Goal: Transaction & Acquisition: Purchase product/service

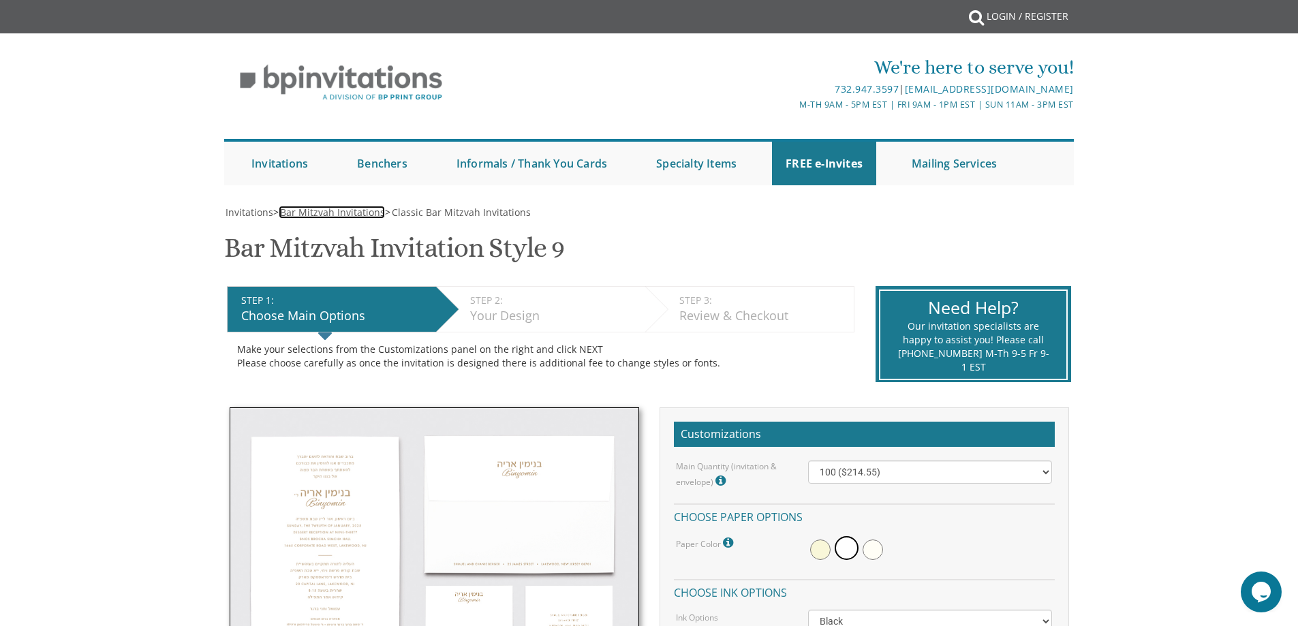
click at [337, 209] on span "Bar Mitzvah Invitations" at bounding box center [332, 212] width 105 height 13
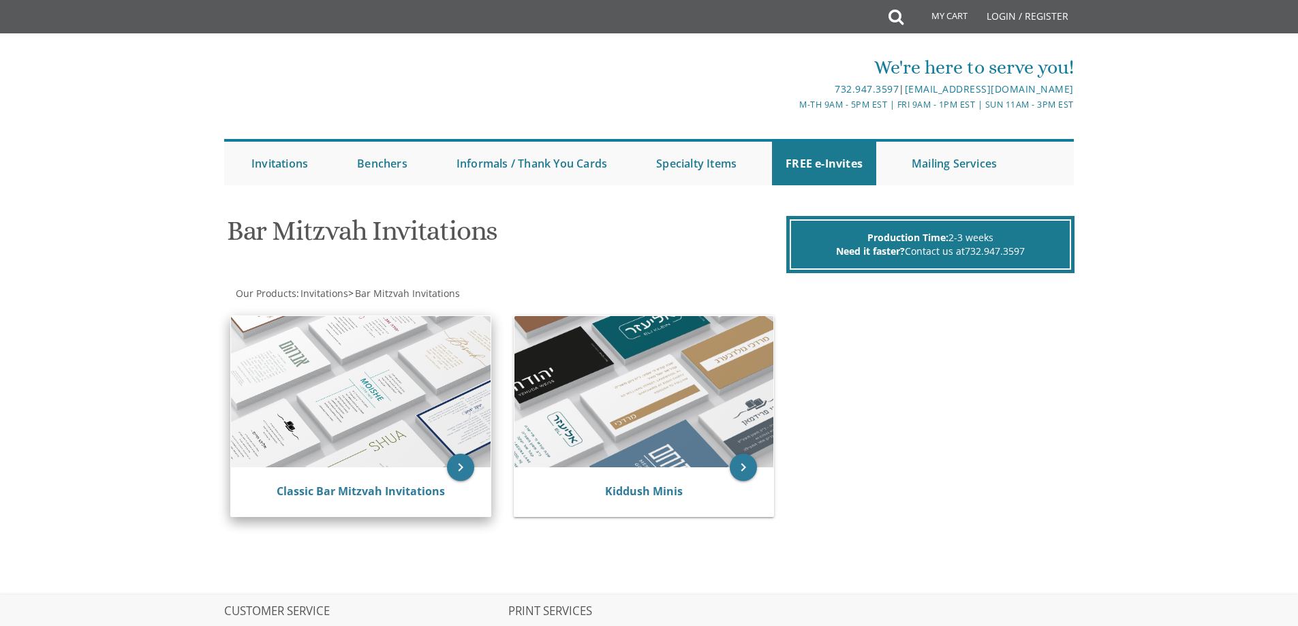
click at [367, 368] on img at bounding box center [361, 391] width 260 height 151
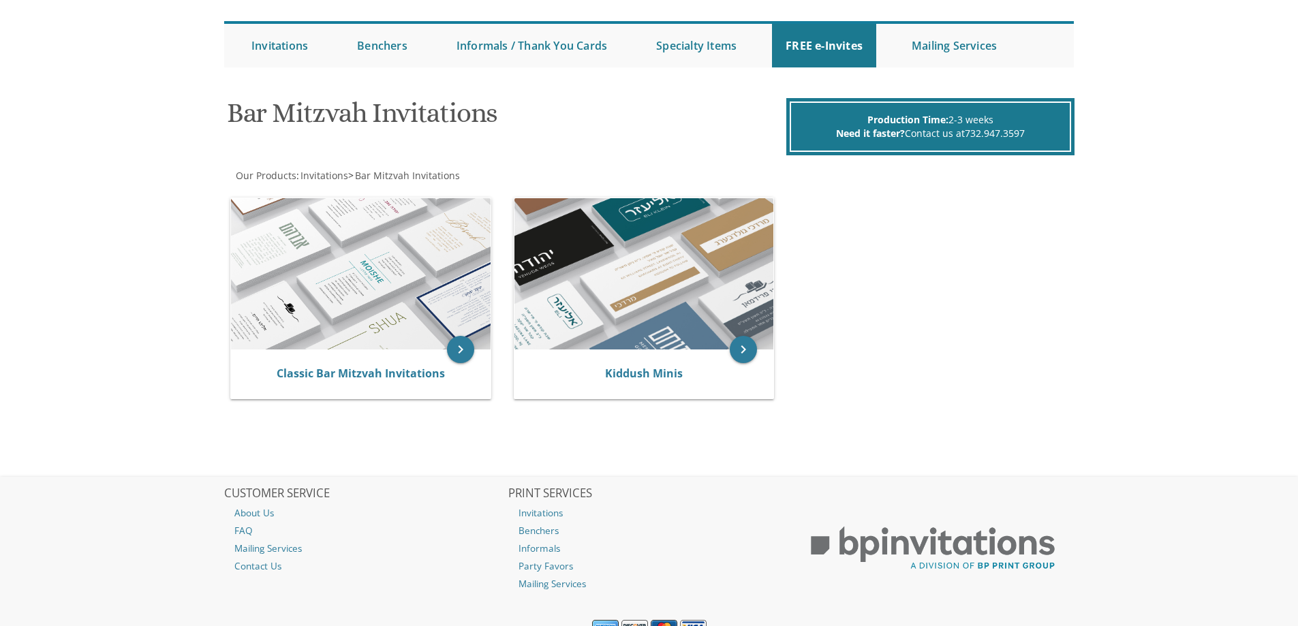
scroll to position [136, 0]
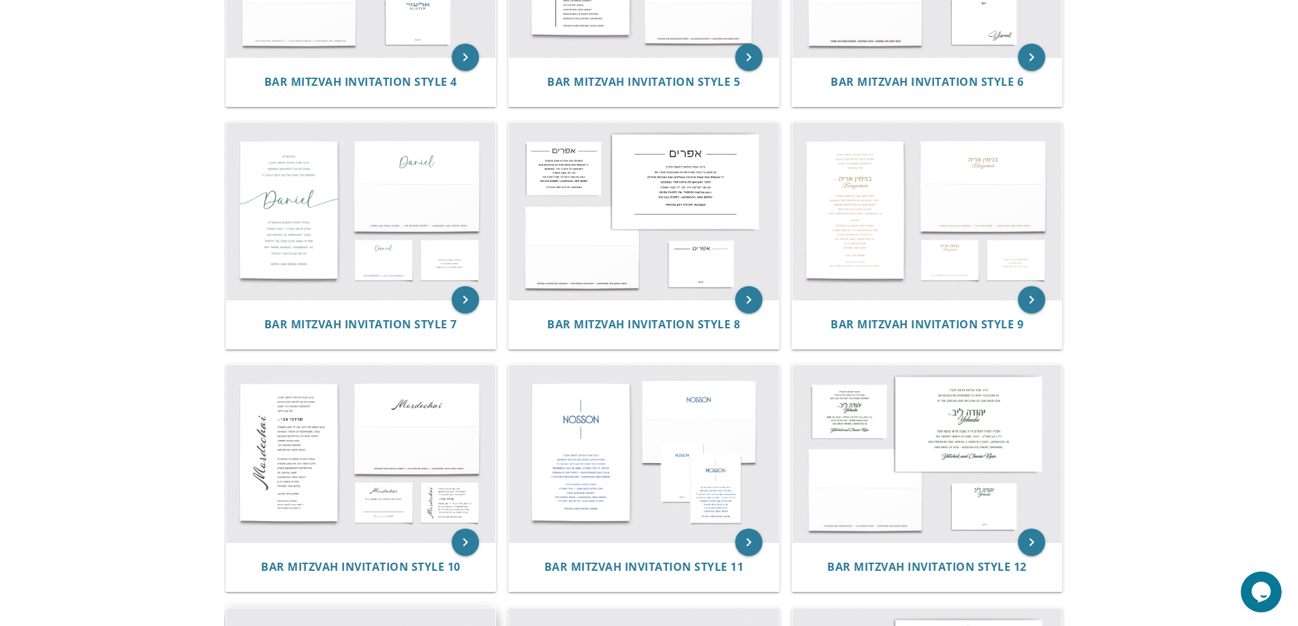
scroll to position [627, 0]
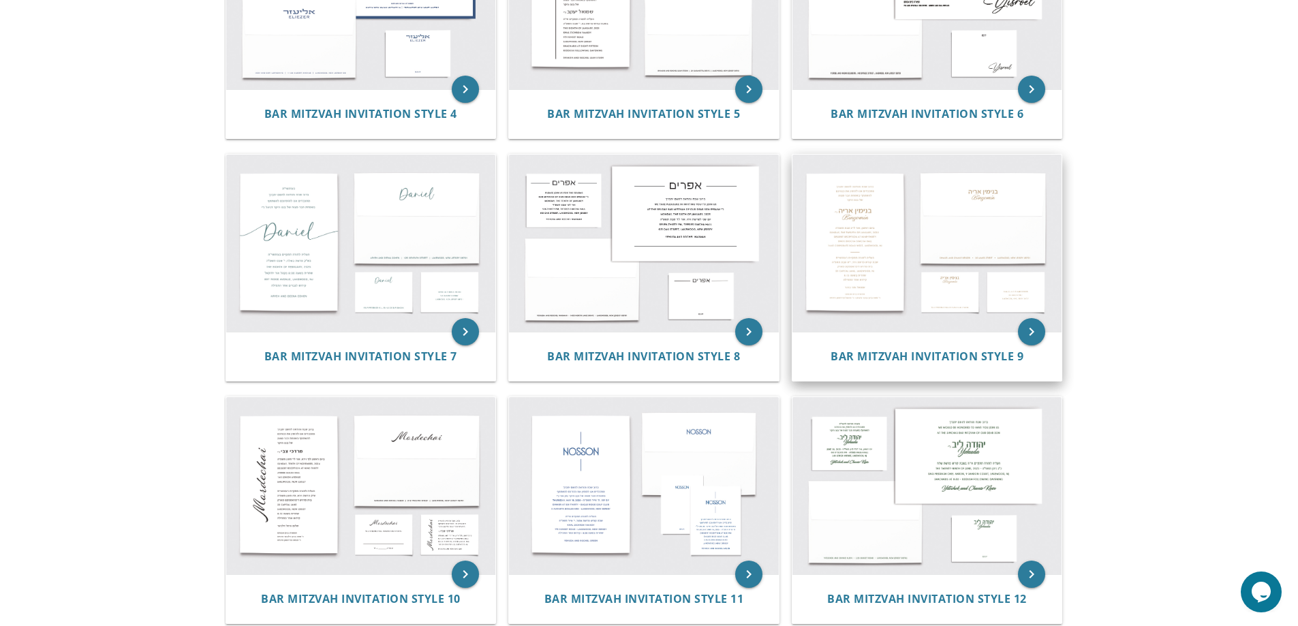
click at [884, 203] on img at bounding box center [927, 243] width 270 height 177
click at [1031, 325] on icon "keyboard_arrow_right" at bounding box center [1031, 331] width 27 height 27
click at [1030, 335] on icon "keyboard_arrow_right" at bounding box center [1031, 331] width 27 height 27
click at [988, 349] on span "Bar Mitzvah Invitation Style 9" at bounding box center [927, 356] width 193 height 15
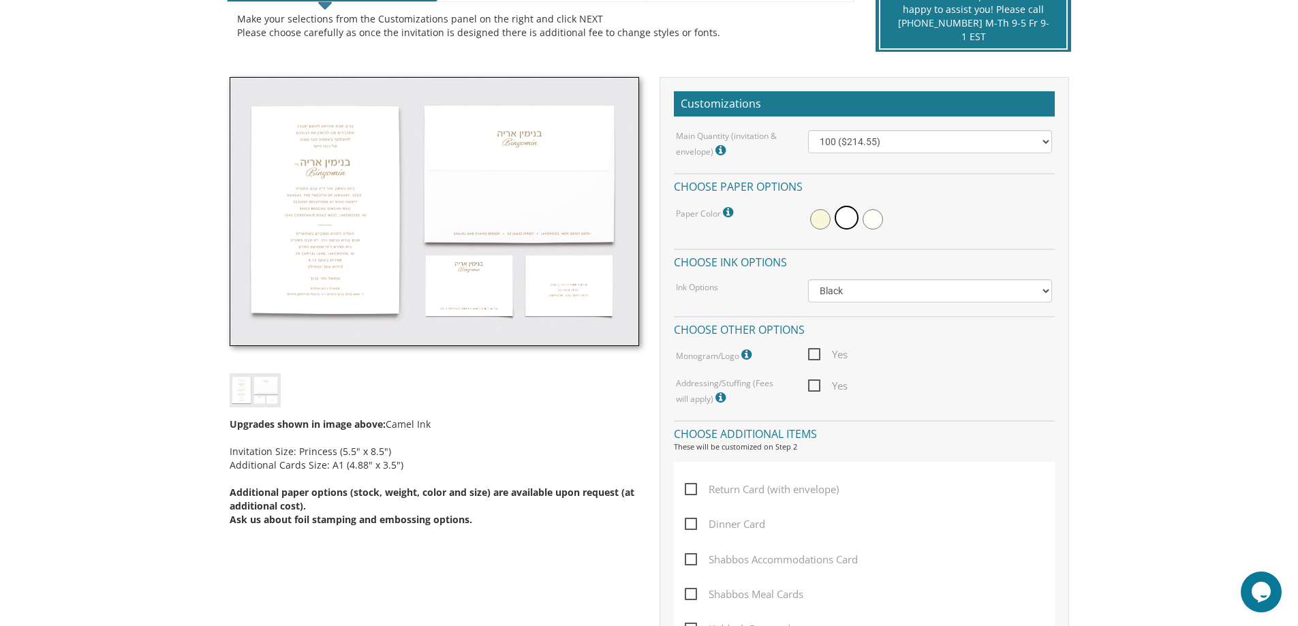
scroll to position [333, 0]
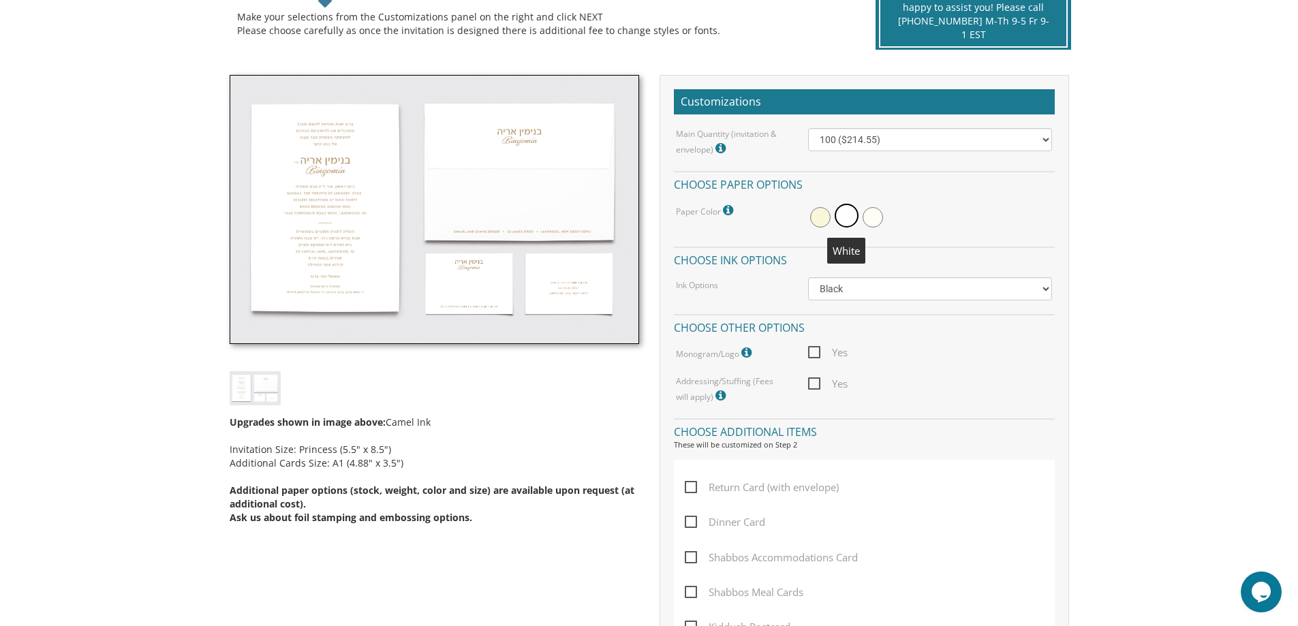
click at [844, 218] on span at bounding box center [847, 216] width 24 height 24
click at [883, 140] on select "100 ($214.55) 200 ($254.60) 300 ($294.25) 400 ($333.55) 500 ($373.90) 600 ($413…" at bounding box center [930, 139] width 244 height 23
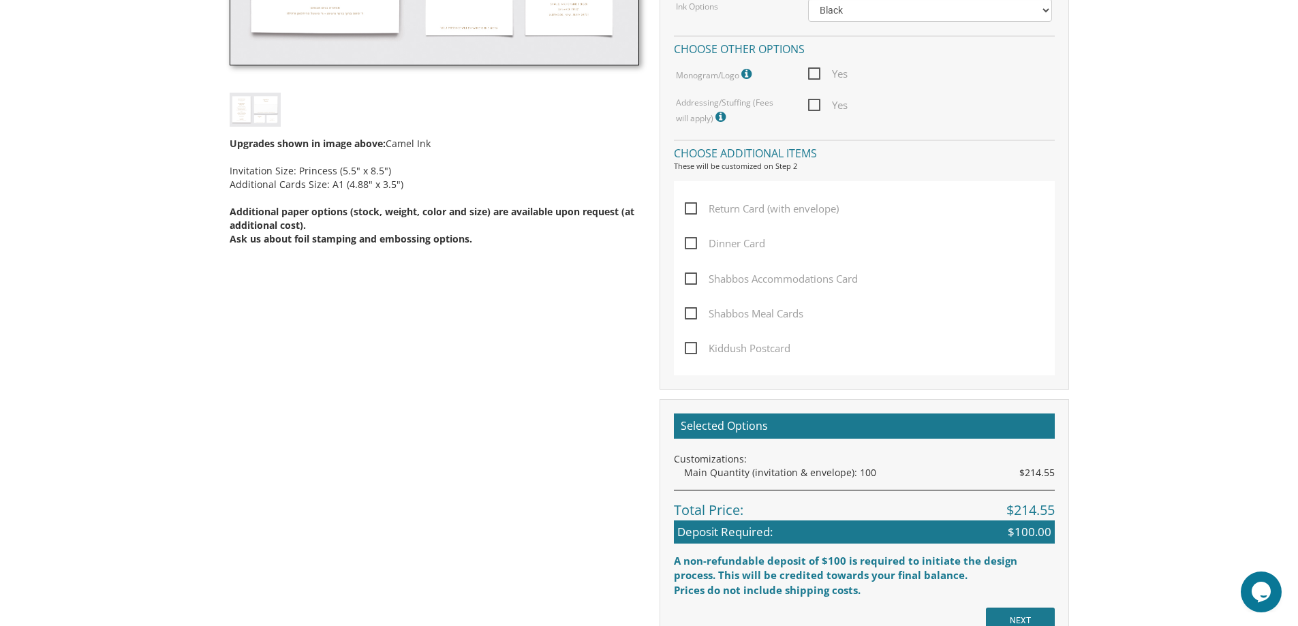
scroll to position [615, 0]
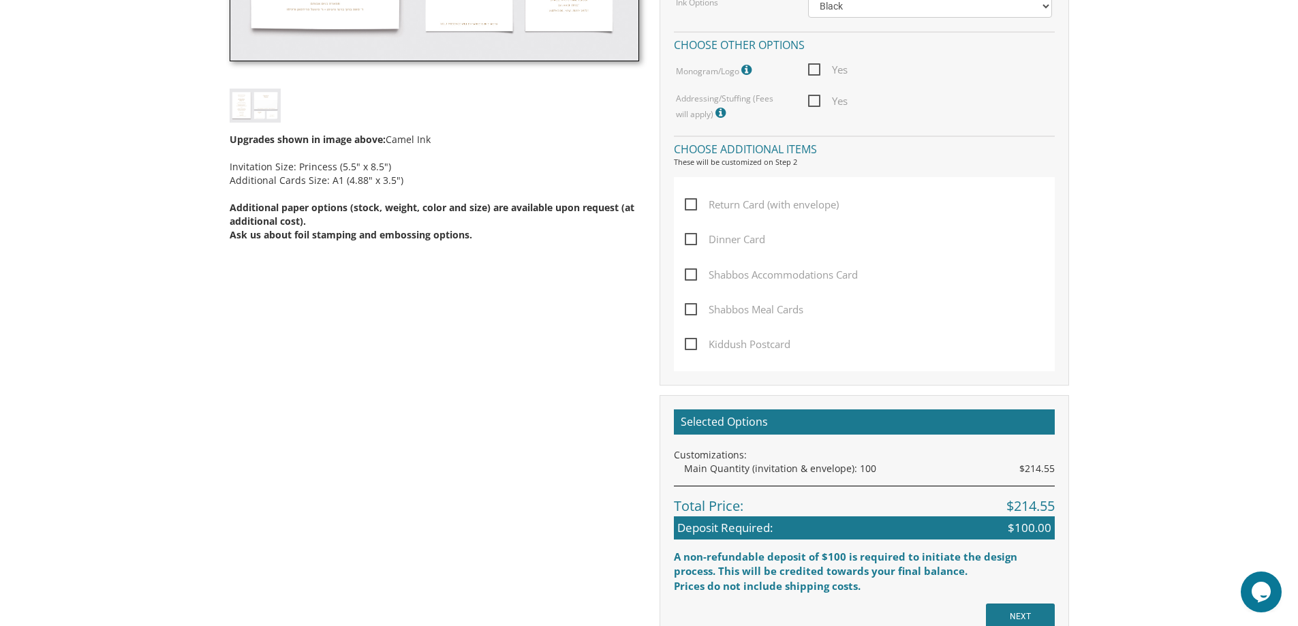
click at [728, 235] on span "Dinner Card" at bounding box center [725, 239] width 80 height 17
click at [694, 235] on input "Dinner Card" at bounding box center [689, 238] width 9 height 9
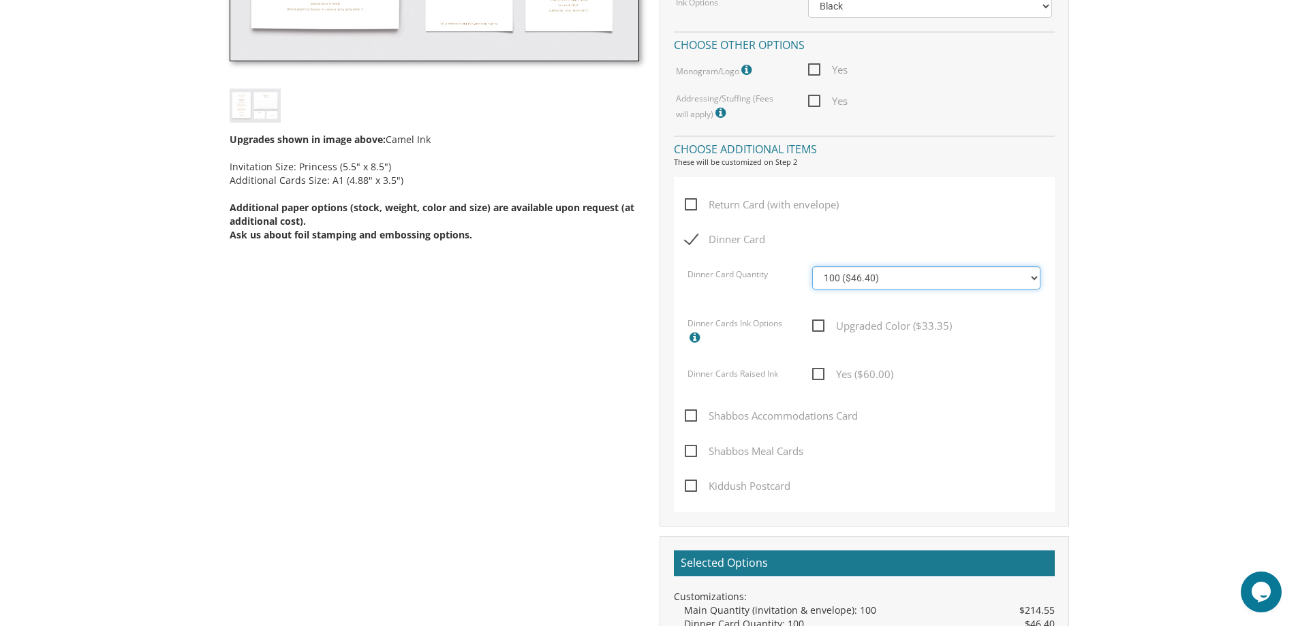
click at [855, 275] on select "100 ($46.40) 200 ($55.20) 300 ($61.85) 400 ($70.60) 500 ($77.20) 600 ($85.95) 7…" at bounding box center [926, 277] width 228 height 23
click at [758, 254] on label "Dinner Card" at bounding box center [728, 248] width 87 height 35
click at [694, 243] on input "Dinner Card" at bounding box center [689, 238] width 9 height 9
click at [744, 243] on span "Dinner Card" at bounding box center [725, 239] width 80 height 17
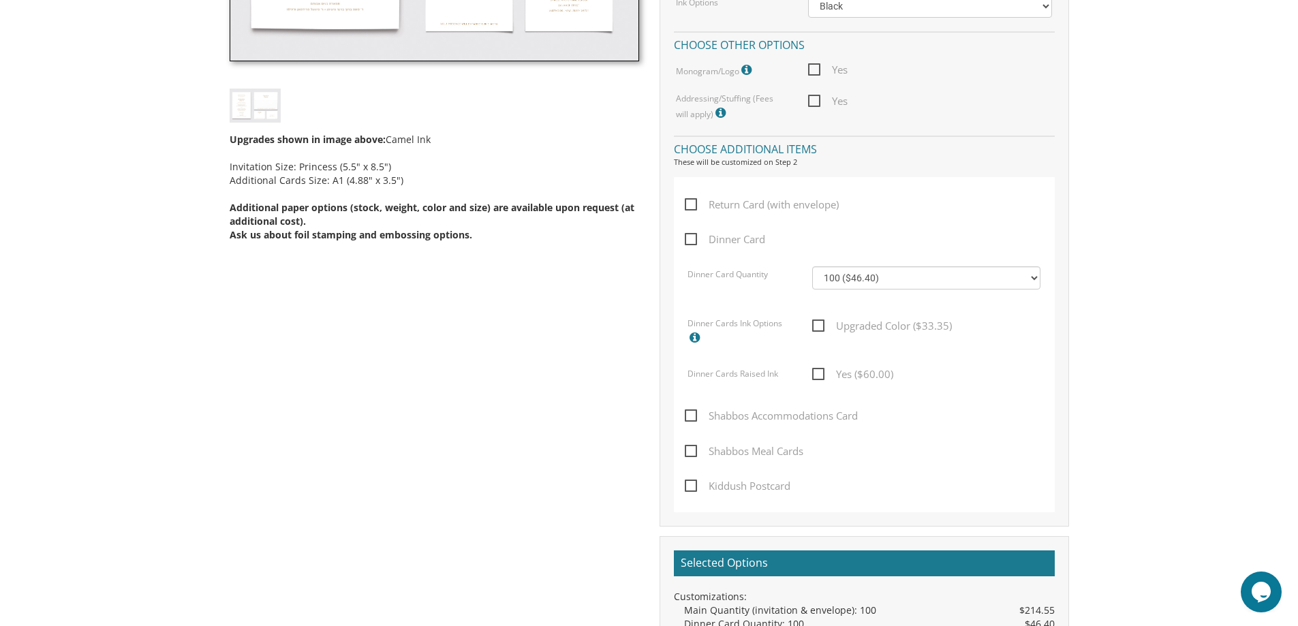
click at [694, 243] on input "Dinner Card" at bounding box center [689, 238] width 9 height 9
click at [731, 247] on span "Dinner Card" at bounding box center [725, 239] width 80 height 17
click at [694, 243] on input "Dinner Card" at bounding box center [689, 238] width 9 height 9
checkbox input "false"
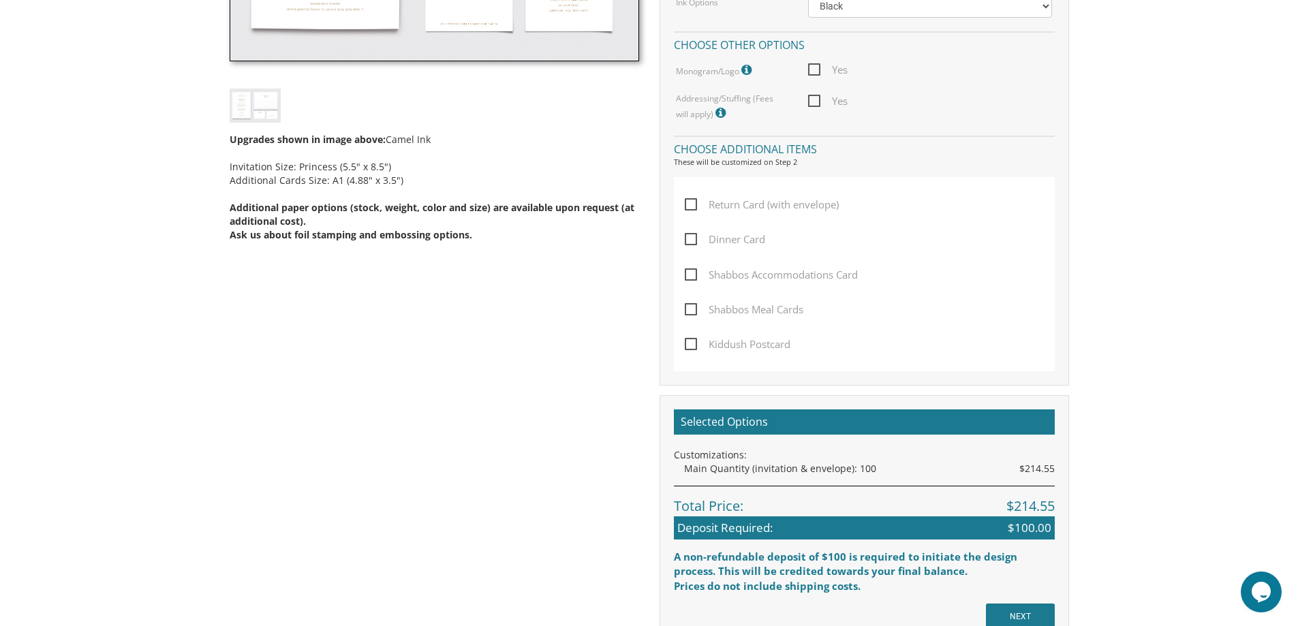
click at [715, 307] on span "Shabbos Meal Cards" at bounding box center [744, 309] width 119 height 17
click at [694, 307] on input "Shabbos Meal Cards" at bounding box center [689, 308] width 9 height 9
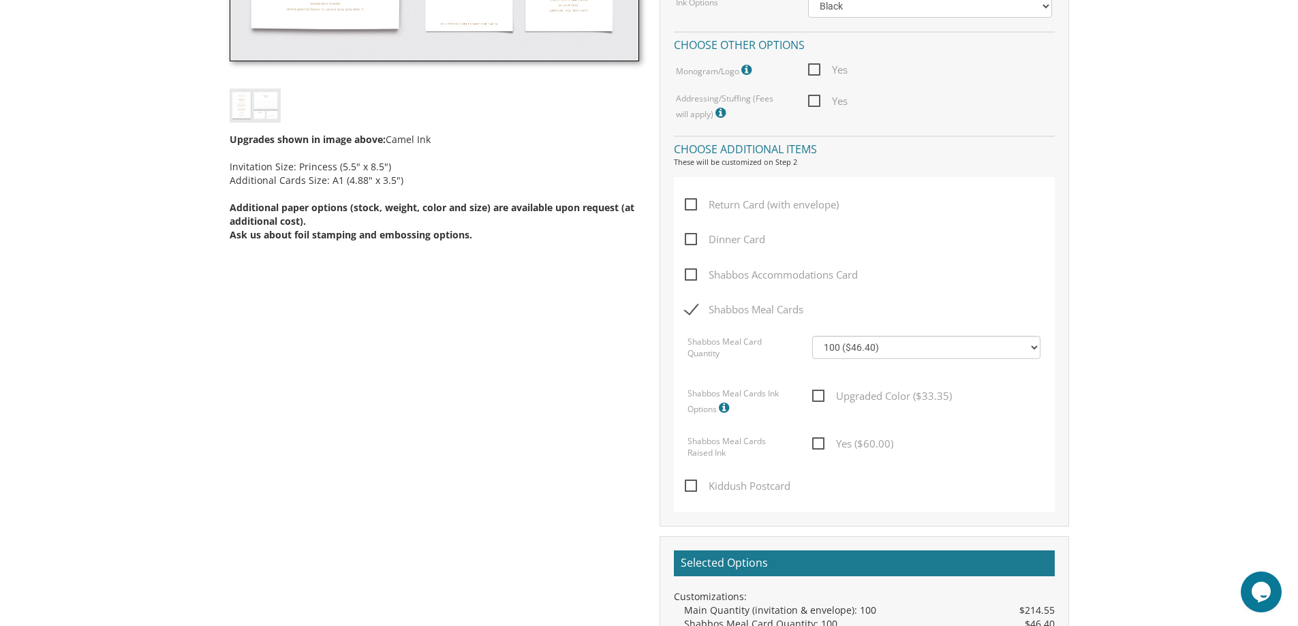
click at [715, 307] on span "Shabbos Meal Cards" at bounding box center [744, 309] width 119 height 17
click at [694, 307] on input "Shabbos Meal Cards" at bounding box center [689, 308] width 9 height 9
checkbox input "false"
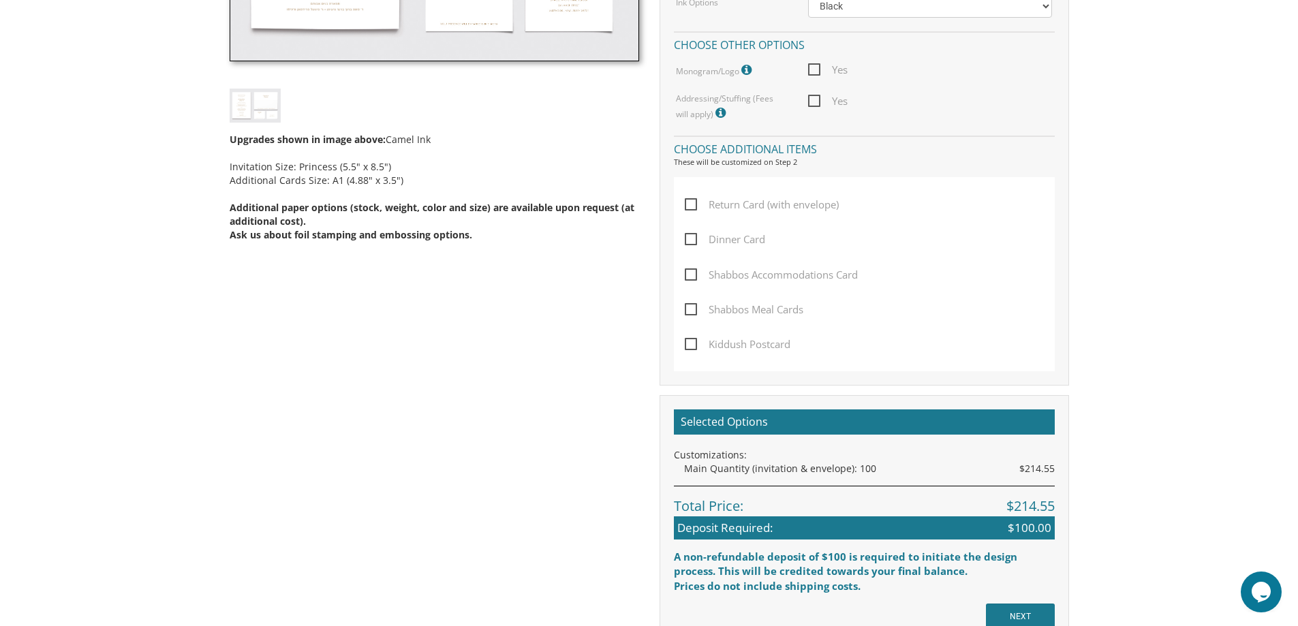
click at [694, 242] on span "Dinner Card" at bounding box center [725, 239] width 80 height 17
click at [694, 242] on input "Dinner Card" at bounding box center [689, 238] width 9 height 9
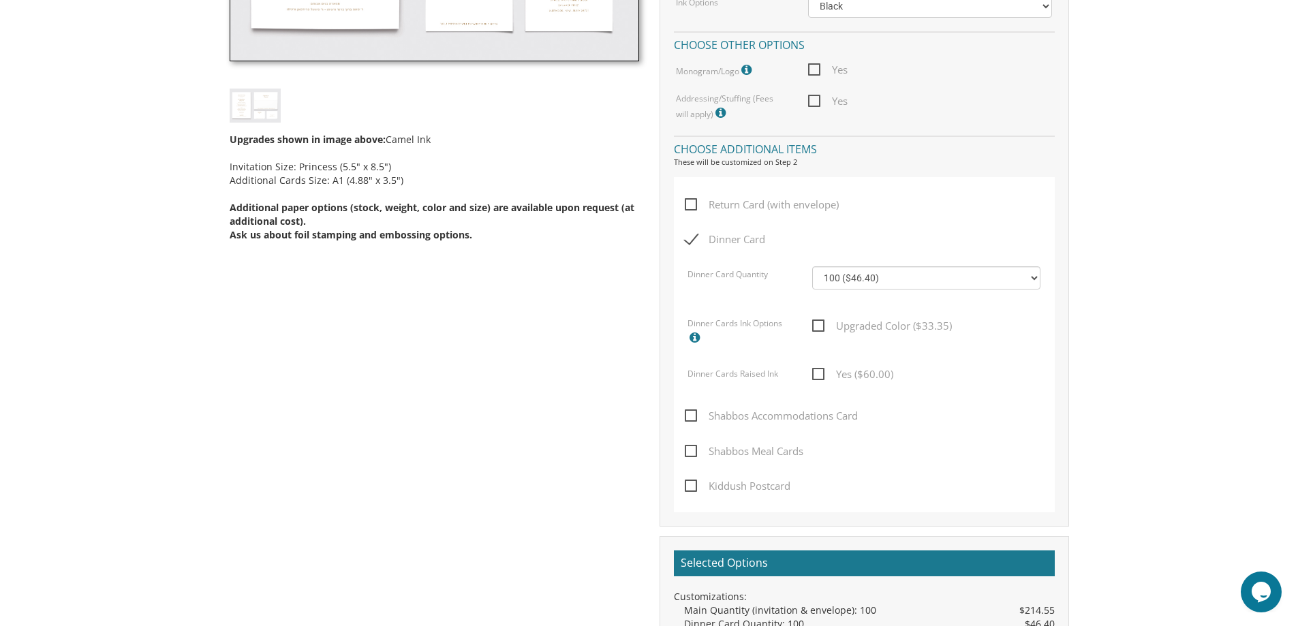
click at [702, 240] on span "Dinner Card" at bounding box center [725, 239] width 80 height 17
click at [694, 240] on input "Dinner Card" at bounding box center [689, 238] width 9 height 9
checkbox input "false"
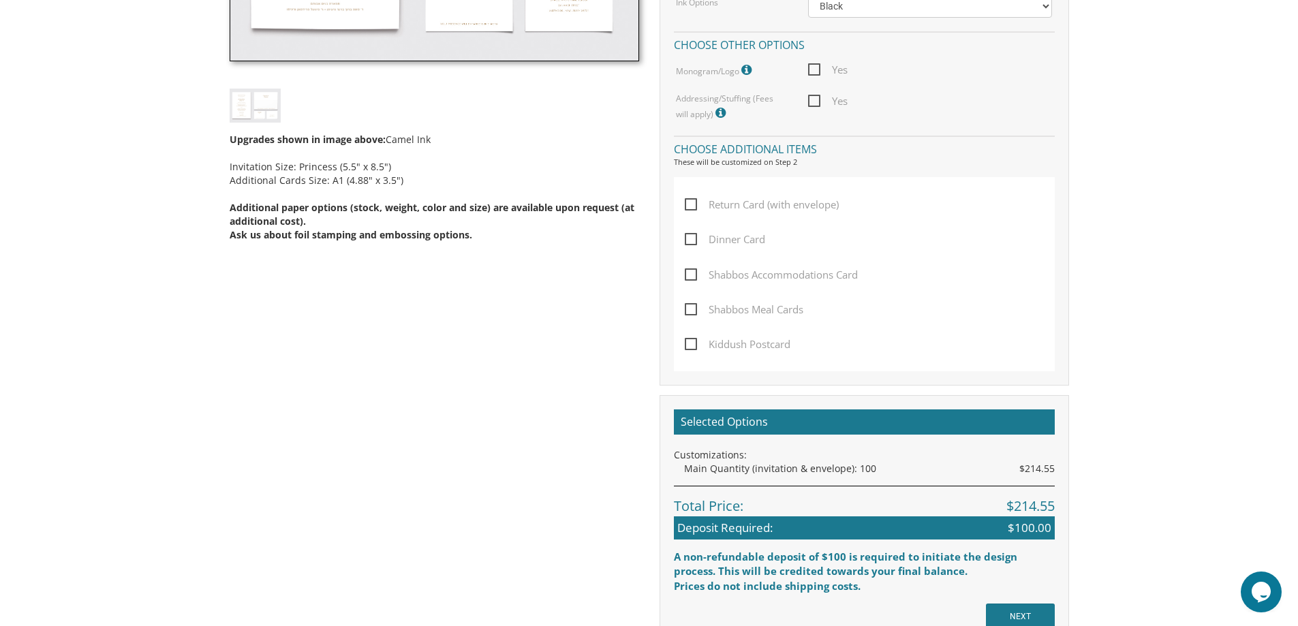
click at [682, 341] on div "Return Card (with envelope) Dinner Card Shabbos Accommodations Card Shabbos Mea…" at bounding box center [864, 274] width 381 height 194
click at [683, 343] on div "Return Card (with envelope) Dinner Card Shabbos Accommodations Card Shabbos Mea…" at bounding box center [864, 274] width 381 height 194
click at [688, 343] on span "Kiddush Postcard" at bounding box center [738, 344] width 106 height 17
click at [688, 343] on input "Kiddush Postcard" at bounding box center [689, 343] width 9 height 9
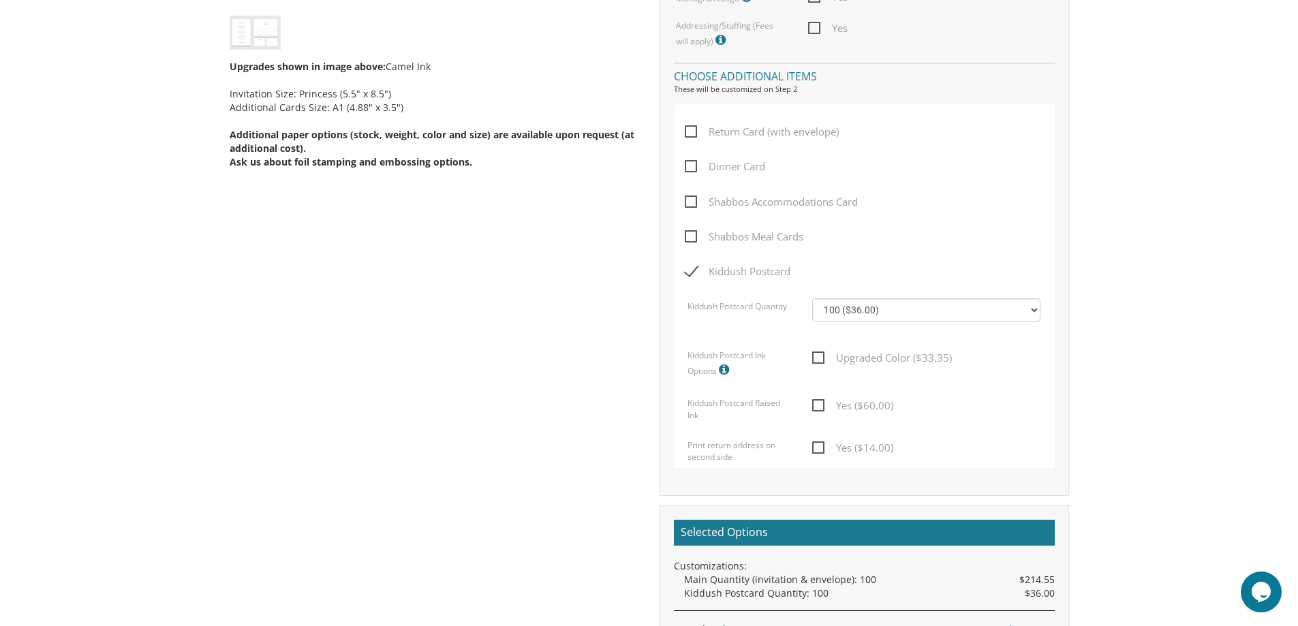
scroll to position [686, 0]
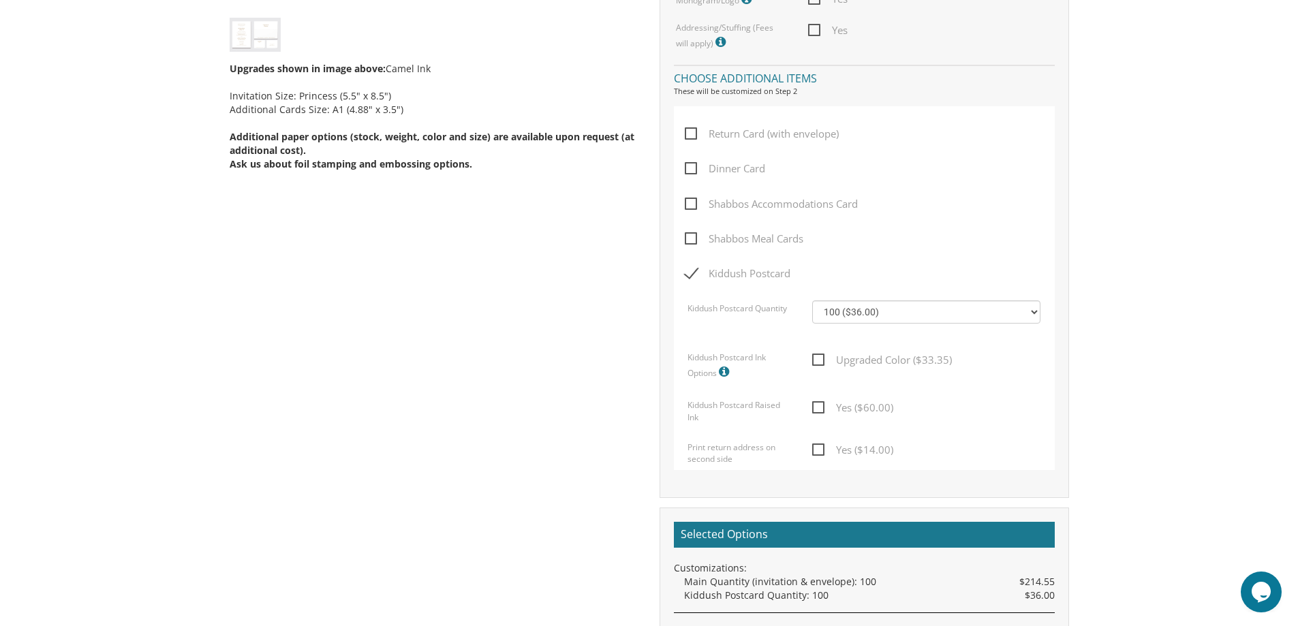
click at [692, 266] on span "Kiddush Postcard" at bounding box center [738, 273] width 106 height 17
click at [692, 268] on input "Kiddush Postcard" at bounding box center [689, 272] width 9 height 9
checkbox input "false"
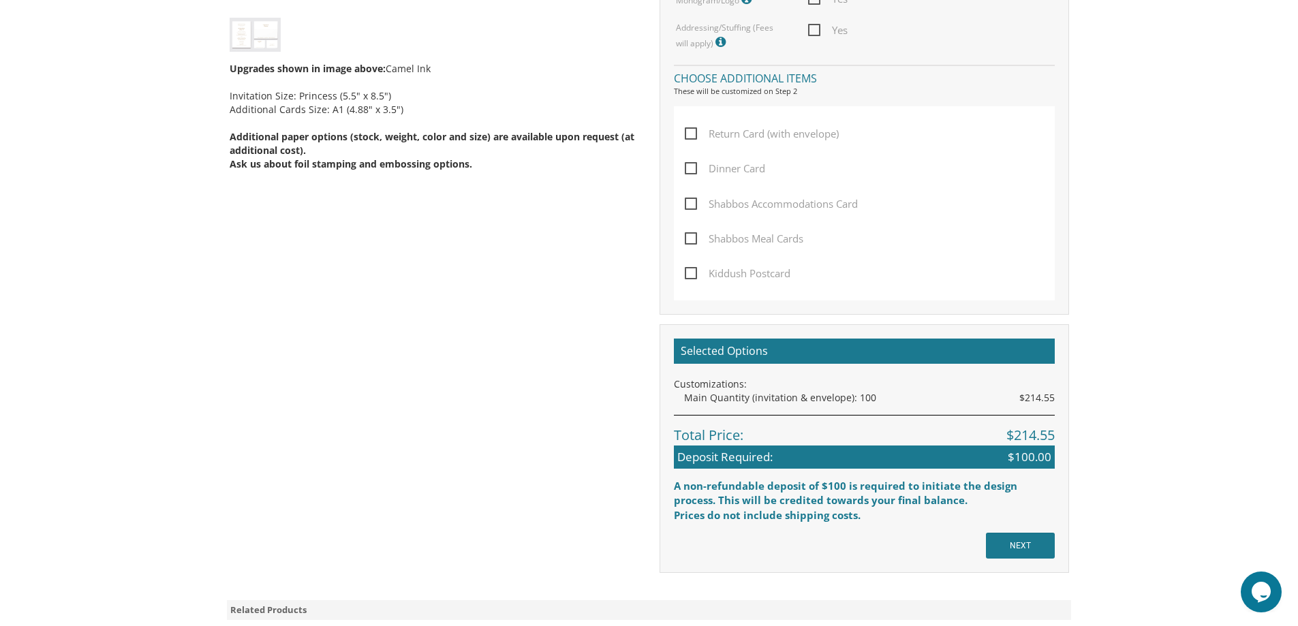
click at [688, 170] on span "Dinner Card" at bounding box center [725, 168] width 80 height 17
click at [688, 170] on input "Dinner Card" at bounding box center [689, 167] width 9 height 9
checkbox input "true"
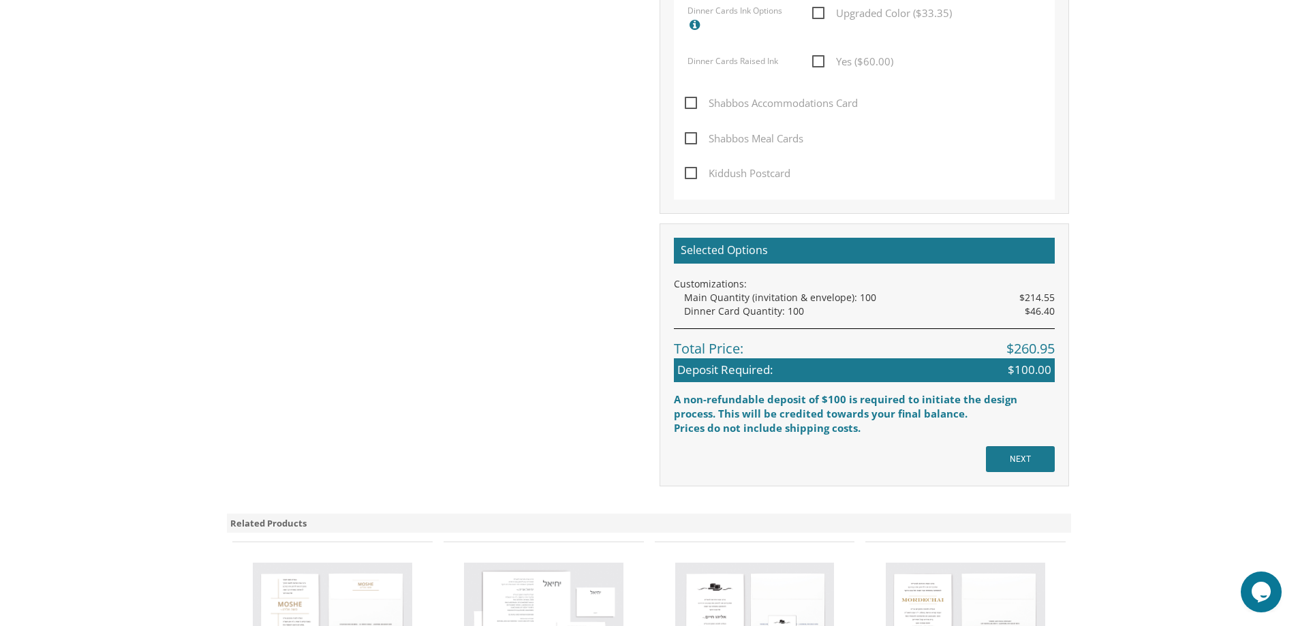
scroll to position [937, 0]
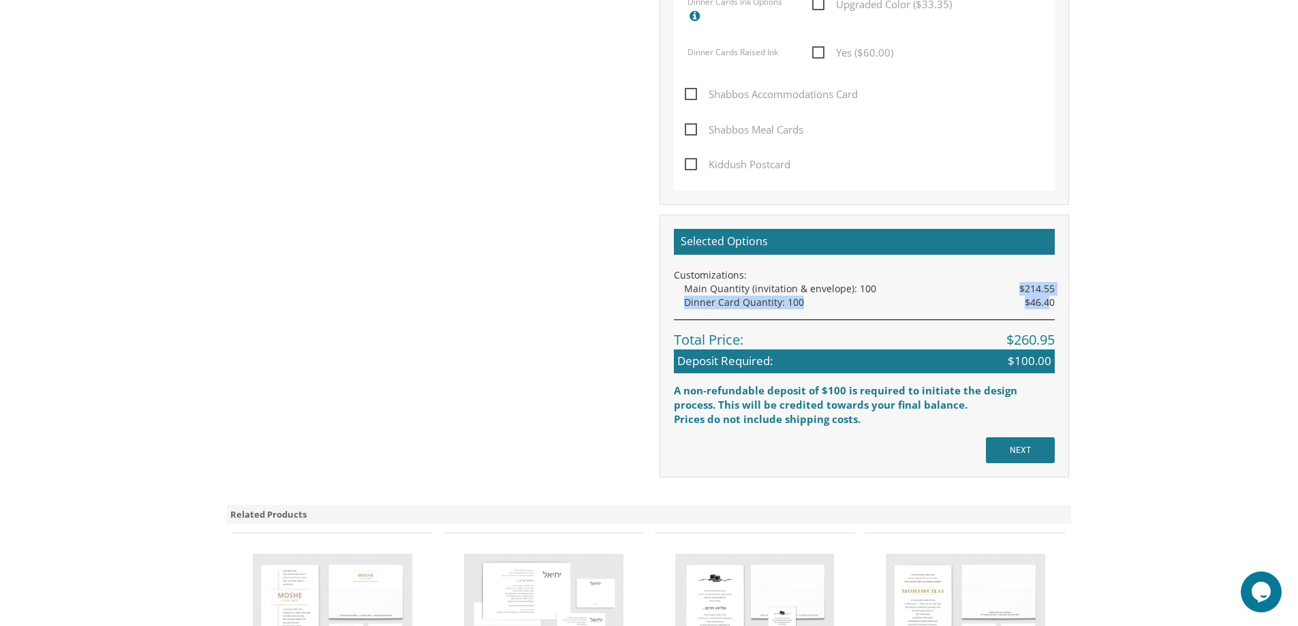
drag, startPoint x: 1018, startPoint y: 286, endPoint x: 1049, endPoint y: 302, distance: 35.4
click at [1049, 302] on div "Selected Options Customizations: Main Quantity (invitation & envelope): 100 $21…" at bounding box center [864, 328] width 381 height 198
click at [1049, 302] on span "$46.40" at bounding box center [1040, 303] width 30 height 14
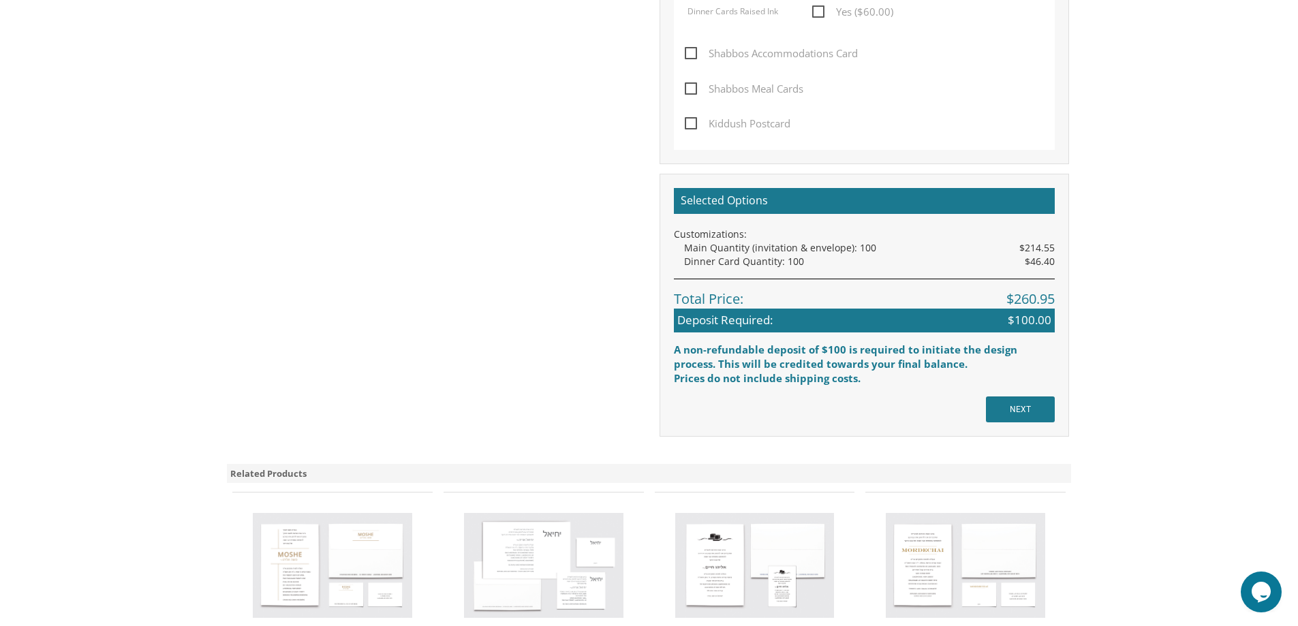
scroll to position [985, 0]
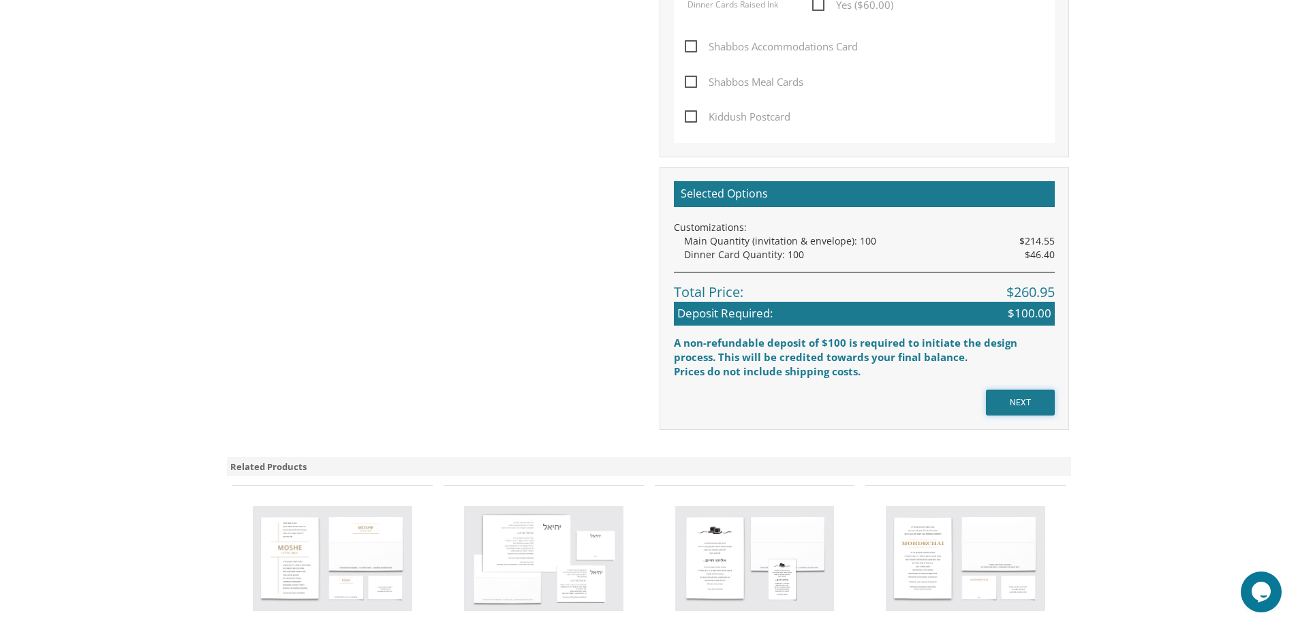
click at [1026, 410] on input "NEXT" at bounding box center [1020, 403] width 69 height 26
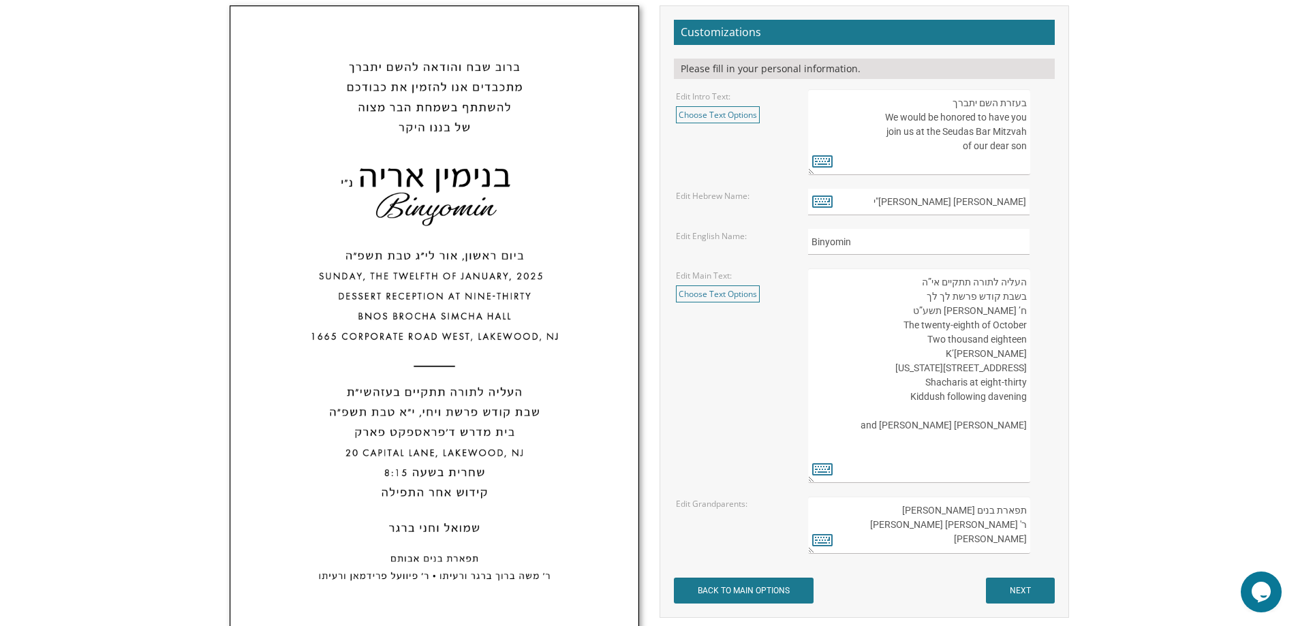
scroll to position [472, 0]
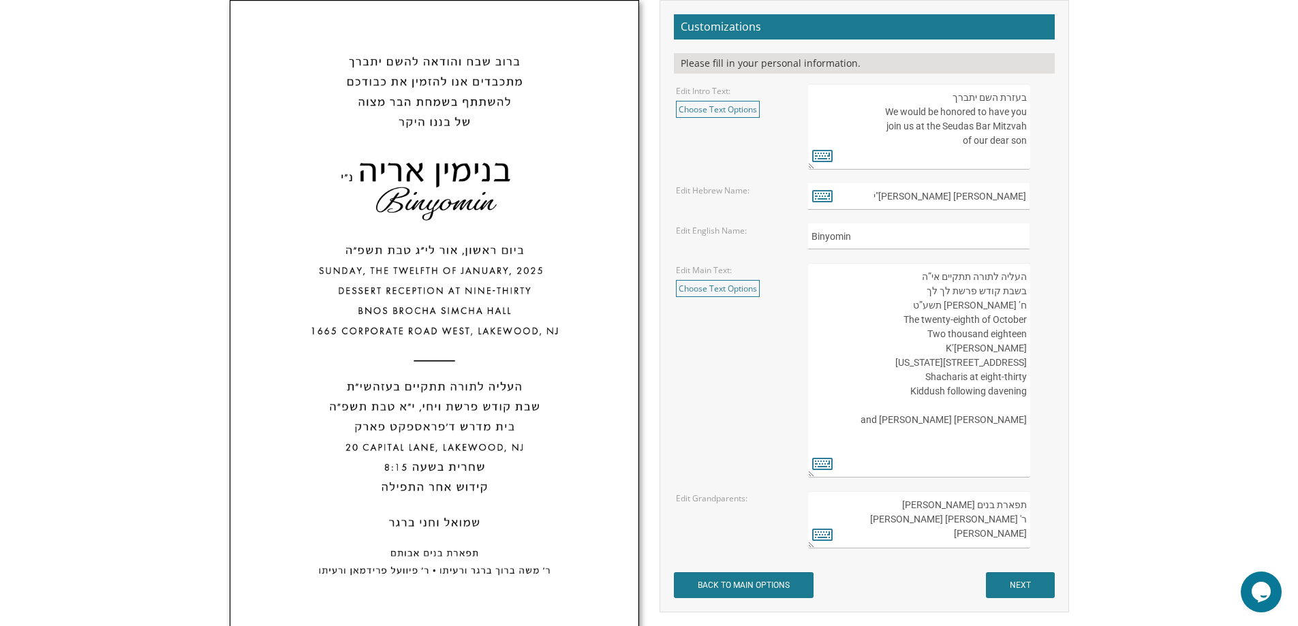
drag, startPoint x: 956, startPoint y: 122, endPoint x: 1013, endPoint y: 161, distance: 68.6
click at [1013, 161] on textarea "בעזרת השם יתברך We would be honored to have you join us at the Seudas Bar Mitzv…" at bounding box center [918, 127] width 221 height 86
type textarea "ב"
type textarea "צ"
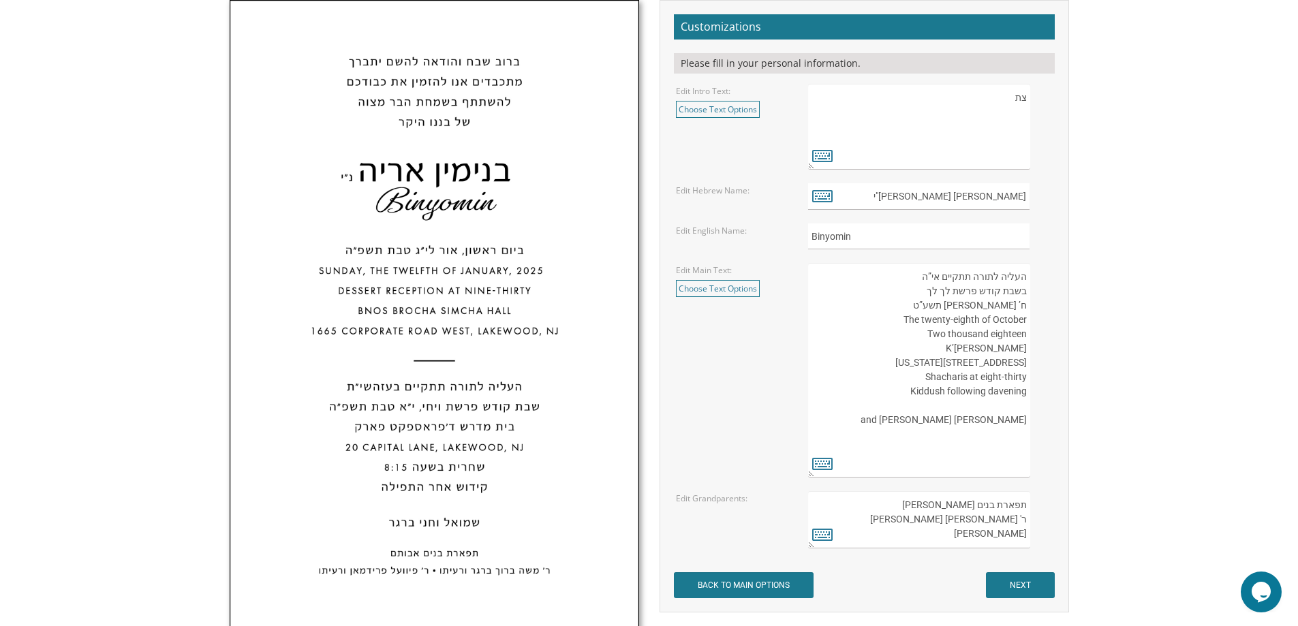
type textarea "צ"
type textarea "מתכבדים אנו להזמין את כבודכם להשתתף בשמחת הבר מצוה של בננו היקר"
click at [955, 199] on input "בנימין אריה נ"י" at bounding box center [918, 196] width 221 height 27
drag, startPoint x: 979, startPoint y: 196, endPoint x: 1028, endPoint y: 198, distance: 49.8
click at [1028, 198] on input "בנימין אריה נ"י" at bounding box center [918, 196] width 221 height 27
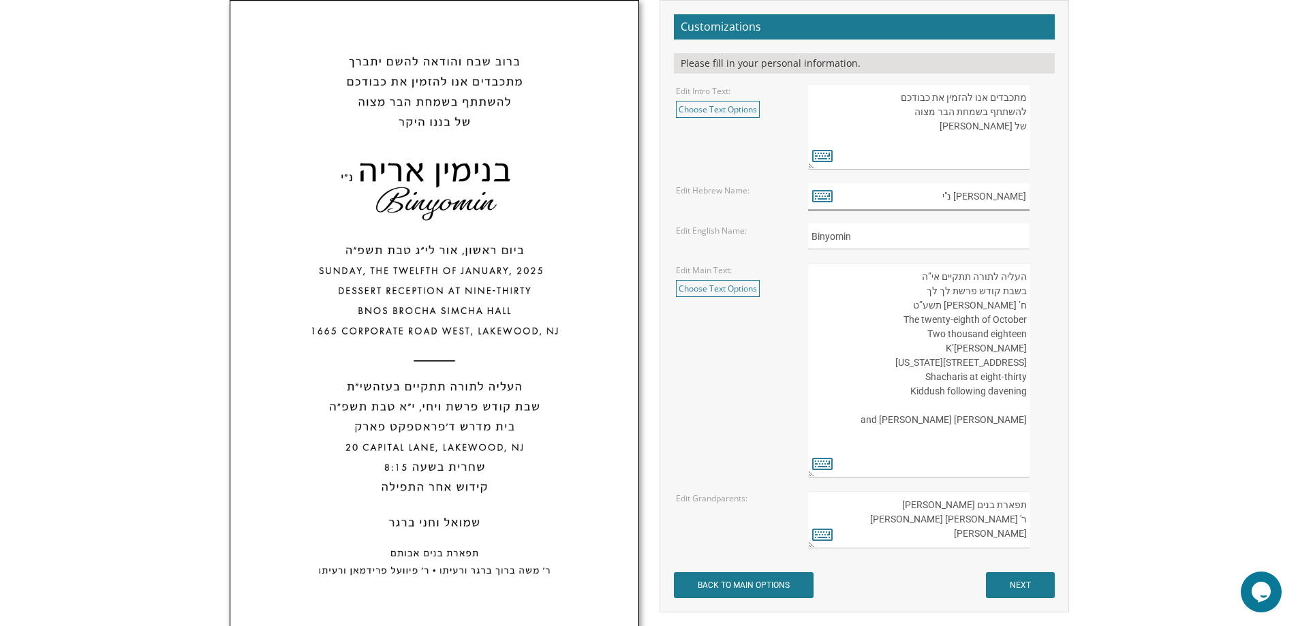
type input "יוסף שלום נ"י"
drag, startPoint x: 908, startPoint y: 241, endPoint x: 796, endPoint y: 239, distance: 111.8
click at [796, 239] on div "Edit English Name: Binyomin" at bounding box center [864, 237] width 397 height 27
type input "Y"
type input "Yosef Shalom"
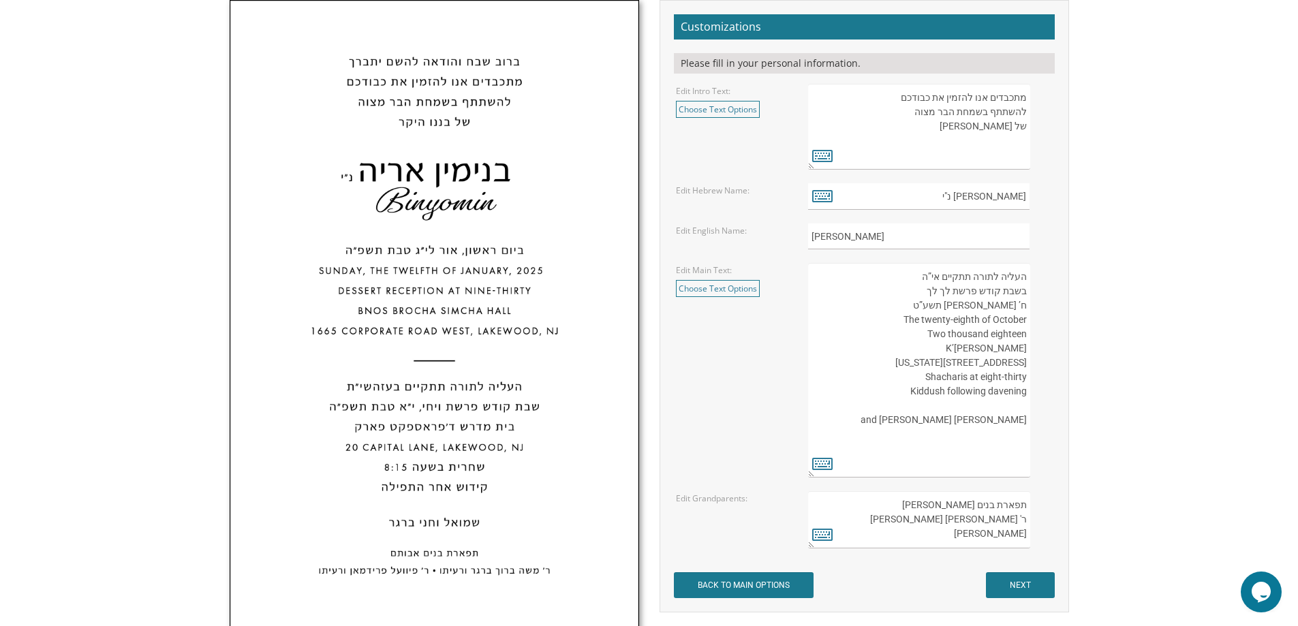
drag, startPoint x: 985, startPoint y: 466, endPoint x: 1025, endPoint y: 274, distance: 196.3
click at [1025, 274] on textarea "העליה לתורה תתקיים אי”ה בשבת קודש פרשת לך לך ח’ חשון תשע”ט The twenty-eighth of…" at bounding box center [918, 370] width 221 height 215
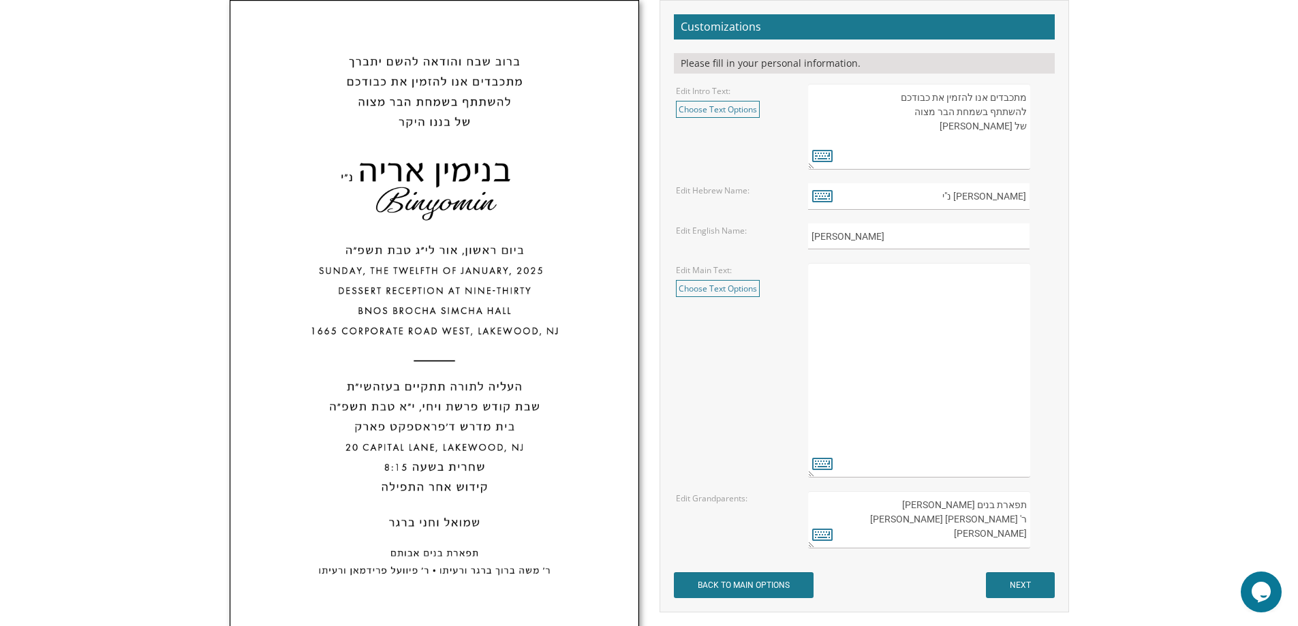
click at [863, 279] on textarea "העליה לתורה תתקיים אי”ה בשבת קודש פרשת לך לך ח’ חשון תשע”ט The twenty-eighth of…" at bounding box center [918, 370] width 221 height 215
paste textarea "Please join us the for seudas bar mitzvah Sunday, October 26, 2025 אור ליום ה א…"
drag, startPoint x: 931, startPoint y: 305, endPoint x: 1029, endPoint y: 307, distance: 98.2
click at [1029, 307] on textarea "העליה לתורה תתקיים אי”ה בשבת קודש פרשת לך לך ח’ חשון תשע”ט The twenty-eighth of…" at bounding box center [918, 370] width 221 height 215
click at [968, 274] on textarea "העליה לתורה תתקיים אי”ה בשבת קודש פרשת לך לך ח’ חשון תשע”ט The twenty-eighth of…" at bounding box center [918, 370] width 221 height 215
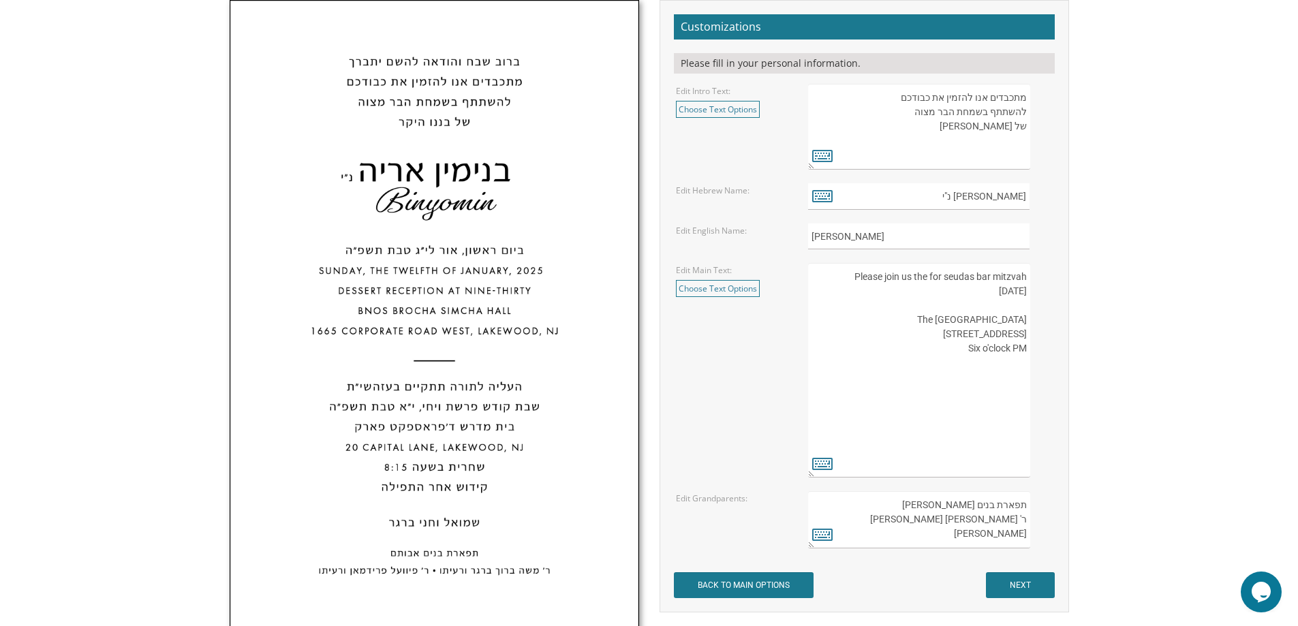
click at [968, 274] on textarea "העליה לתורה תתקיים אי”ה בשבת קודש פרשת לך לך ח’ חשון תשע”ט The twenty-eighth of…" at bounding box center [918, 370] width 221 height 215
paste textarea "אור ליום ה אייר תשפ"ו"
click at [923, 303] on textarea "העליה לתורה תתקיים אי”ה בשבת קודש פרשת לך לך ח’ חשון תשע”ט The twenty-eighth of…" at bounding box center [918, 370] width 221 height 215
drag, startPoint x: 955, startPoint y: 289, endPoint x: 1002, endPoint y: 290, distance: 47.0
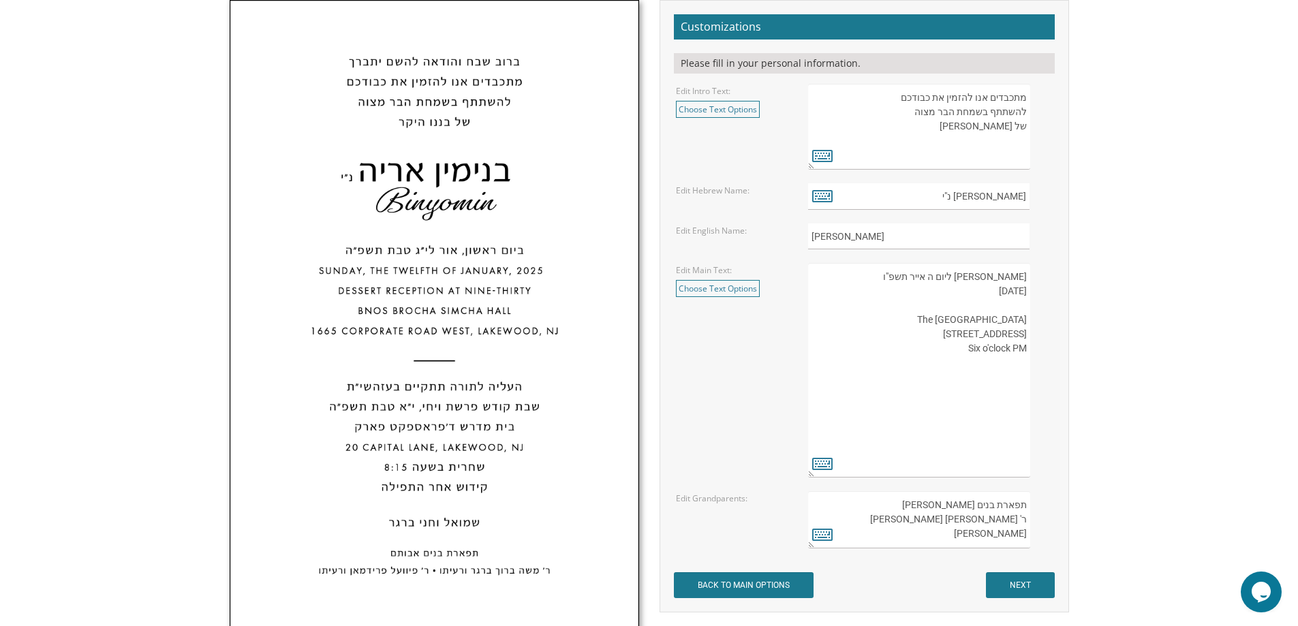
click at [1002, 290] on textarea "העליה לתורה תתקיים אי”ה בשבת קודש פרשת לך לך ח’ חשון תשע”ט The twenty-eighth of…" at bounding box center [918, 370] width 221 height 215
click at [911, 306] on textarea "העליה לתורה תתקיים אי”ה בשבת קודש פרשת לך לך ח’ חשון תשע”ט The twenty-eighth of…" at bounding box center [918, 370] width 221 height 215
drag, startPoint x: 964, startPoint y: 350, endPoint x: 1032, endPoint y: 350, distance: 68.1
click at [1032, 350] on div "העליה לתורה תתקיים אי”ה בשבת קודש פרשת לך לך ח’ חשון תשע”ט The twenty-eighth of…" at bounding box center [930, 370] width 244 height 215
click at [1026, 307] on textarea "העליה לתורה תתקיים אי”ה בשבת קודש פרשת לך לך ח’ חשון תשע”ט The twenty-eighth of…" at bounding box center [918, 370] width 221 height 215
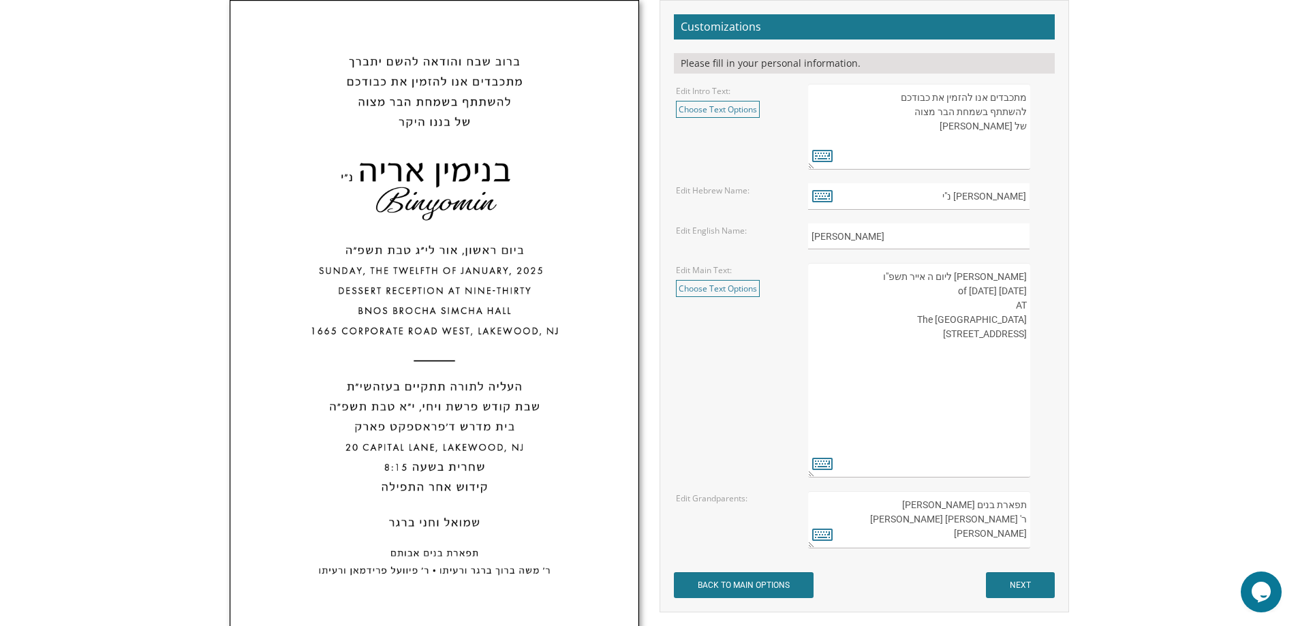
paste textarea "Six o'clock PM"
click at [954, 301] on textarea "העליה לתורה תתקיים אי”ה בשבת קודש פרשת לך לך ח’ חשון תשע”ט The twenty-eighth of…" at bounding box center [918, 370] width 221 height 215
click at [1020, 322] on textarea "העליה לתורה תתקיים אי”ה בשבת קודש פרשת לך לך ח’ חשון תשע”ט The twenty-eighth of…" at bounding box center [918, 370] width 221 height 215
click at [887, 337] on textarea "העליה לתורה תתקיים אי”ה בשבת קודש פרשת לך לך ח’ חשון תשע”ט The twenty-eighth of…" at bounding box center [918, 370] width 221 height 215
click at [911, 350] on textarea "העליה לתורה תתקיים אי”ה בשבת קודש פרשת לך לך ח’ חשון תשע”ט The twenty-eighth of…" at bounding box center [918, 370] width 221 height 215
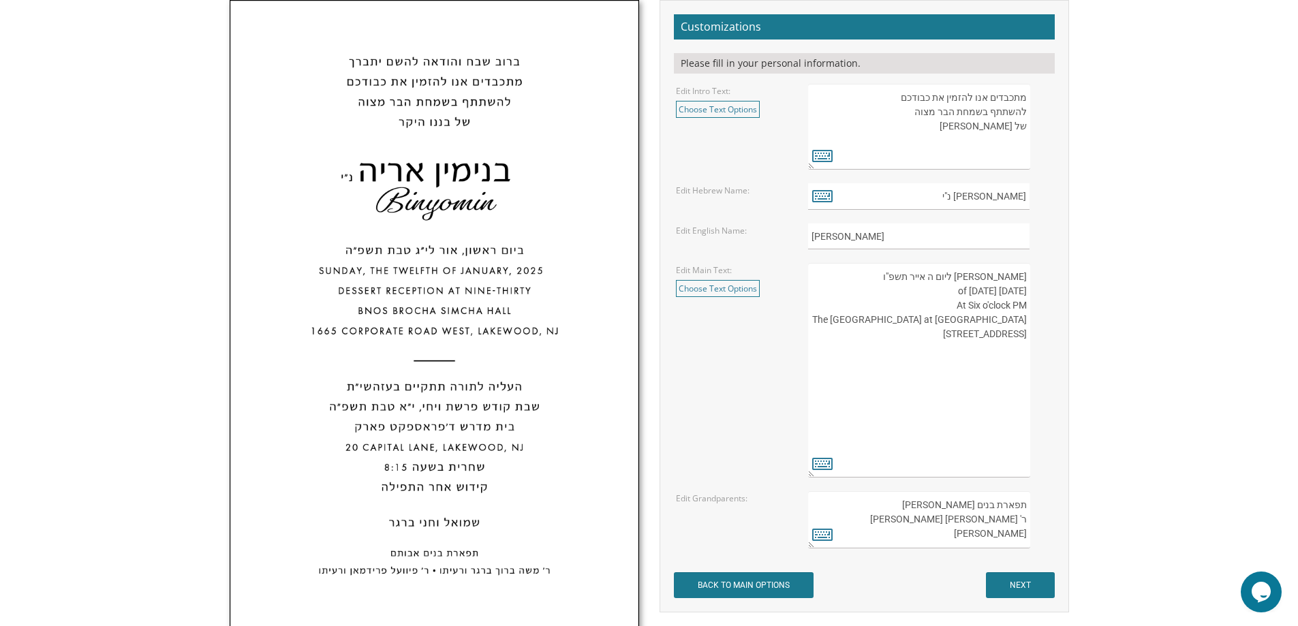
click at [885, 336] on textarea "העליה לתורה תתקיים אי”ה בשבת קודש פרשת לך לך ח’ חשון תשע”ט The twenty-eighth of…" at bounding box center [918, 370] width 221 height 215
click at [1016, 339] on textarea "העליה לתורה תתקיים אי”ה בשבת קודש פרשת לך לך ח’ חשון תשע”ט The twenty-eighth of…" at bounding box center [918, 370] width 221 height 215
paste textarea "העליה לתורה תתקיים בשבת קודש פרשת וילך-שובה ה תשרי תשפ"ו September 27, 2025 במנ…"
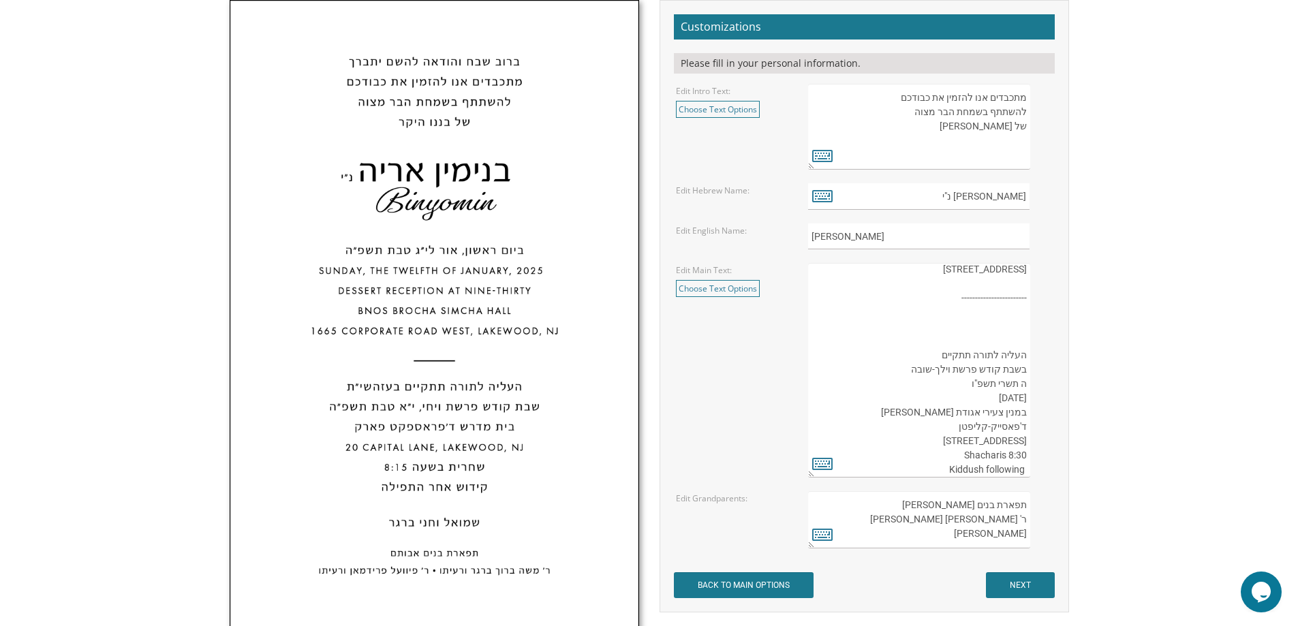
click at [964, 322] on textarea "העליה לתורה תתקיים אי”ה בשבת קודש פרשת לך לך ח’ חשון תשע”ט The twenty-eighth of…" at bounding box center [918, 370] width 221 height 215
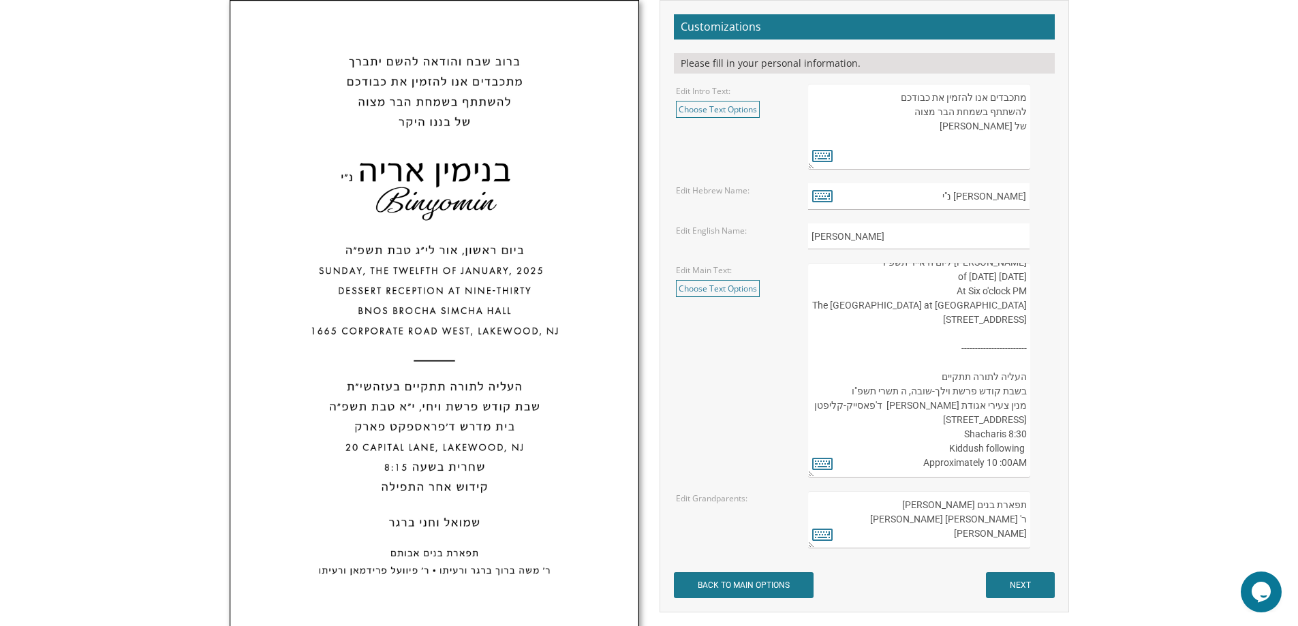
click at [980, 438] on textarea "העליה לתורה תתקיים אי”ה בשבת קודש פרשת לך לך ח’ חשון תשע”ט The twenty-eighth of…" at bounding box center [918, 370] width 221 height 215
drag, startPoint x: 1009, startPoint y: 434, endPoint x: 1026, endPoint y: 434, distance: 17.7
click at [1026, 434] on textarea "העליה לתורה תתקיים אי”ה בשבת קודש פרשת לך לך ח’ חשון תשע”ט The twenty-eighth of…" at bounding box center [918, 370] width 221 height 215
click at [966, 439] on textarea "העליה לתורה תתקיים אי”ה בשבת קודש פרשת לך לך ח’ חשון תשע”ט The twenty-eighth of…" at bounding box center [918, 370] width 221 height 215
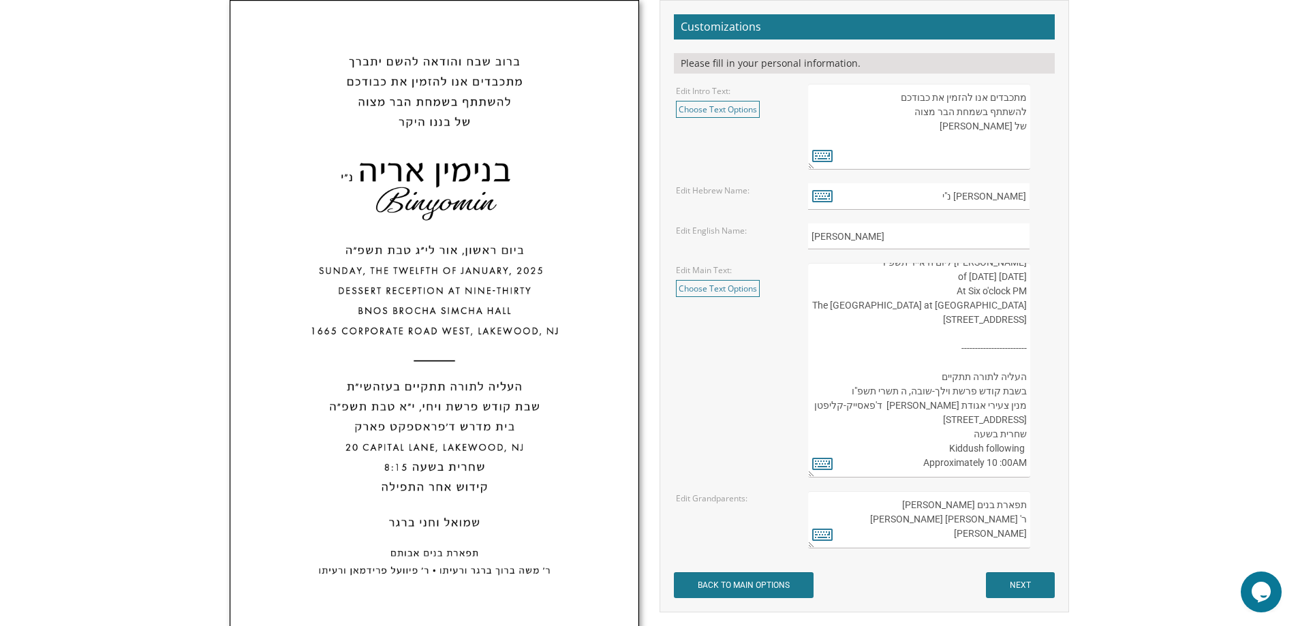
paste textarea "8:30"
click at [951, 450] on textarea "העליה לתורה תתקיים אי”ה בשבת קודש פרשת לך לך ח’ חשון תשע”ט The twenty-eighth of…" at bounding box center [918, 370] width 221 height 215
drag, startPoint x: 948, startPoint y: 450, endPoint x: 1041, endPoint y: 452, distance: 93.4
click at [1041, 452] on div "העליה לתורה תתקיים אי”ה בשבת קודש פרשת לך לך ח’ חשון תשע”ט The twenty-eighth of…" at bounding box center [930, 370] width 244 height 215
click at [930, 460] on textarea "העליה לתורה תתקיים אי”ה בשבת קודש פרשת לך לך ח’ חשון תשע”ט The twenty-eighth of…" at bounding box center [918, 370] width 221 height 215
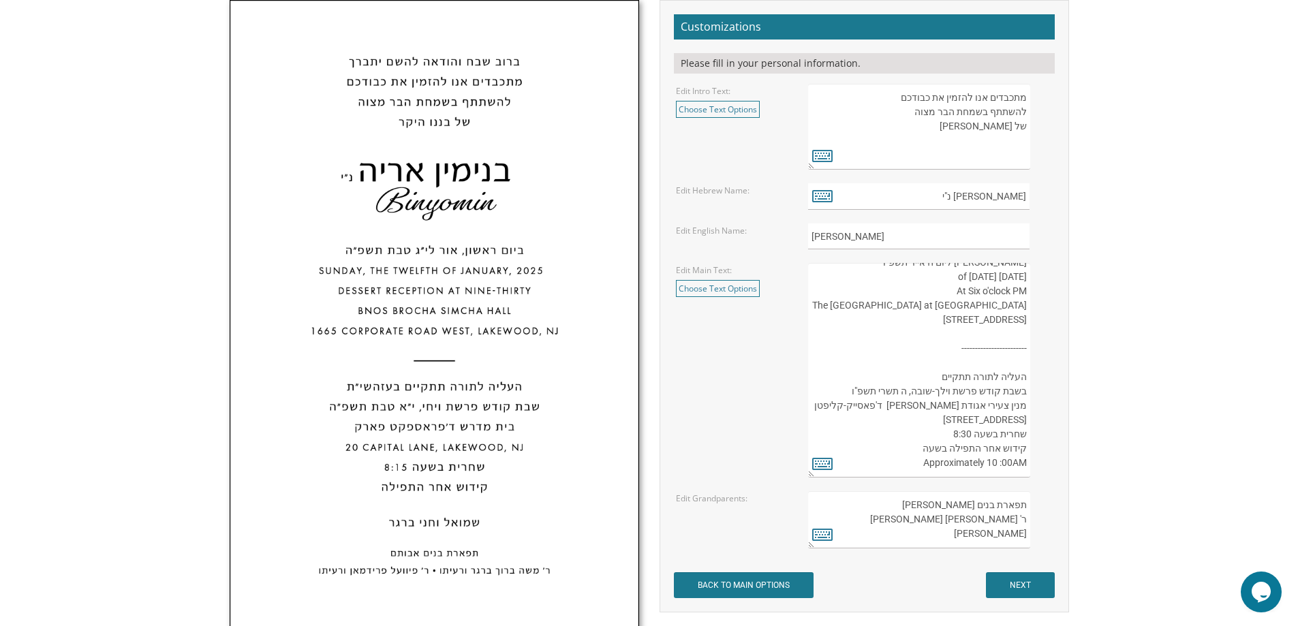
click at [930, 460] on textarea "העליה לתורה תתקיים אי”ה בשבת קודש פרשת לך לך ח’ חשון תשע”ט The twenty-eighth of…" at bounding box center [918, 370] width 221 height 215
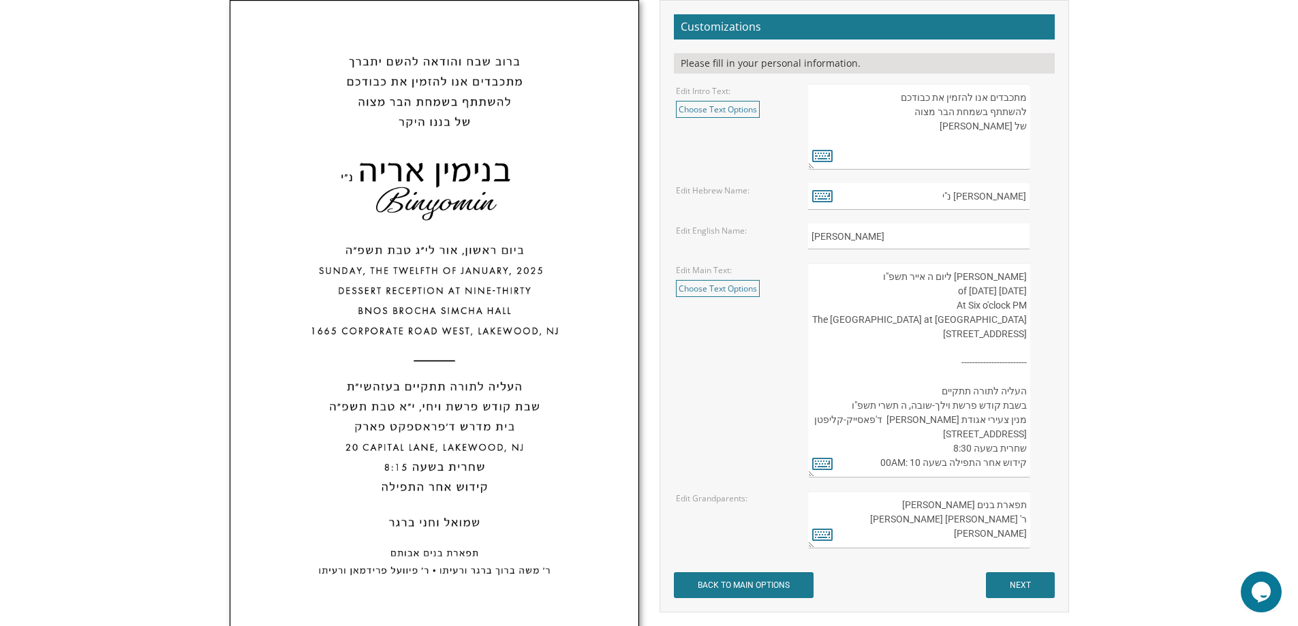
scroll to position [0, 0]
drag, startPoint x: 875, startPoint y: 464, endPoint x: 917, endPoint y: 462, distance: 41.6
click at [917, 462] on textarea "העליה לתורה תתקיים אי”ה בשבת קודש פרשת לך לך ח’ חשון תשע”ט The twenty-eighth of…" at bounding box center [918, 370] width 221 height 215
click at [866, 459] on textarea "העליה לתורה תתקיים אי”ה בשבת קודש פרשת לך לך ח’ חשון תשע”ט The twenty-eighth of…" at bounding box center [918, 370] width 221 height 215
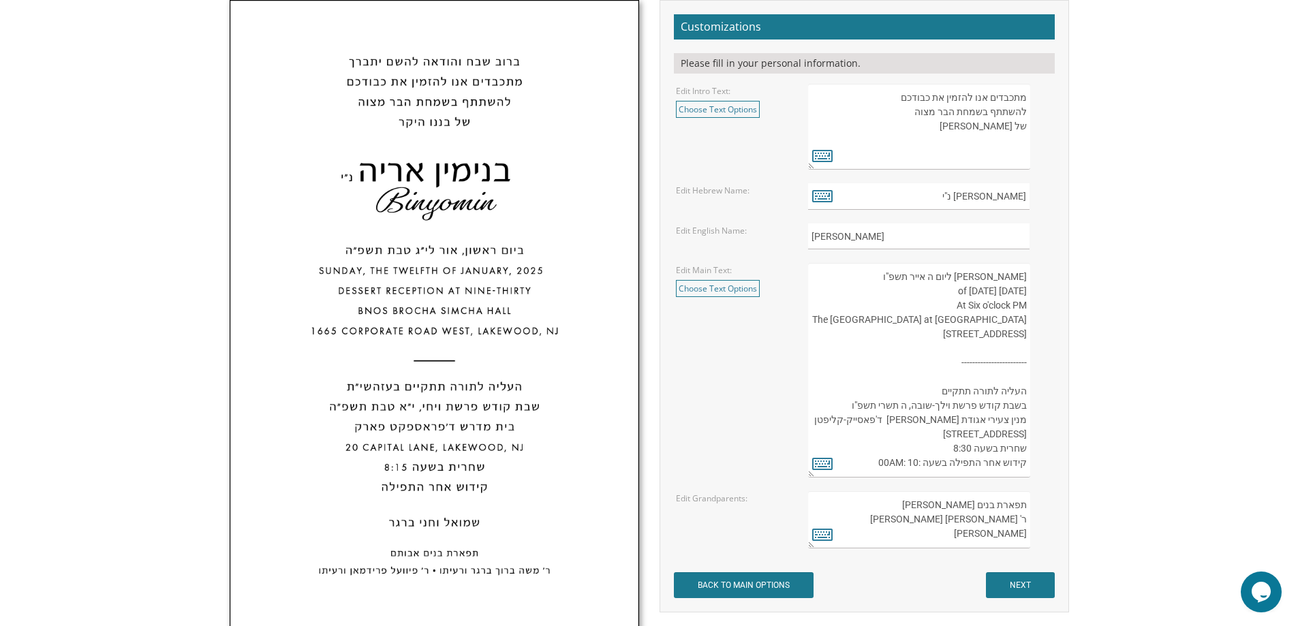
click at [902, 462] on textarea "העליה לתורה תתקיים אי”ה בשבת קודש פרשת לך לך ח’ חשון תשע”ט The twenty-eighth of…" at bounding box center [918, 370] width 221 height 215
click at [897, 463] on textarea "העליה לתורה תתקיים אי”ה בשבת קודש פרשת לך לך ח’ חשון תשע”ט The twenty-eighth of…" at bounding box center [918, 370] width 221 height 215
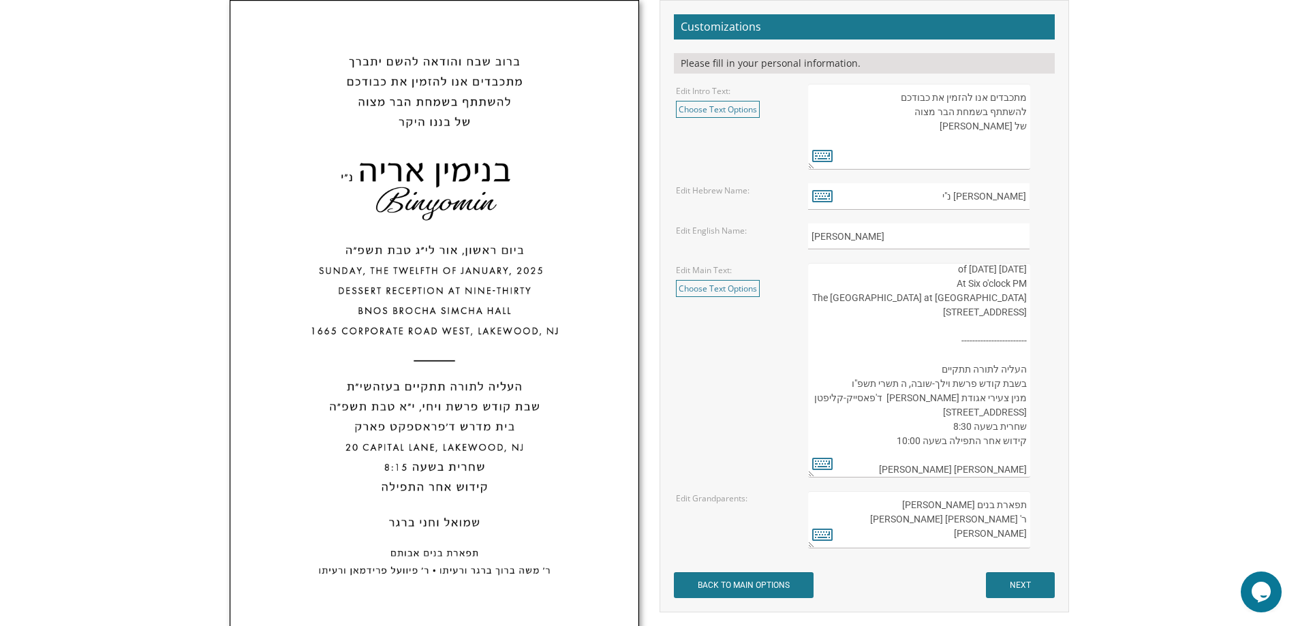
type textarea "אור ליום ה אייר תשפ"ו Sunday The Twenty-Sixth of October , 2025 At Six o'clock …"
drag, startPoint x: 1015, startPoint y: 517, endPoint x: 953, endPoint y: 519, distance: 61.4
click at [953, 519] on textarea "תפארת בנים אבותם ר' משה ברוך ברגר ורעיתו ר' פיוועל פרידמאן ורעיתו" at bounding box center [918, 519] width 221 height 57
click at [962, 468] on textarea "העליה לתורה תתקיים אי”ה בשבת קודש פרשת לך לך ח’ חשון תשע”ט The twenty-eighth of…" at bounding box center [918, 370] width 221 height 215
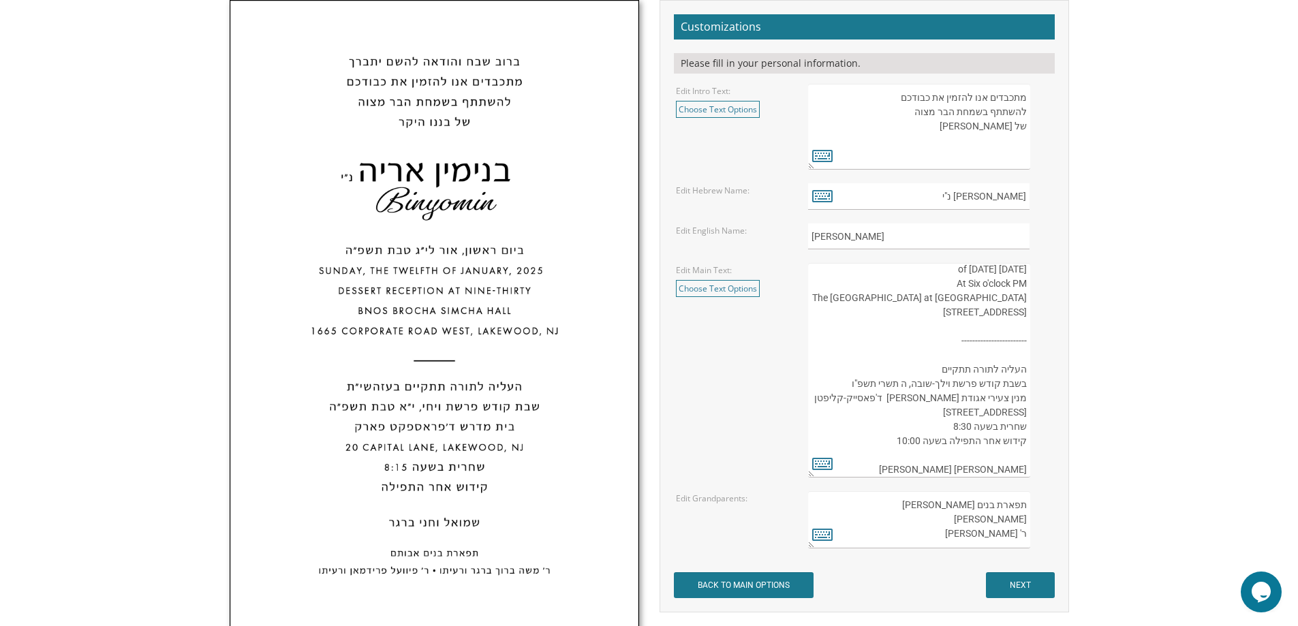
click at [1002, 518] on textarea "תפארת בנים אבותם ר' משה ברוך ברגר ורעיתו ר' פיוועל פרידמאן ורעיתו" at bounding box center [918, 519] width 221 height 57
paste textarea "גאלדבערג"
drag, startPoint x: 1016, startPoint y: 534, endPoint x: 956, endPoint y: 539, distance: 60.2
click at [956, 539] on textarea "תפארת בנים אבותם ר' משה ברוך ברגר ורעיתו ר' פיוועל פרידמאן ורעיתו" at bounding box center [918, 519] width 221 height 57
click at [996, 532] on textarea "תפארת בנים אבותם ר' משה ברוך ברגר ורעיתו ר' פיוועל פרידמאן ורעיתו" at bounding box center [918, 519] width 221 height 57
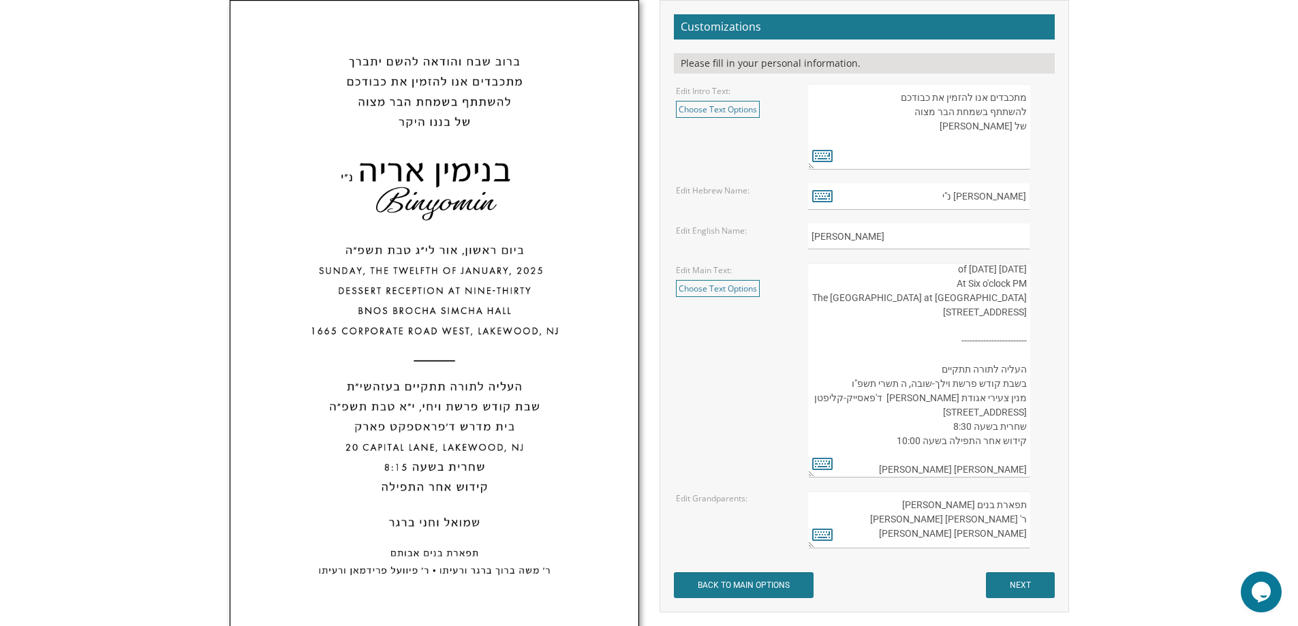
drag, startPoint x: 934, startPoint y: 536, endPoint x: 910, endPoint y: 536, distance: 23.9
click at [910, 536] on textarea "תפארת בנים אבותם ר' משה ברוך ברגר ורעיתו ר' פיוועל פרידמאן ורעיתו" at bounding box center [918, 519] width 221 height 57
drag, startPoint x: 934, startPoint y: 511, endPoint x: 919, endPoint y: 518, distance: 16.5
click at [919, 518] on textarea "תפארת בנים אבותם ר' משה ברוך ברגר ורעיתו ר' פיוועל פרידמאן ורעיתו" at bounding box center [918, 519] width 221 height 57
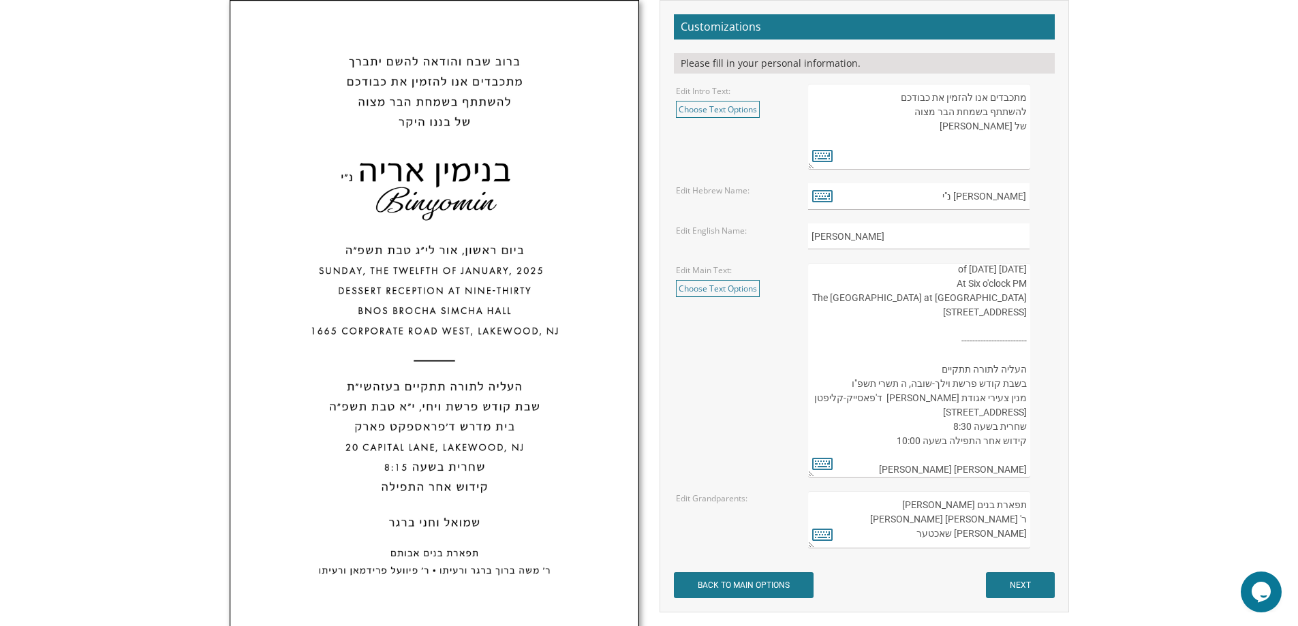
drag, startPoint x: 902, startPoint y: 521, endPoint x: 933, endPoint y: 523, distance: 30.7
click at [933, 523] on textarea "תפארת בנים אבותם ר' משה ברוך ברגר ורעיתו ר' פיוועל פרידמאן ורעיתו" at bounding box center [918, 519] width 221 height 57
click at [973, 517] on textarea "תפארת בנים אבותם ר' משה ברוך ברגר ורעיתו ר' פיוועל פרידמאן ורעיתו" at bounding box center [918, 519] width 221 height 57
click at [928, 536] on textarea "תפארת בנים אבותם ר' משה ברוך ברגר ורעיתו ר' פיוועל פרידמאן ורעיתו" at bounding box center [918, 519] width 221 height 57
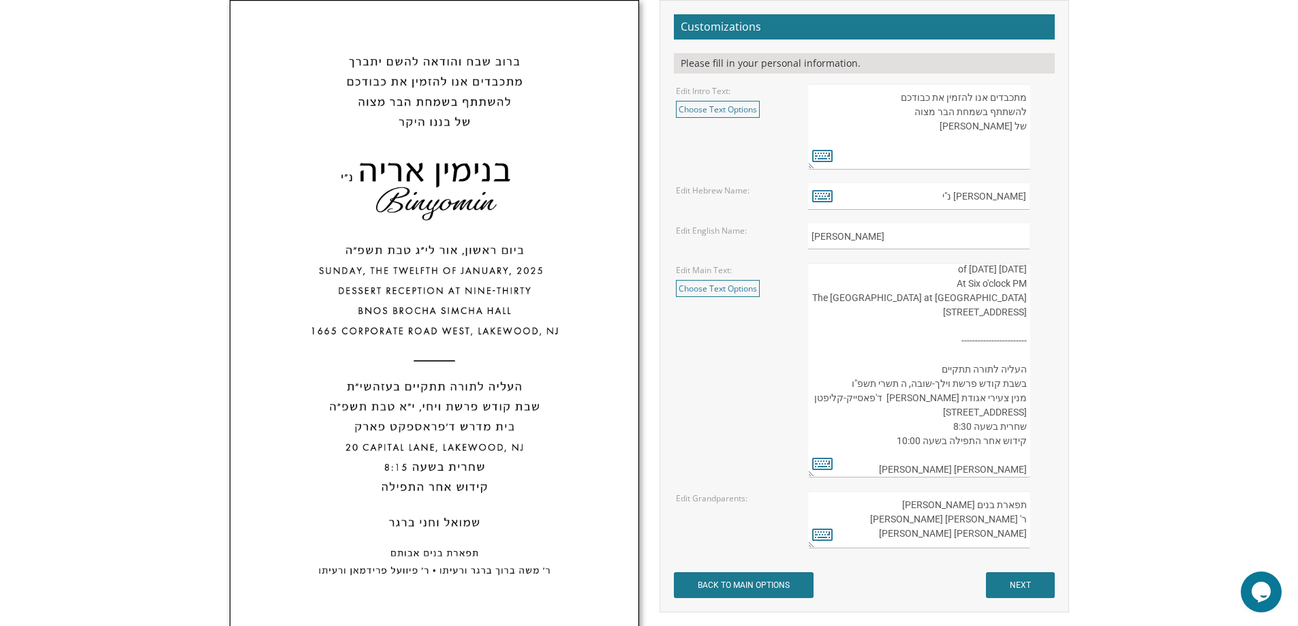
click at [932, 510] on textarea "תפארת בנים אבותם ר' משה ברוך ברגר ורעיתו ר' פיוועל פרידמאן ורעיתו" at bounding box center [918, 519] width 221 height 57
click at [965, 538] on textarea "תפארת בנים אבותם ר' משה ברוך ברגר ורעיתו ר' פיוועל פרידמאן ורעיתו" at bounding box center [918, 519] width 221 height 57
paste textarea "גאלדבערג"
type textarea "תפארת בנים אבותם ר' צבי יהושע וסוזי גאלדבערג ר' יעקב וחיה שאכטער טויבא גאלדבערג"
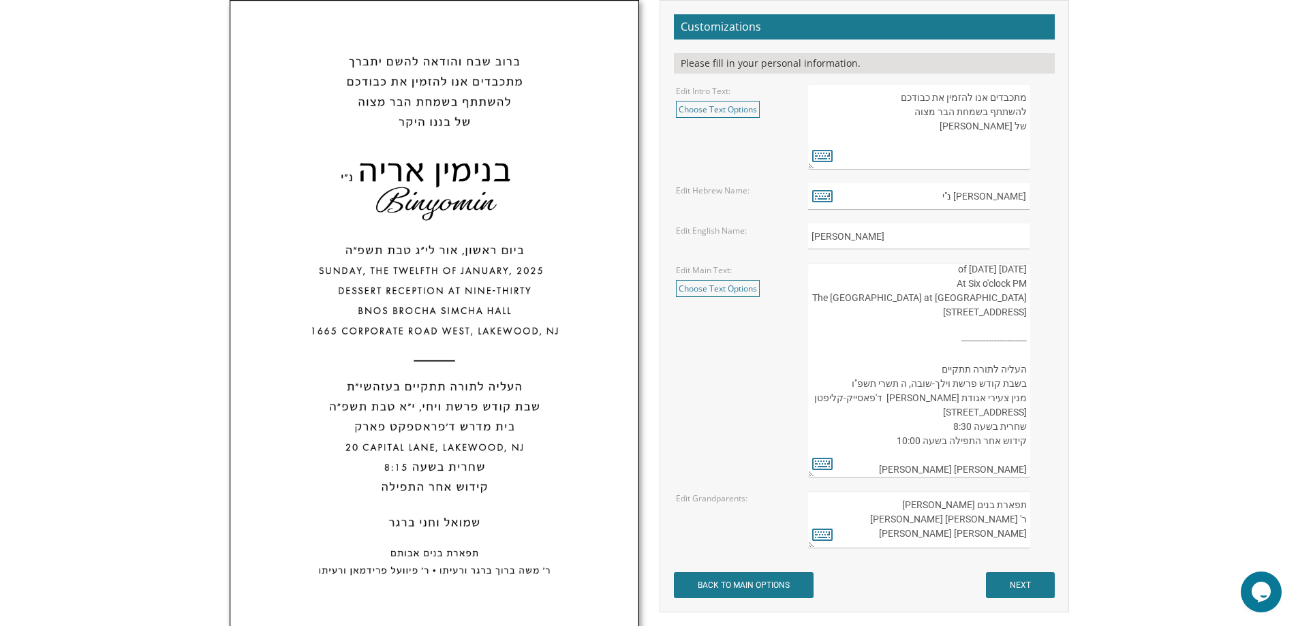
click at [875, 271] on textarea "העליה לתורה תתקיים אי”ה בשבת קודש פרשת לך לך ח’ חשון תשע”ט The twenty-eighth of…" at bounding box center [918, 370] width 221 height 215
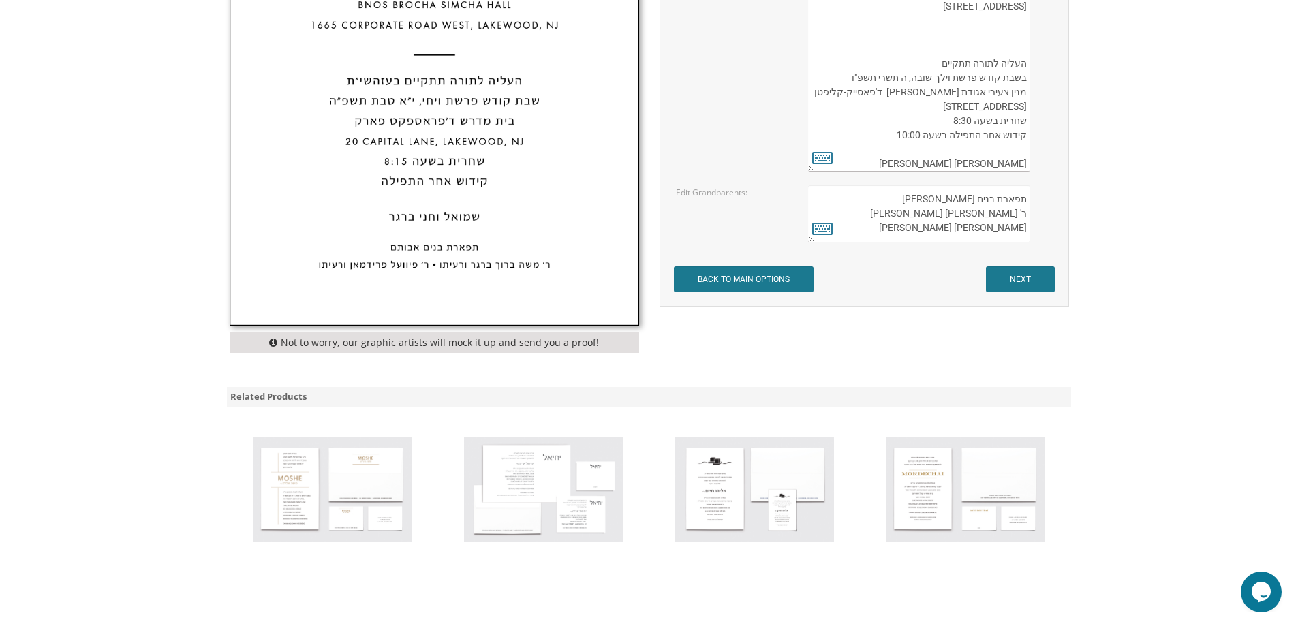
scroll to position [638, 0]
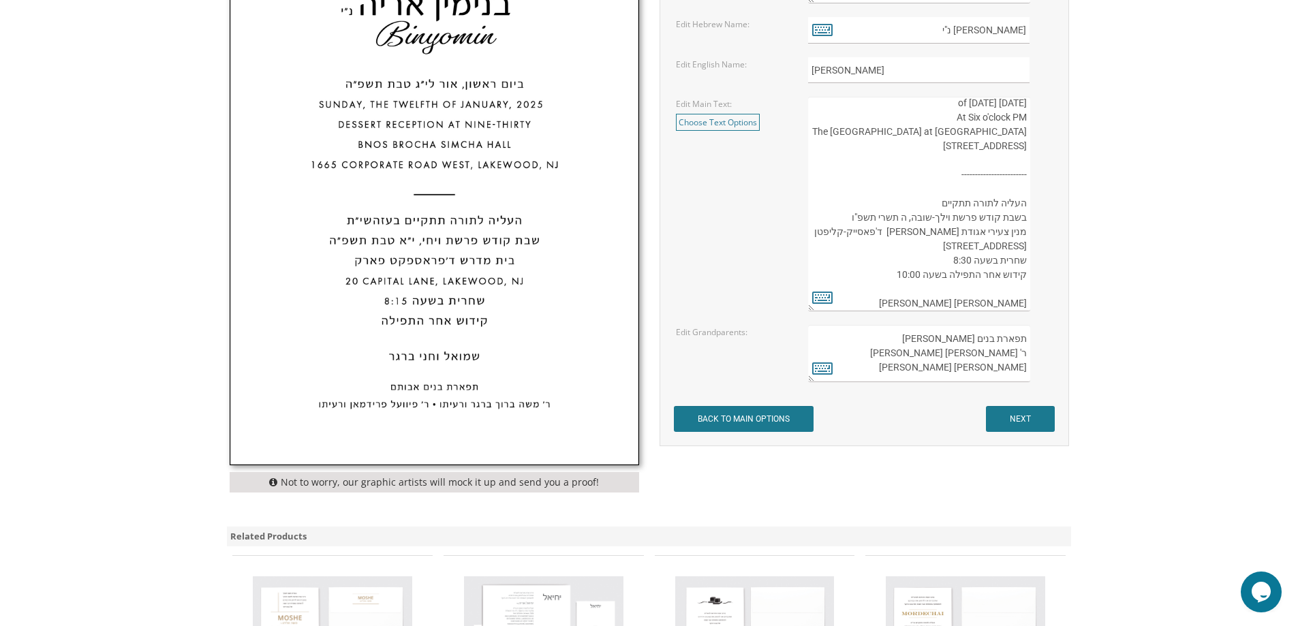
type textarea "אור ליום ה אייר תשפ"ו Sunday, The Twenty-Sixth of October , 2025 At Six o'clock…"
click at [1029, 421] on input "NEXT" at bounding box center [1020, 419] width 69 height 26
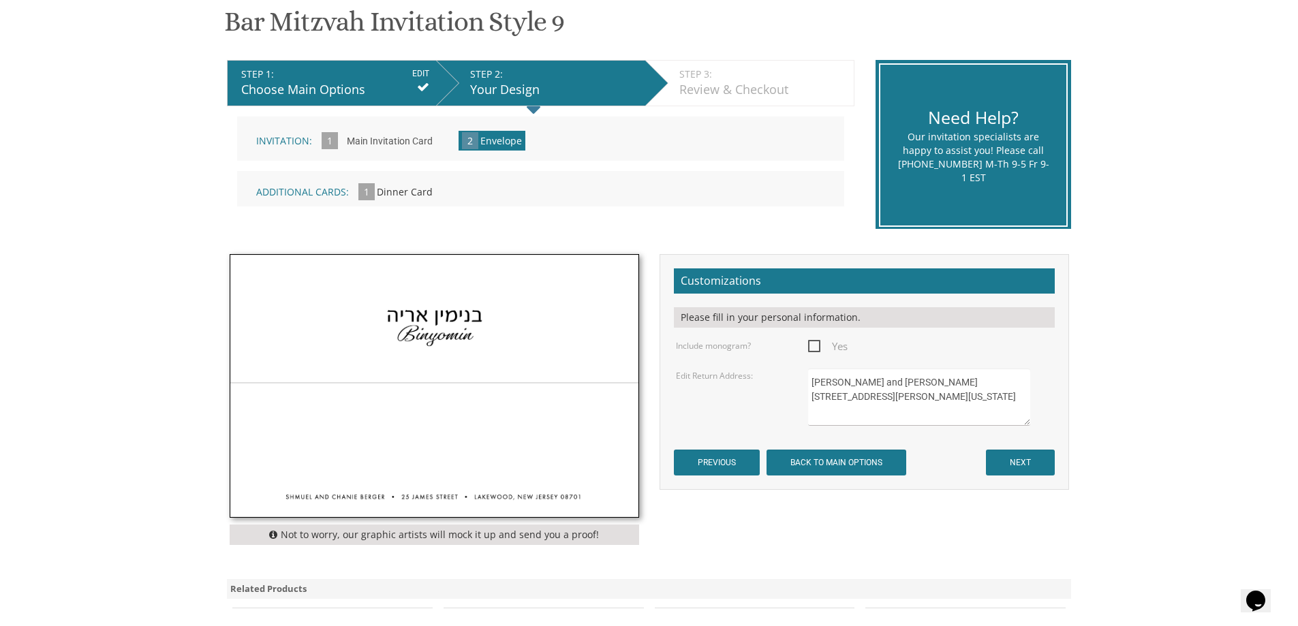
scroll to position [230, 0]
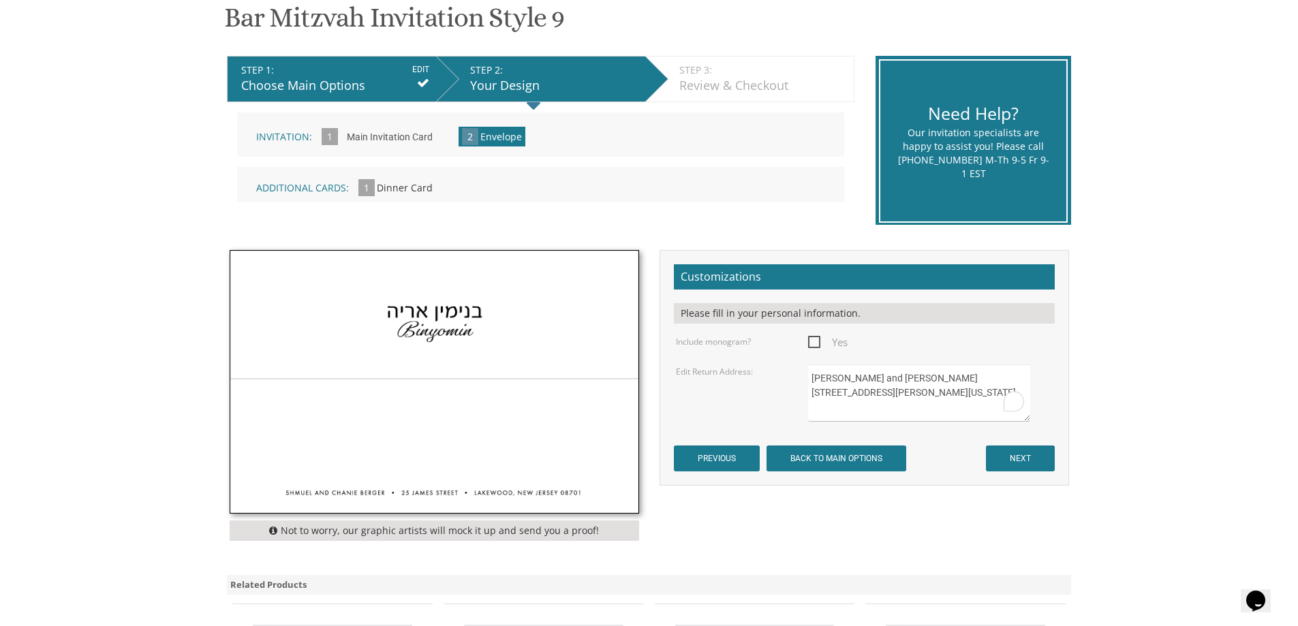
drag, startPoint x: 961, startPoint y: 410, endPoint x: 802, endPoint y: 379, distance: 161.7
click at [802, 379] on div "[PERSON_NAME] and [PERSON_NAME] [STREET_ADDRESS][PERSON_NAME][US_STATE]" at bounding box center [930, 393] width 264 height 57
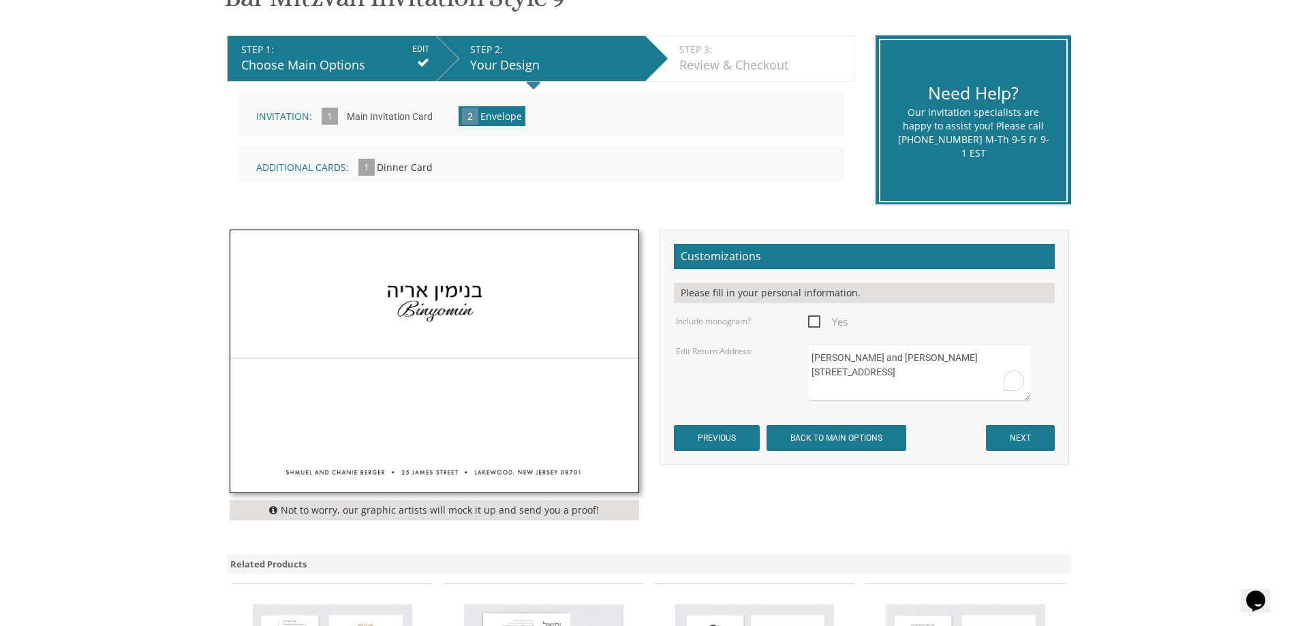
scroll to position [256, 0]
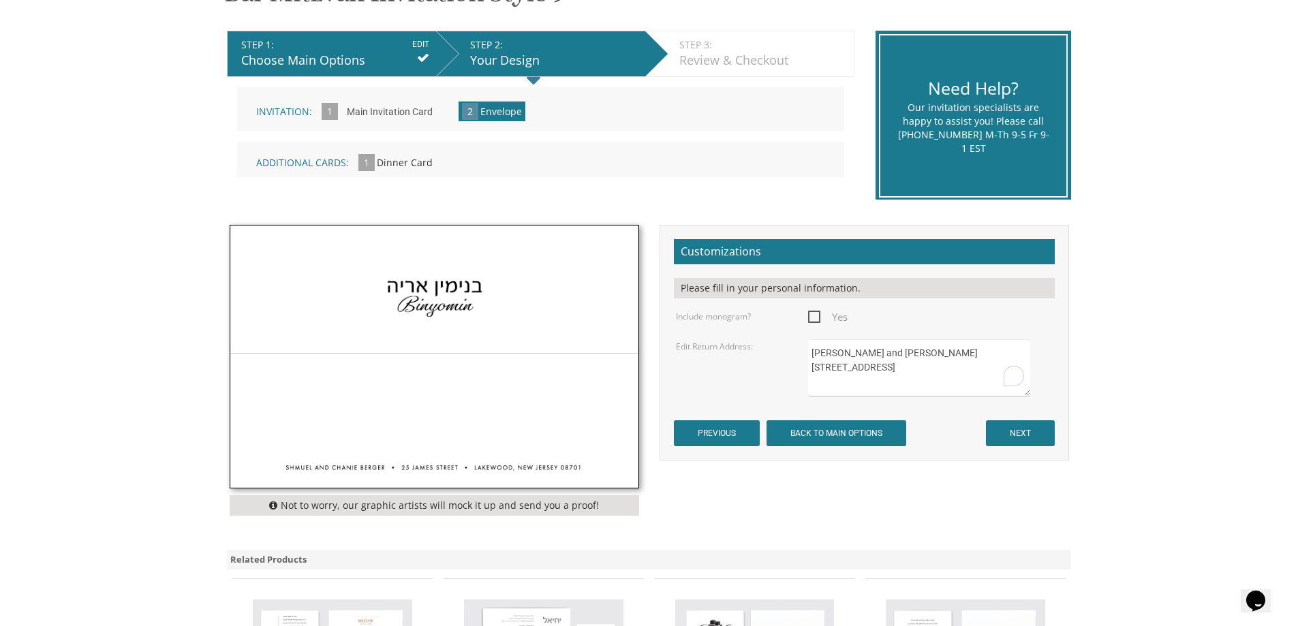
type textarea "[PERSON_NAME] and [PERSON_NAME] [STREET_ADDRESS]"
click at [816, 313] on span "Yes" at bounding box center [828, 317] width 40 height 17
click at [816, 313] on input "Yes" at bounding box center [812, 315] width 9 height 9
click at [816, 313] on span "Yes" at bounding box center [828, 317] width 40 height 17
click at [816, 313] on input "Yes" at bounding box center [812, 315] width 9 height 9
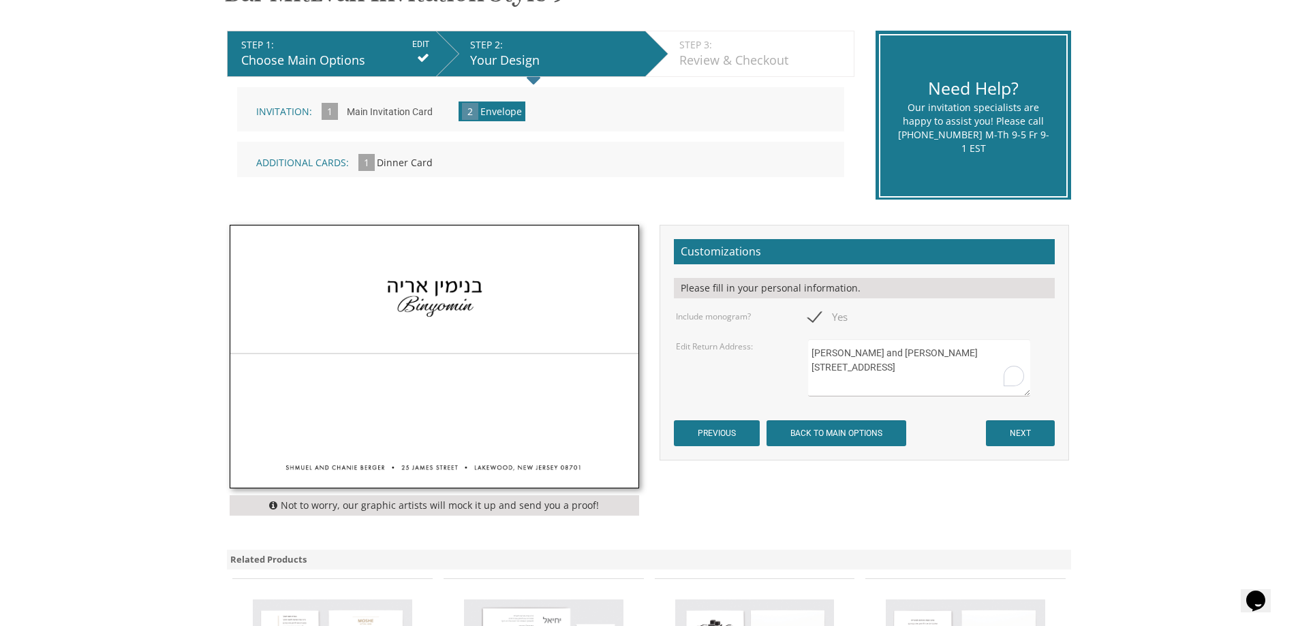
checkbox input "false"
click at [1034, 427] on input "NEXT" at bounding box center [1020, 433] width 69 height 26
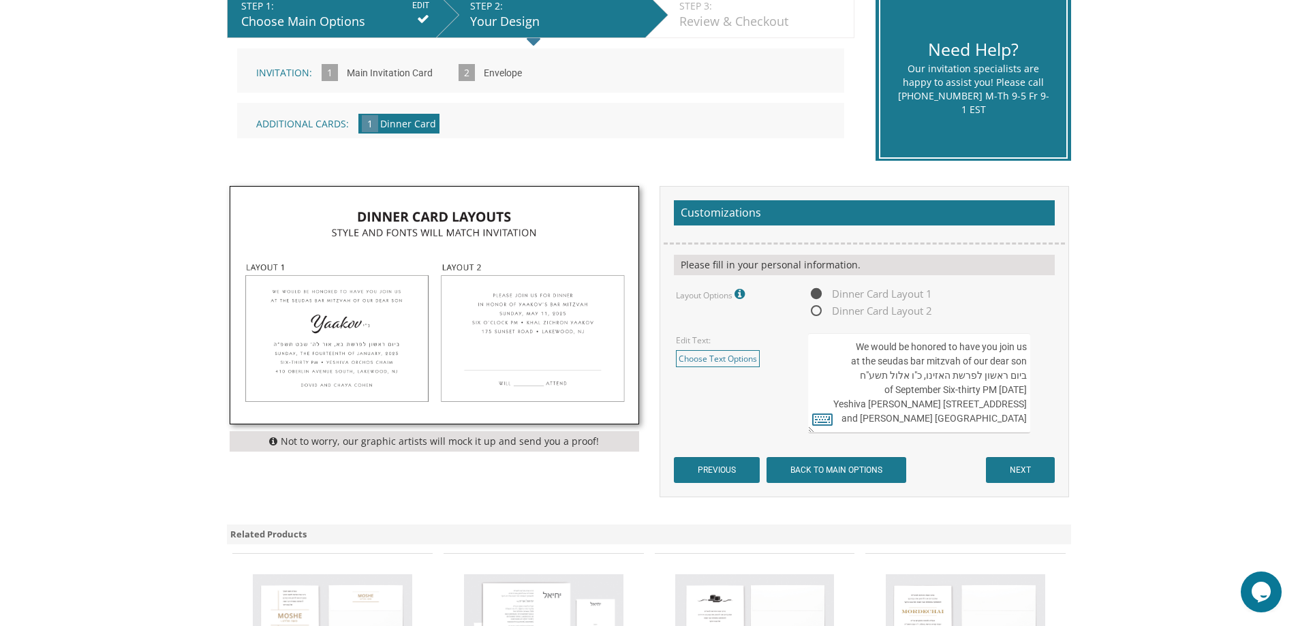
scroll to position [311, 0]
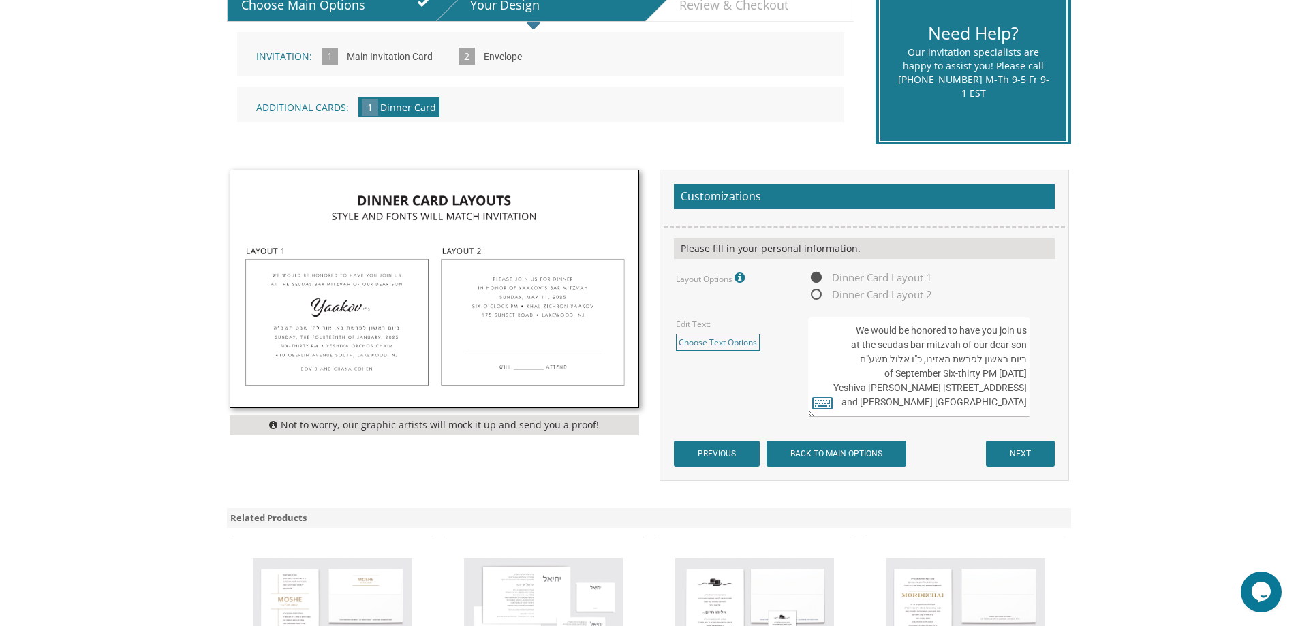
click at [379, 318] on img at bounding box center [434, 288] width 408 height 237
click at [955, 376] on textarea "We would be honored to have you join us at the seudas bar mitzvah of our dear s…" at bounding box center [918, 367] width 221 height 100
paste textarea "for dessert at the seudas bar mitzvah of Yosef Shalom Sunday, October 26, 2025 …"
click at [917, 369] on textarea "We would be honored to have you join us at the seudas bar mitzvah of our dear s…" at bounding box center [918, 367] width 221 height 100
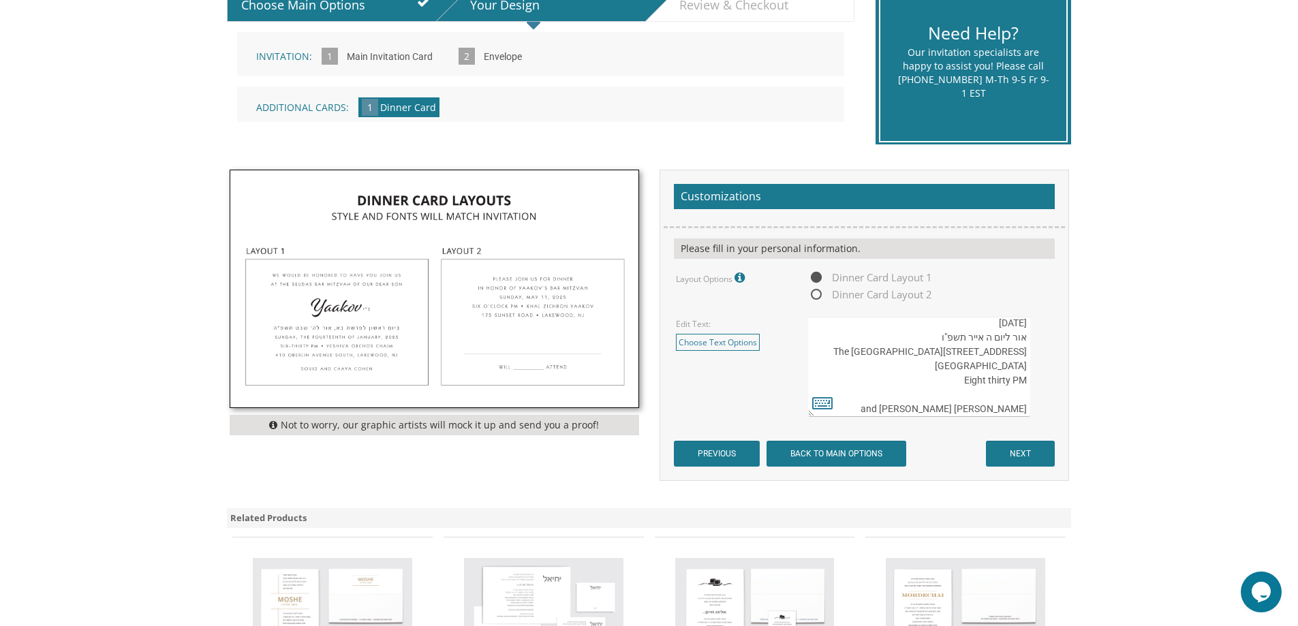
scroll to position [7, 0]
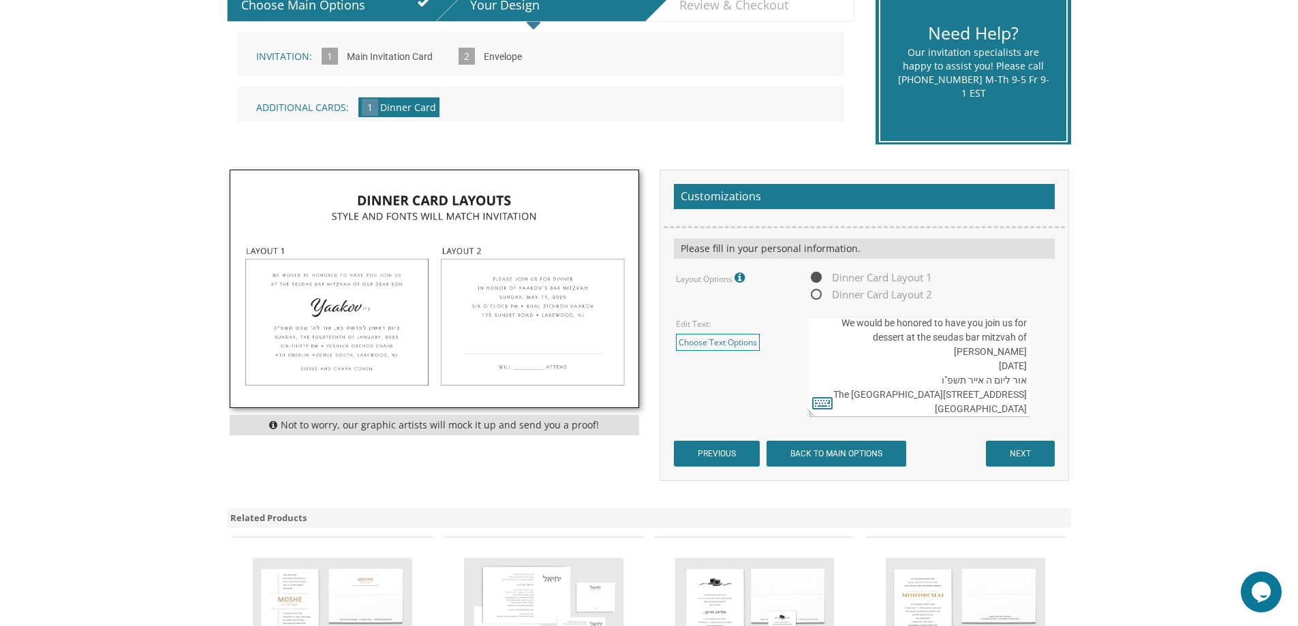
click at [1023, 395] on textarea "We would be honored to have you join us at the seudas bar mitzvah of our dear s…" at bounding box center [918, 367] width 221 height 100
type textarea "We would be honored to have you join us for dessert at the seudas bar mitzvah o…"
click at [1031, 462] on input "NEXT" at bounding box center [1020, 454] width 69 height 26
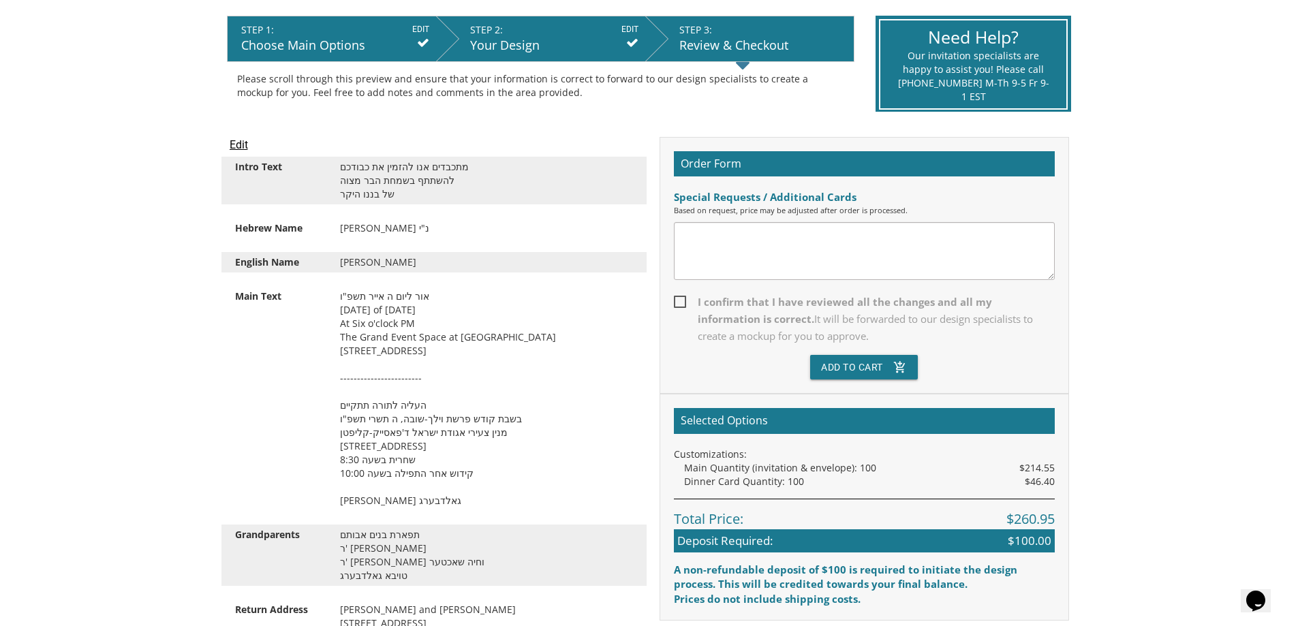
scroll to position [234, 0]
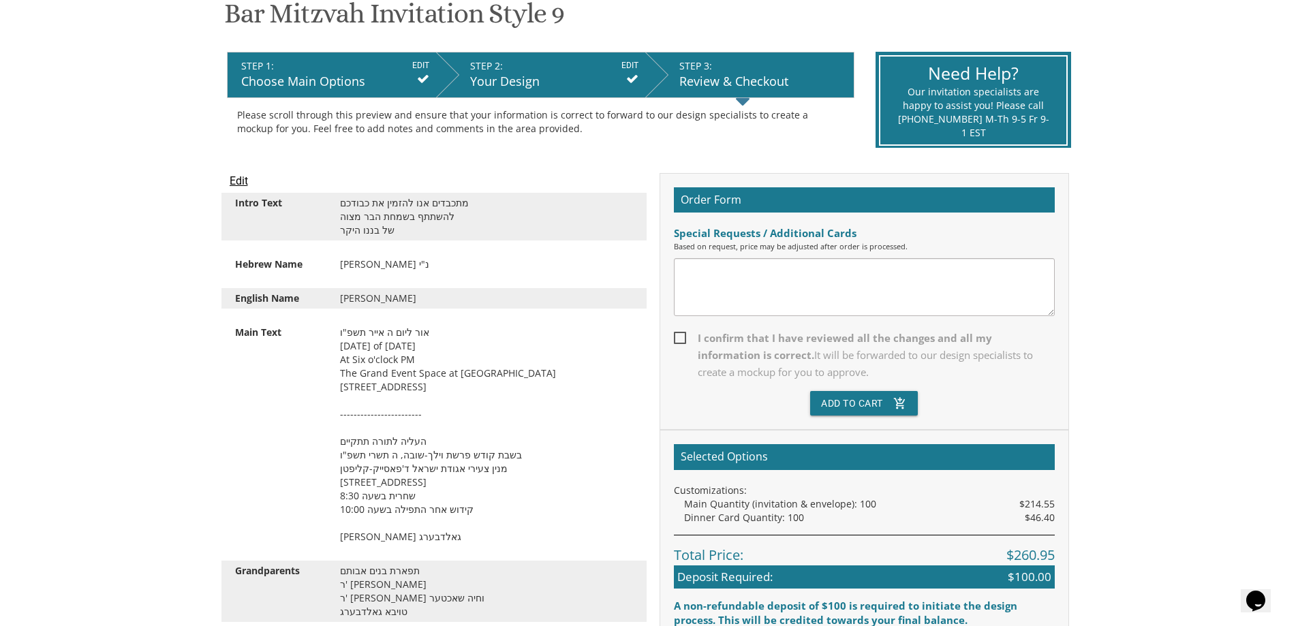
click at [682, 342] on span "I confirm that I have reviewed all the changes and all my information is correc…" at bounding box center [864, 355] width 381 height 51
click at [682, 341] on input "I confirm that I have reviewed all the changes and all my information is correc…" at bounding box center [678, 337] width 9 height 9
checkbox input "true"
click at [873, 404] on button "Add To Cart add_shopping_cart" at bounding box center [864, 403] width 108 height 25
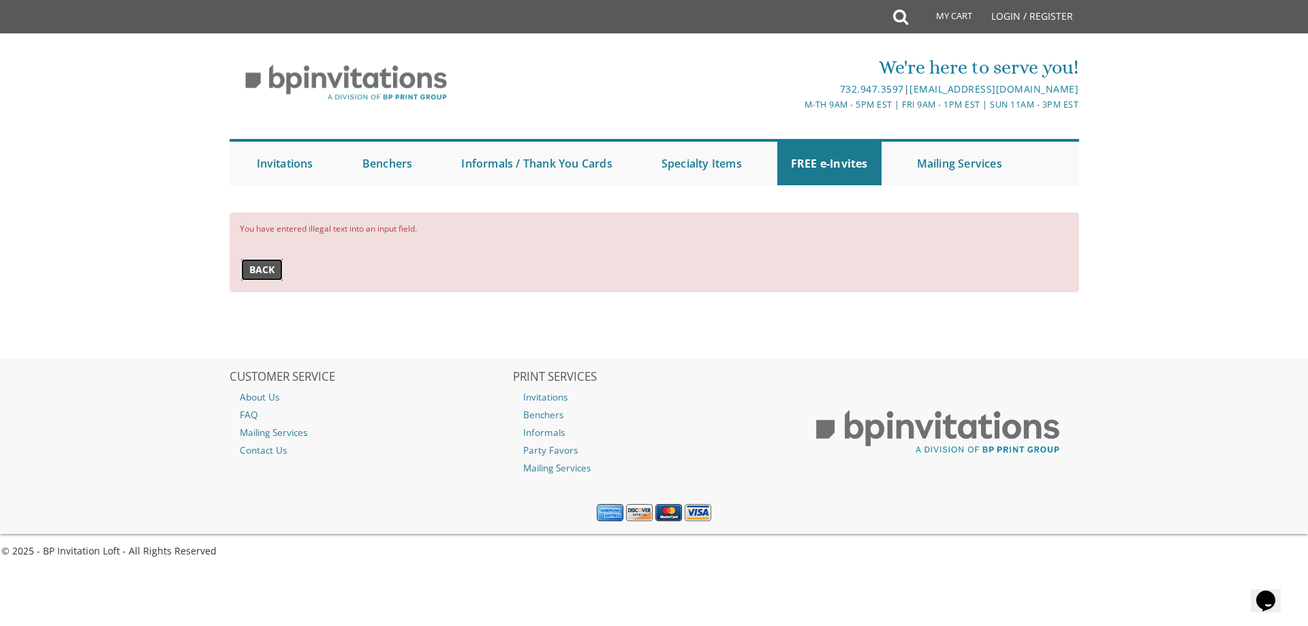
click at [269, 268] on span "Back" at bounding box center [261, 270] width 25 height 14
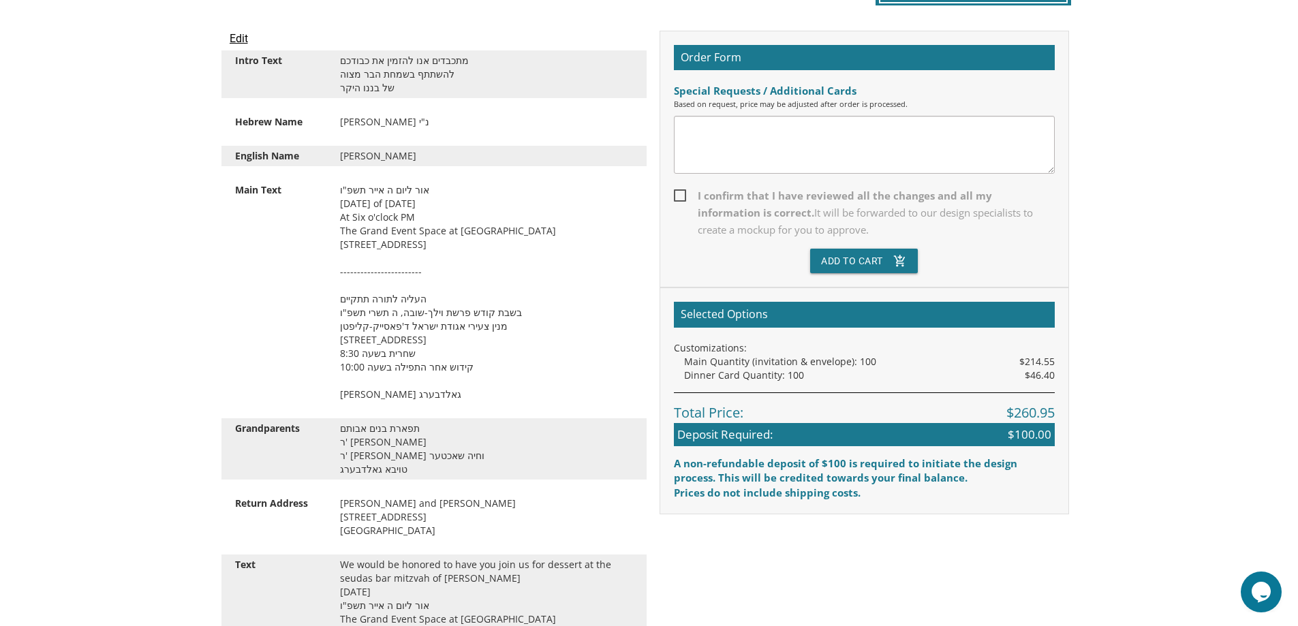
scroll to position [373, 0]
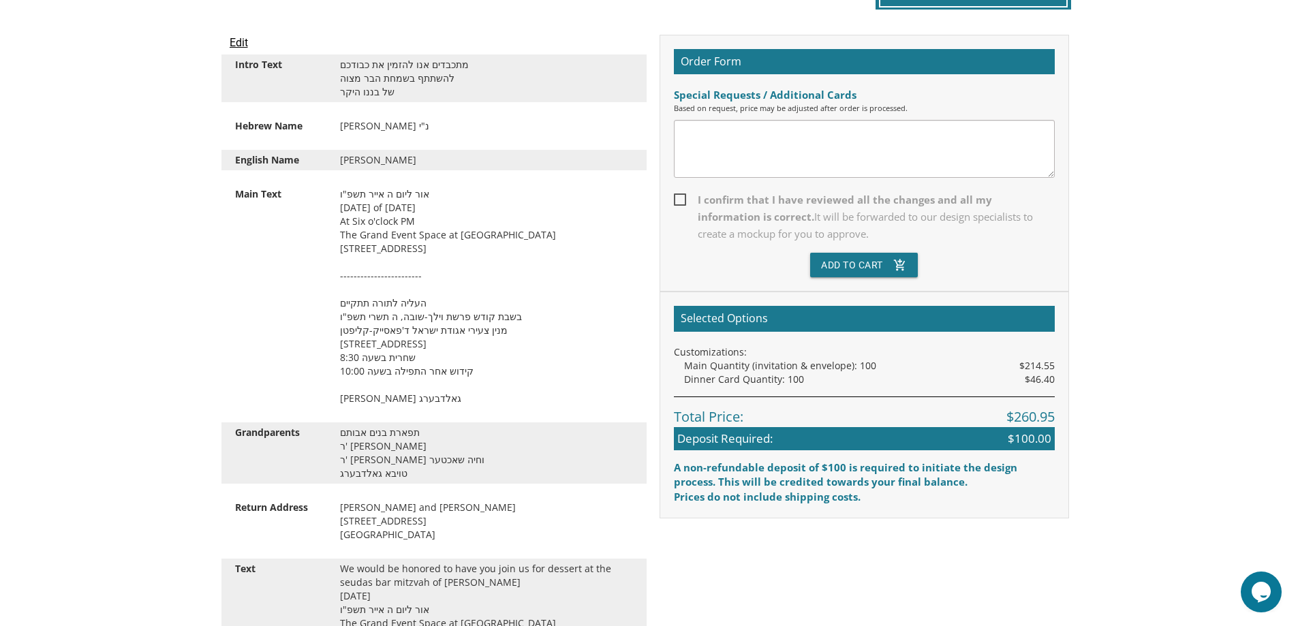
click at [240, 44] on input "Edit" at bounding box center [239, 43] width 18 height 16
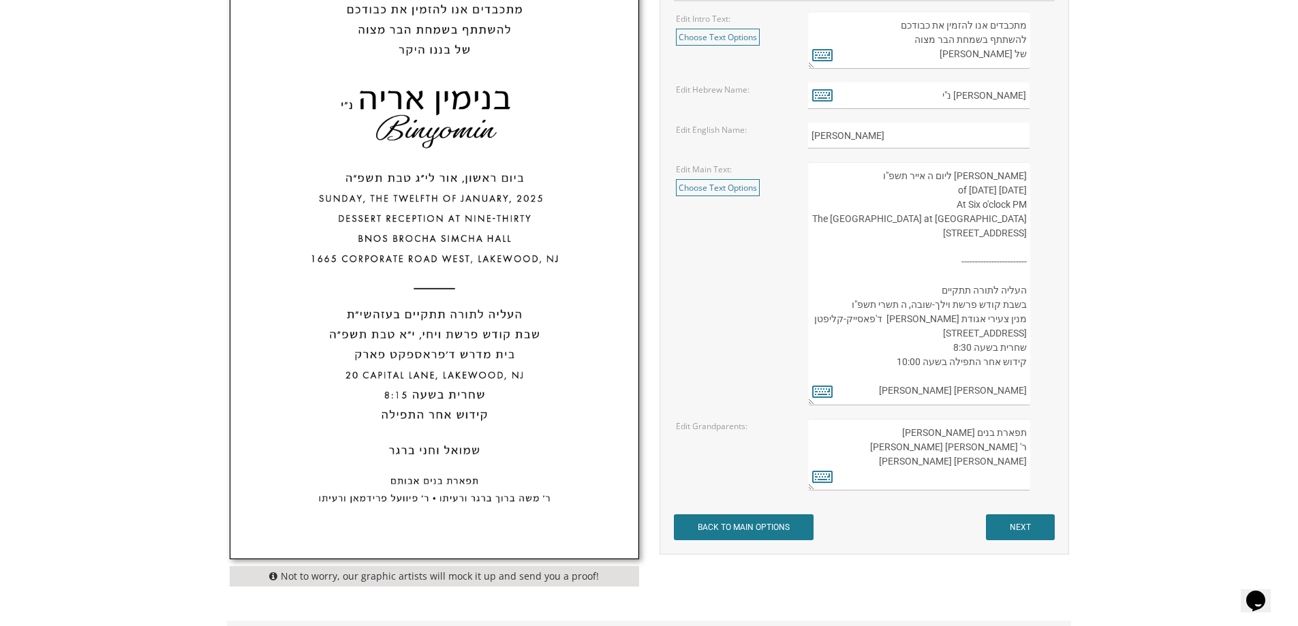
scroll to position [567, 0]
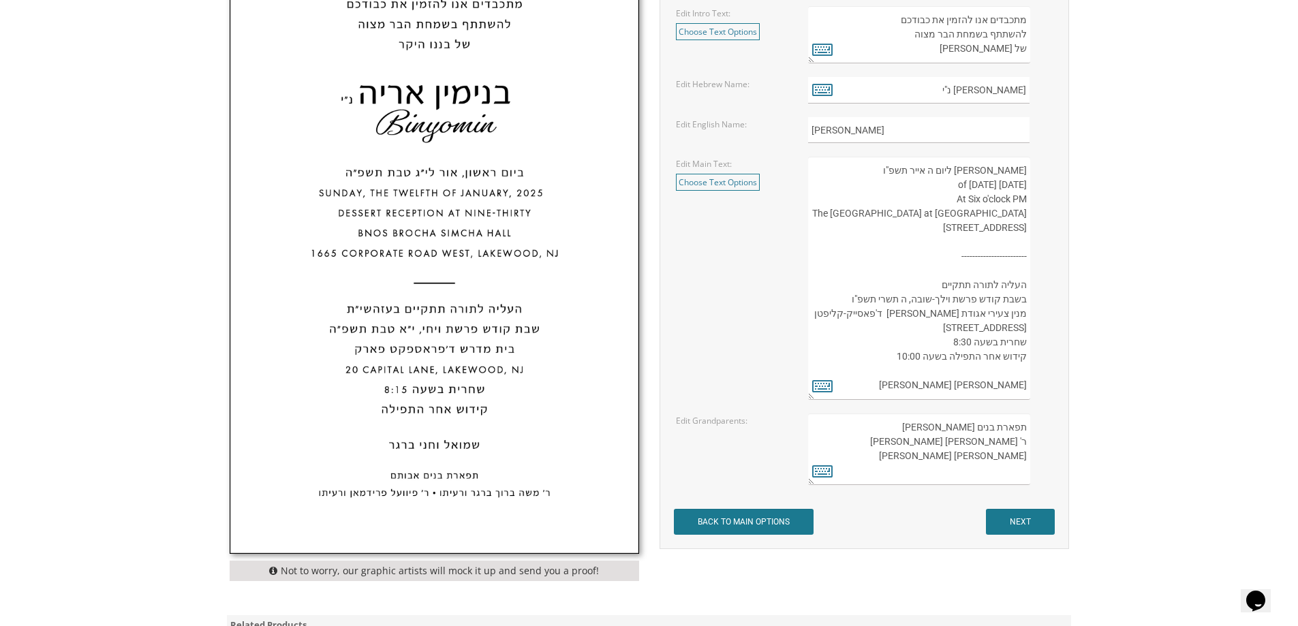
drag, startPoint x: 906, startPoint y: 260, endPoint x: 1030, endPoint y: 258, distance: 124.0
click at [1030, 258] on textarea "אור ליום ה אייר תשפ"ו Sunday, The Twenty-Sixth of October , 2025 At Six o'clock…" at bounding box center [918, 278] width 221 height 243
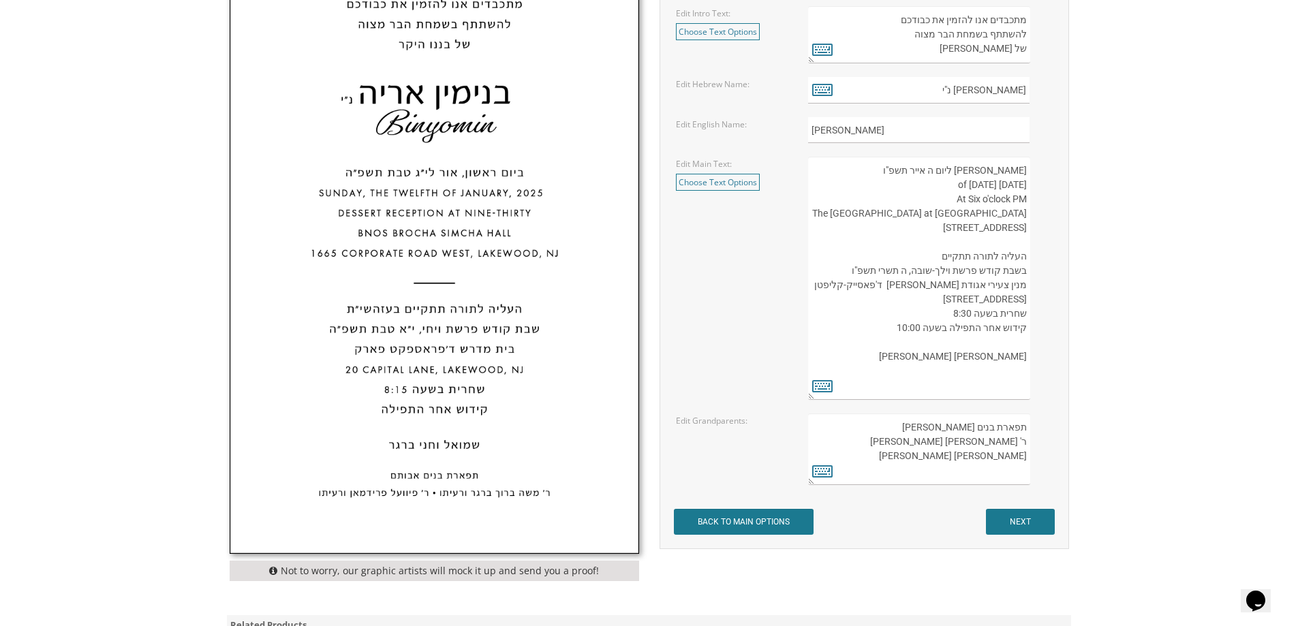
type textarea "אור ליום ה אייר תשפ"ו Sunday, The Twenty-Sixth of October , 2025 At Six o'clock…"
click at [1023, 506] on form "Customizations Please fill in your personal information. Edit Intro Text: Choos…" at bounding box center [864, 236] width 381 height 599
click at [1019, 517] on input "NEXT" at bounding box center [1020, 522] width 69 height 26
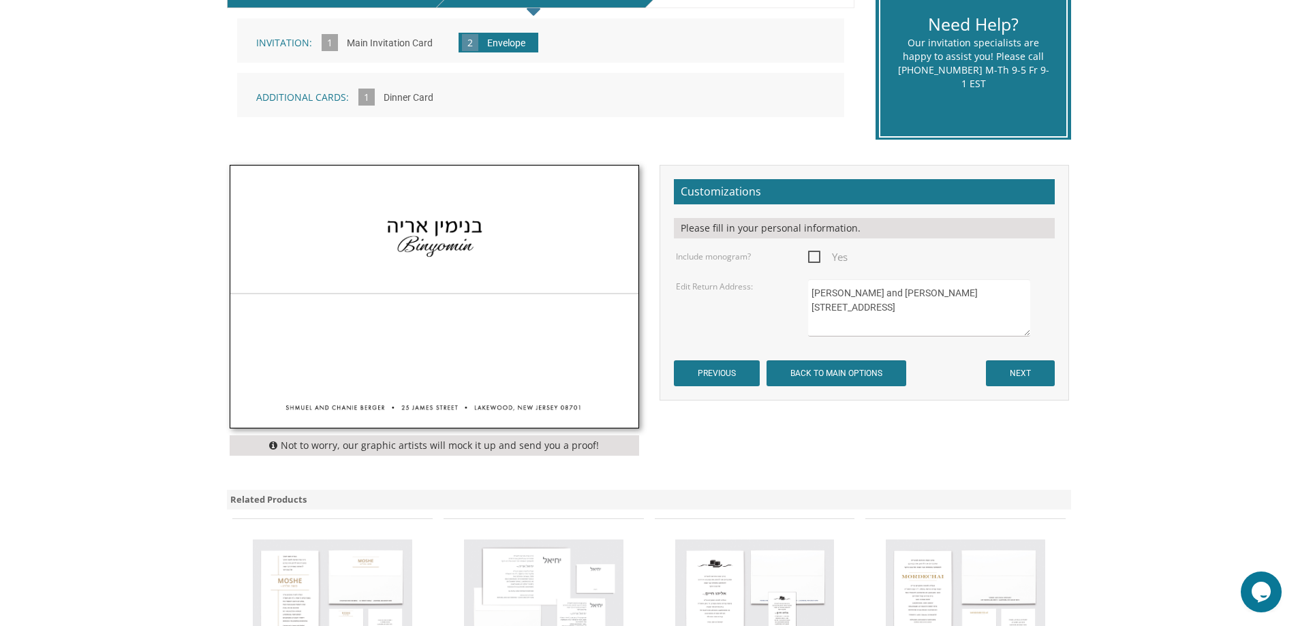
scroll to position [333, 0]
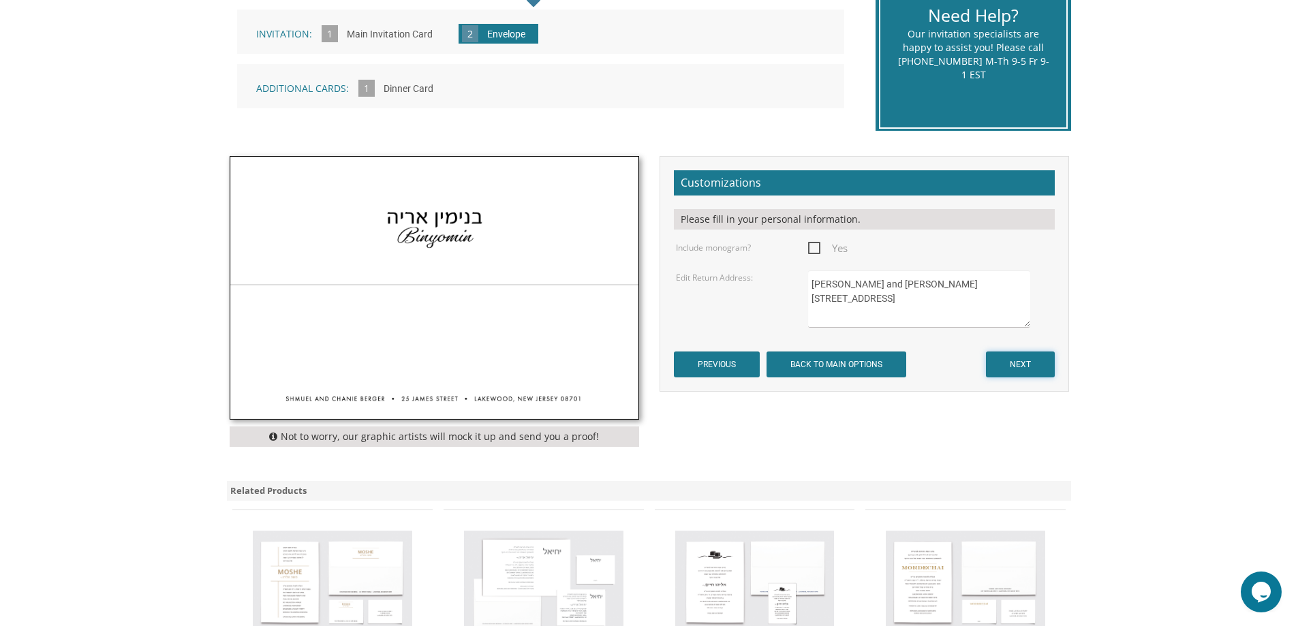
click at [1050, 371] on input "NEXT" at bounding box center [1020, 365] width 69 height 26
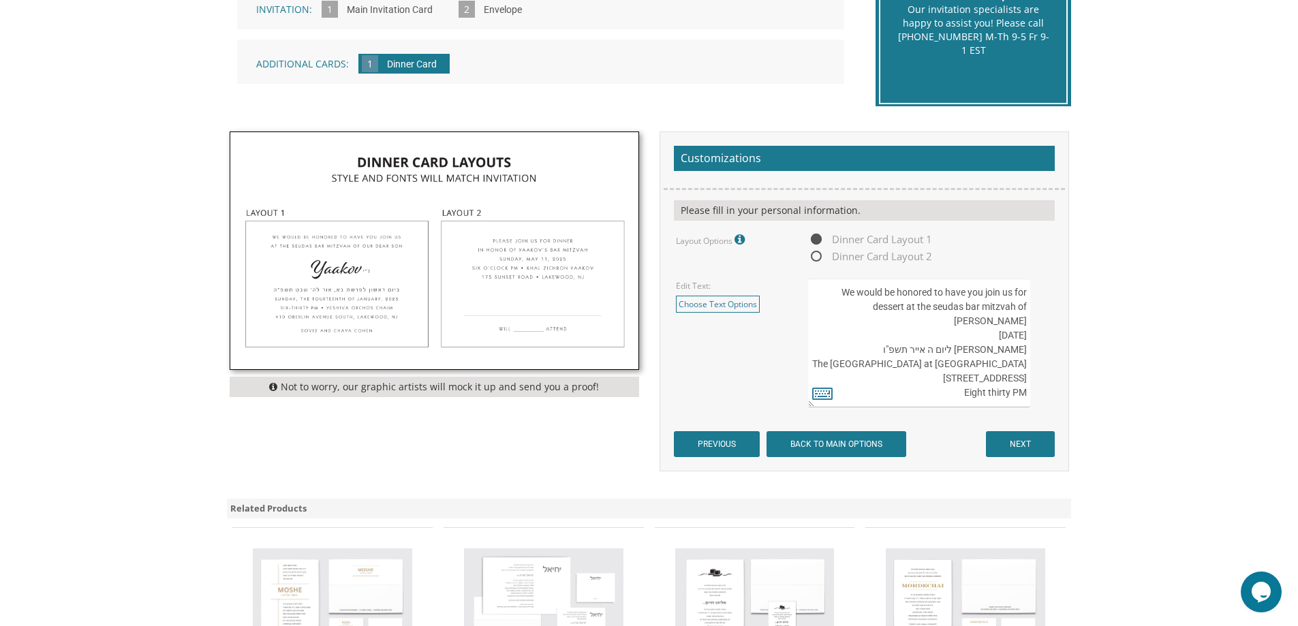
scroll to position [378, 0]
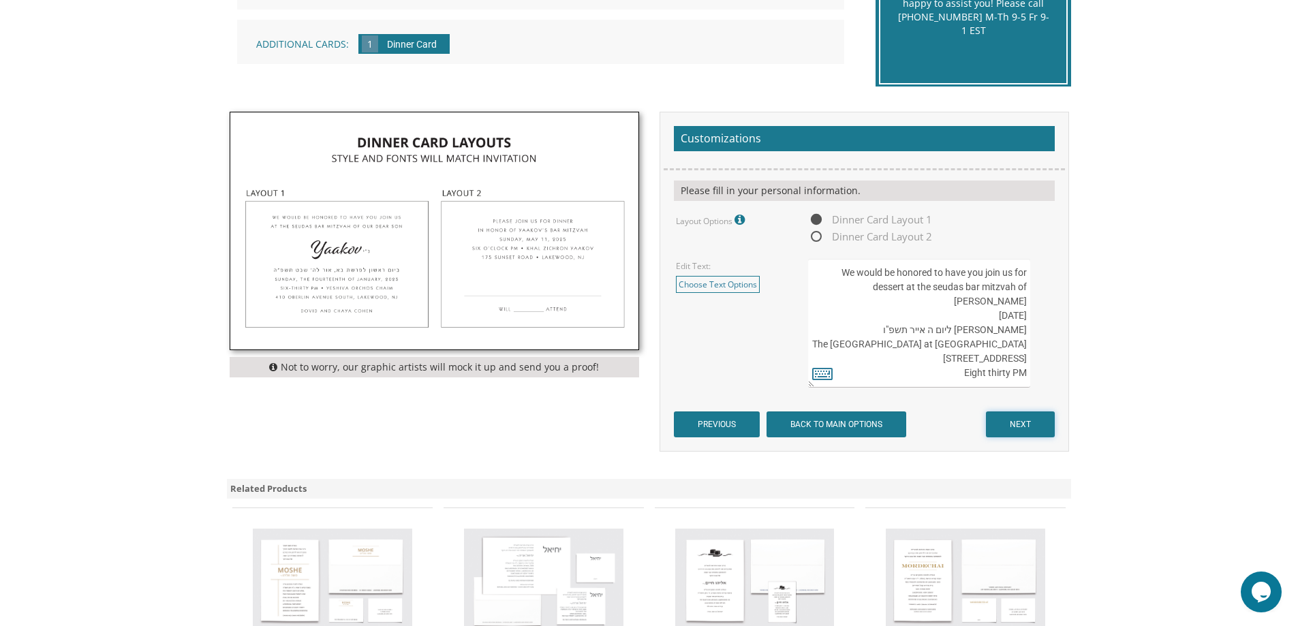
click at [1020, 427] on input "NEXT" at bounding box center [1020, 425] width 69 height 26
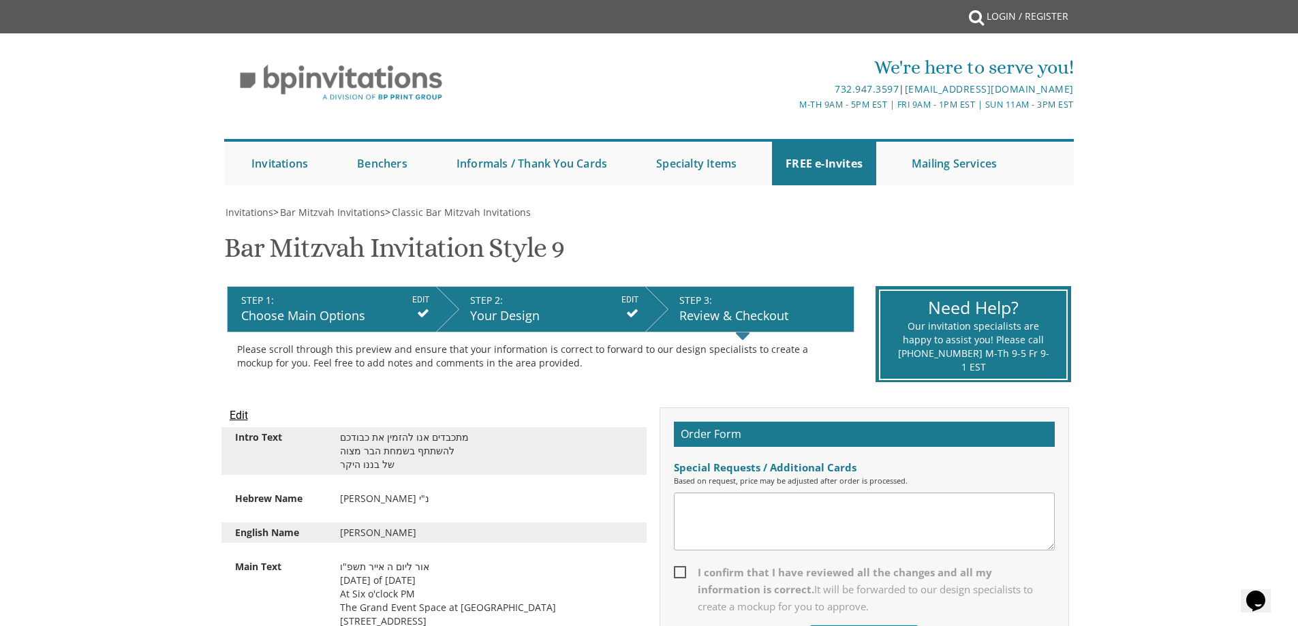
scroll to position [548, 0]
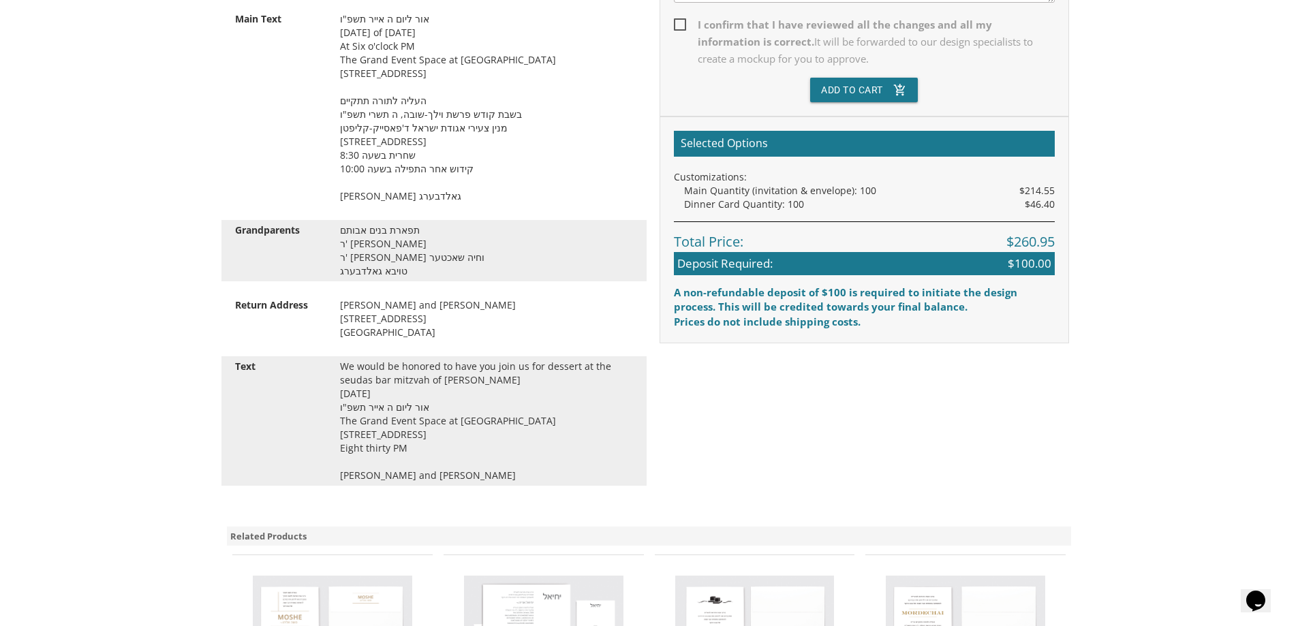
click at [687, 37] on span "I confirm that I have reviewed all the changes and all my information is correc…" at bounding box center [864, 41] width 381 height 51
click at [683, 28] on input "I confirm that I have reviewed all the changes and all my information is correc…" at bounding box center [678, 23] width 9 height 9
click at [820, 76] on label "I confirm that I have reviewed all the changes and all my information is correc…" at bounding box center [864, 46] width 381 height 61
click at [683, 28] on input "I confirm that I have reviewed all the changes and all my information is correc…" at bounding box center [678, 23] width 9 height 9
click at [824, 82] on button "Add To Cart add_shopping_cart" at bounding box center [864, 90] width 108 height 25
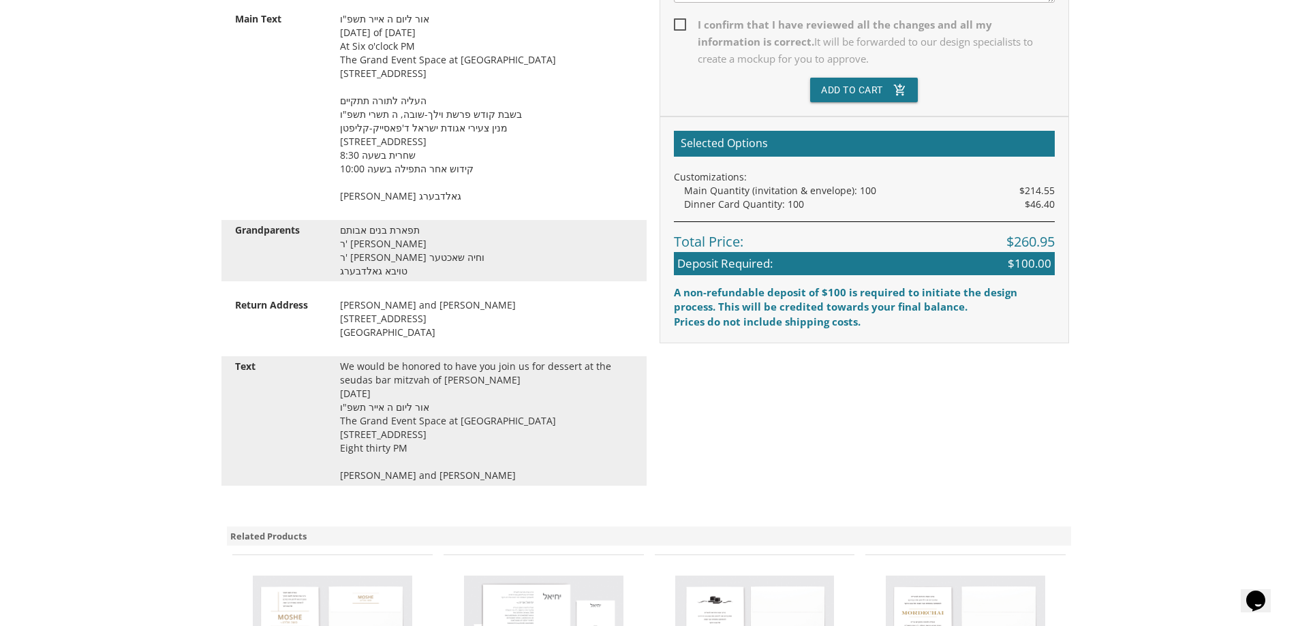
click at [704, 36] on span "I confirm that I have reviewed all the changes and all my information is correc…" at bounding box center [864, 41] width 381 height 51
click at [683, 28] on input "I confirm that I have reviewed all the changes and all my information is correc…" at bounding box center [678, 23] width 9 height 9
checkbox input "true"
click at [822, 88] on button "Add To Cart add_shopping_cart" at bounding box center [864, 90] width 108 height 25
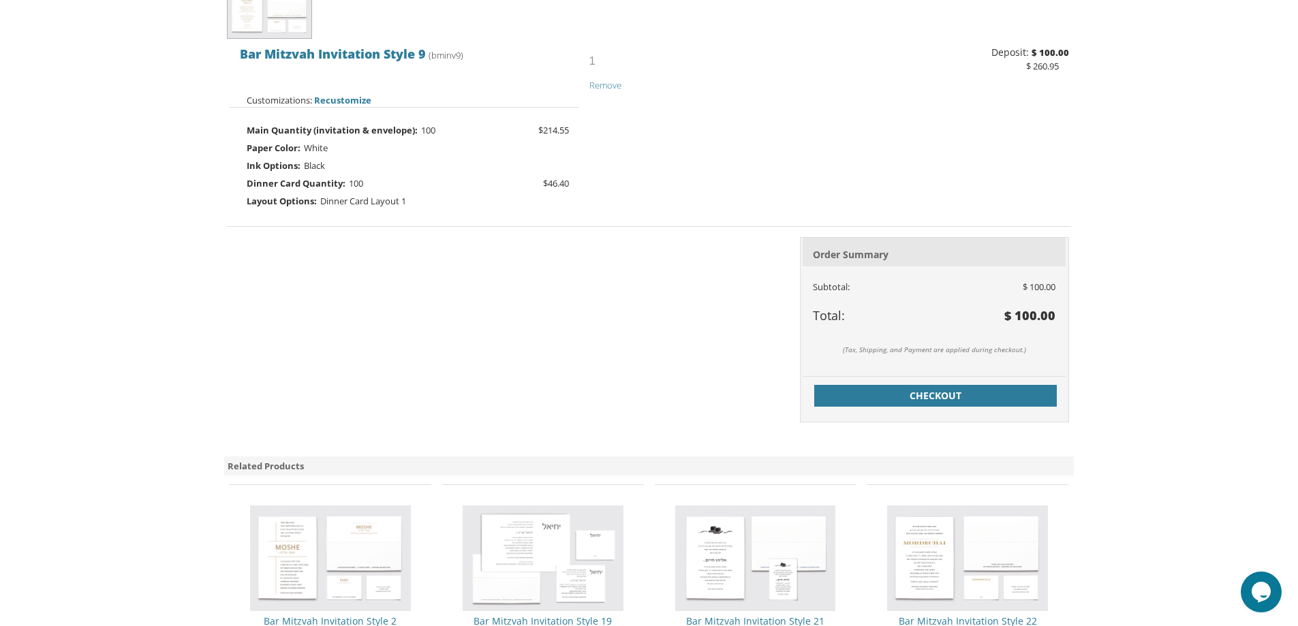
scroll to position [397, 0]
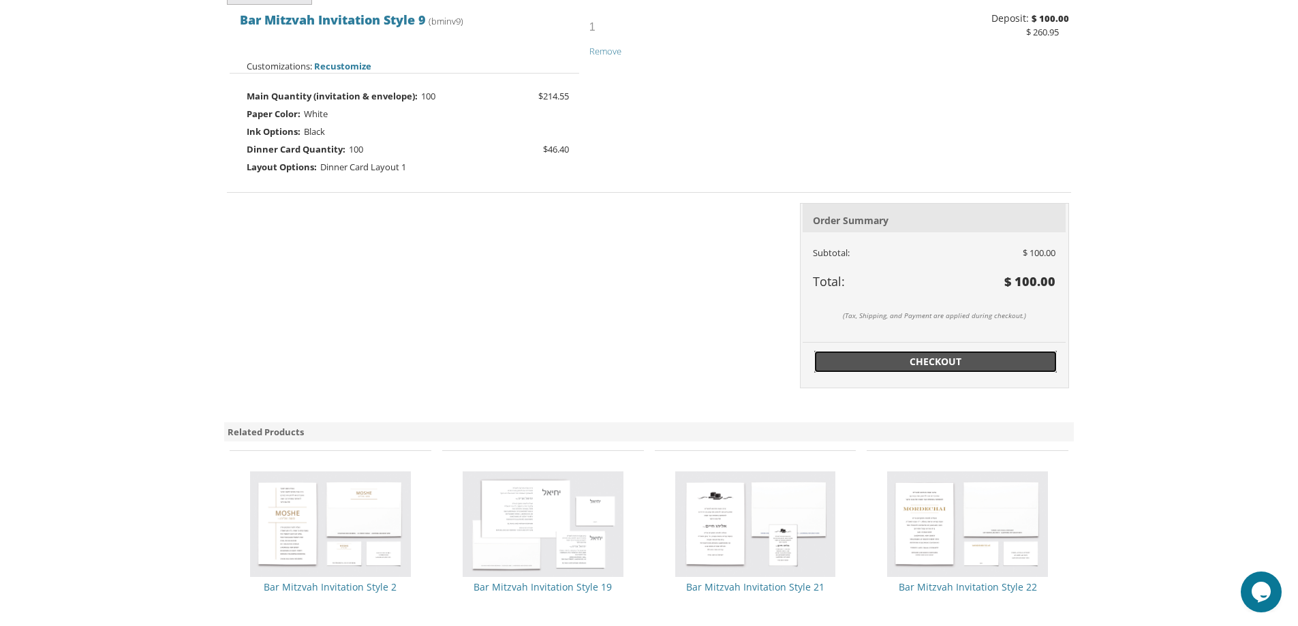
click at [996, 371] on link "Checkout" at bounding box center [935, 362] width 243 height 22
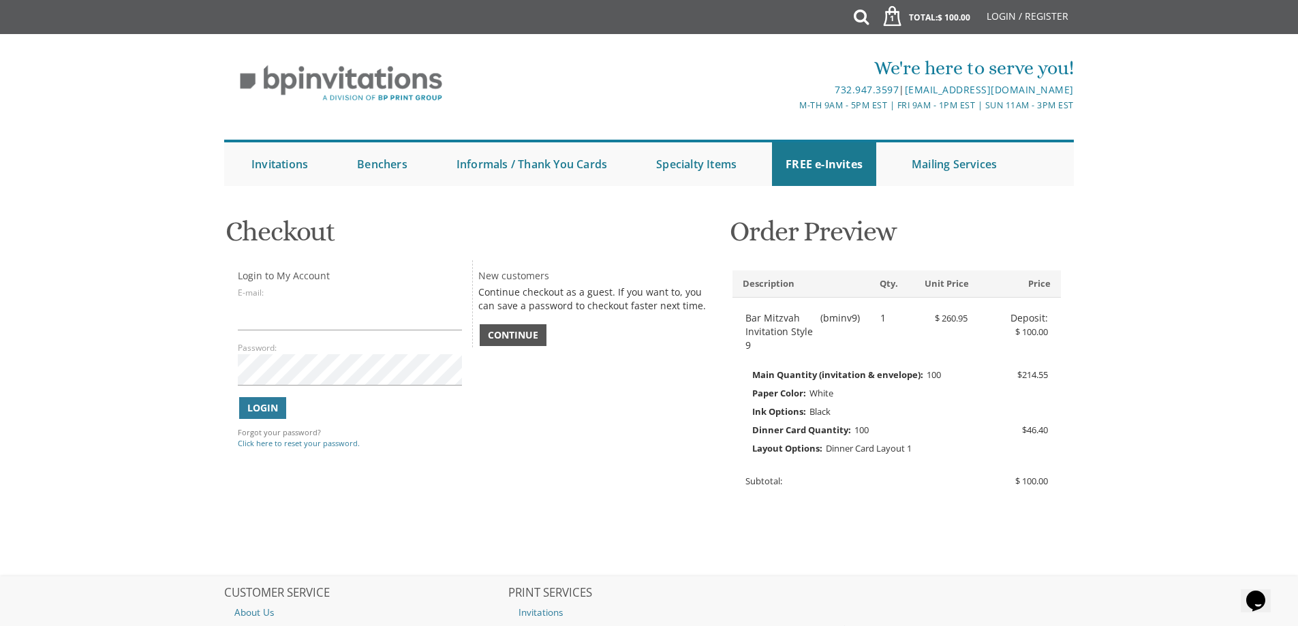
click at [517, 330] on span "Continue" at bounding box center [513, 335] width 50 height 14
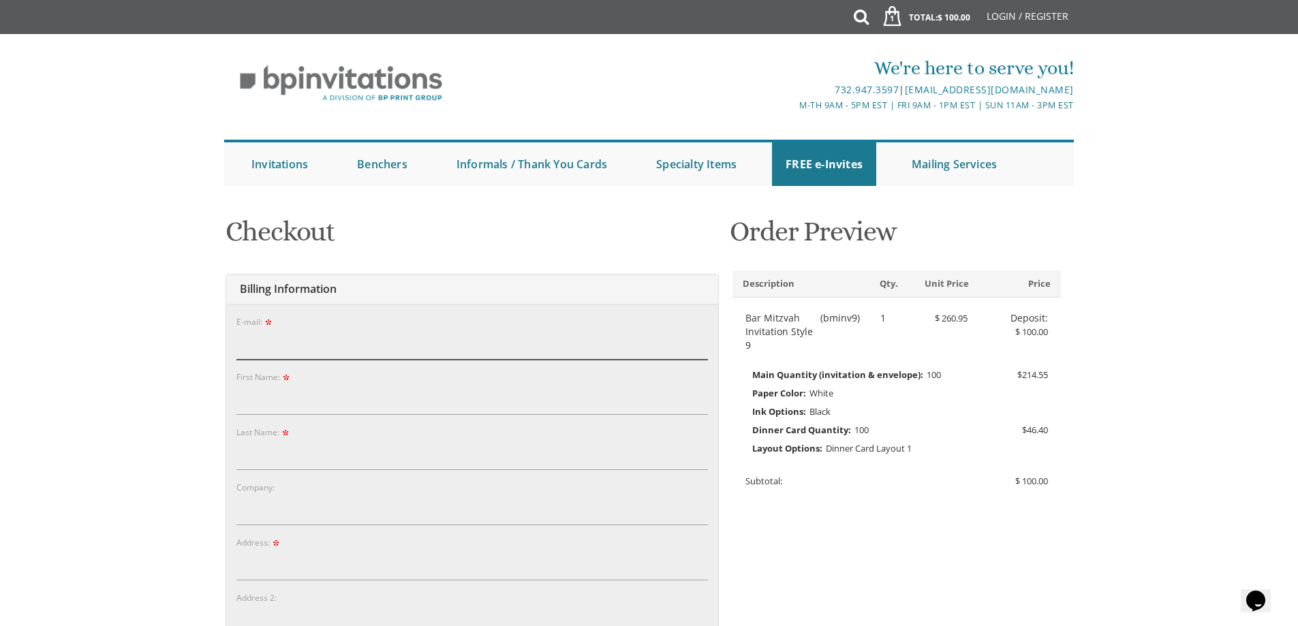
click at [468, 350] on input "E-mail:" at bounding box center [472, 343] width 472 height 31
type input "whybegee@gmail.com"
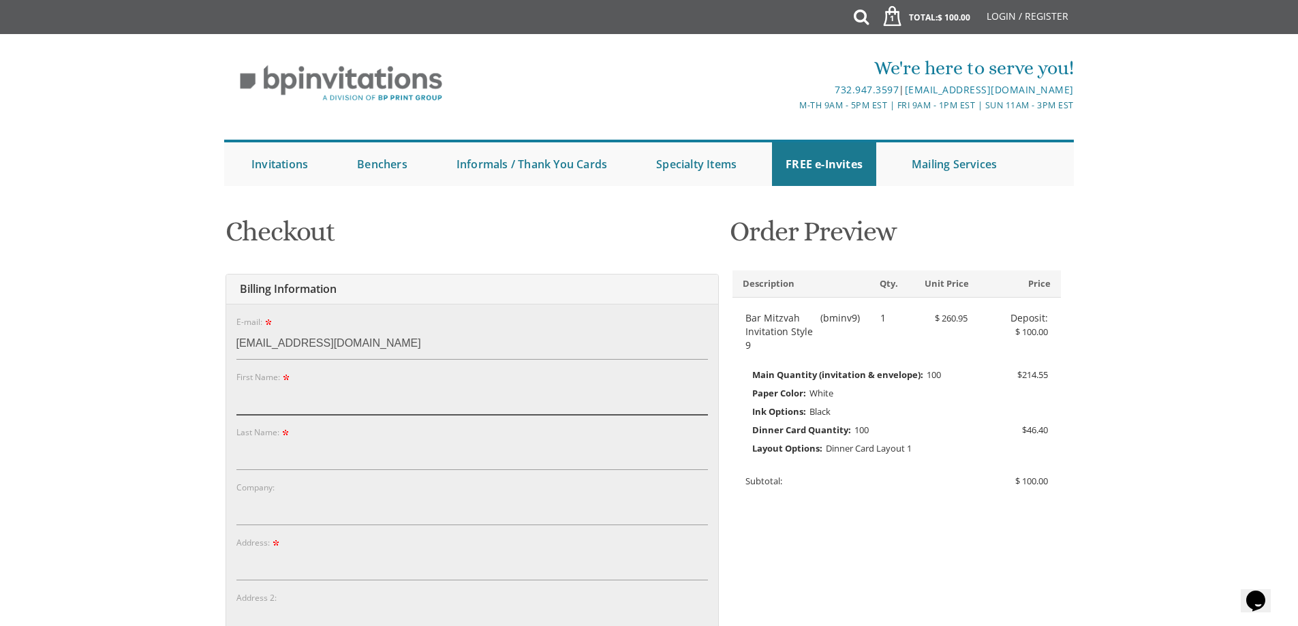
type input "Jacob"
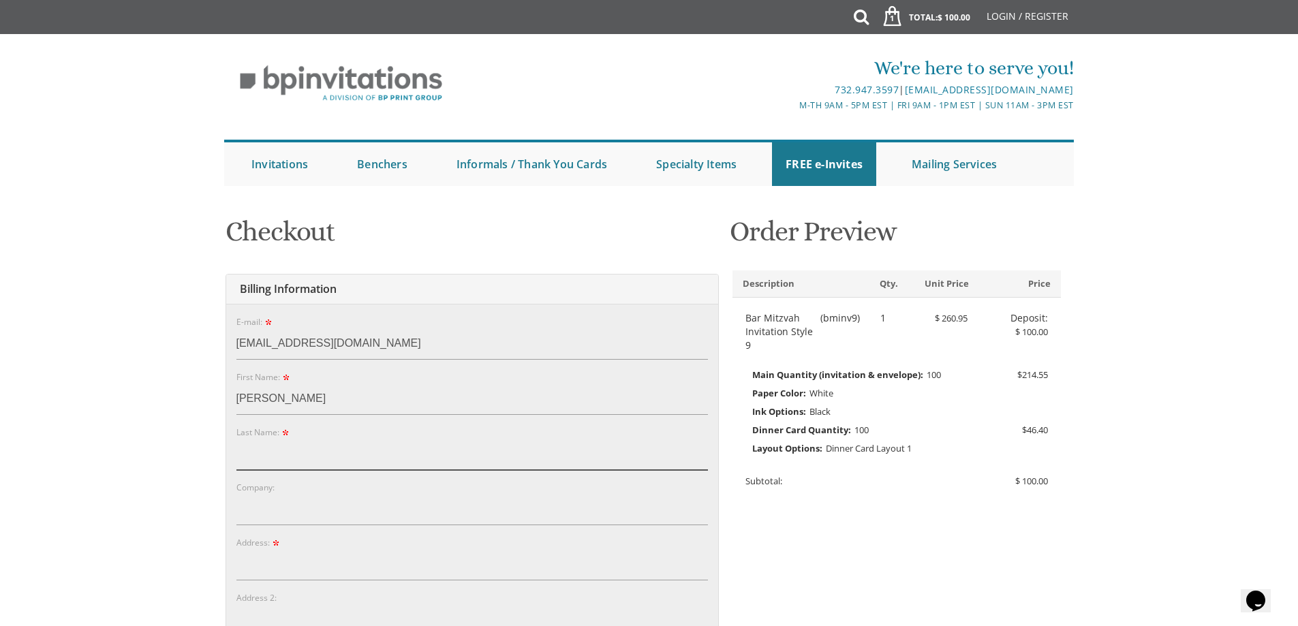
type input "Goldberg"
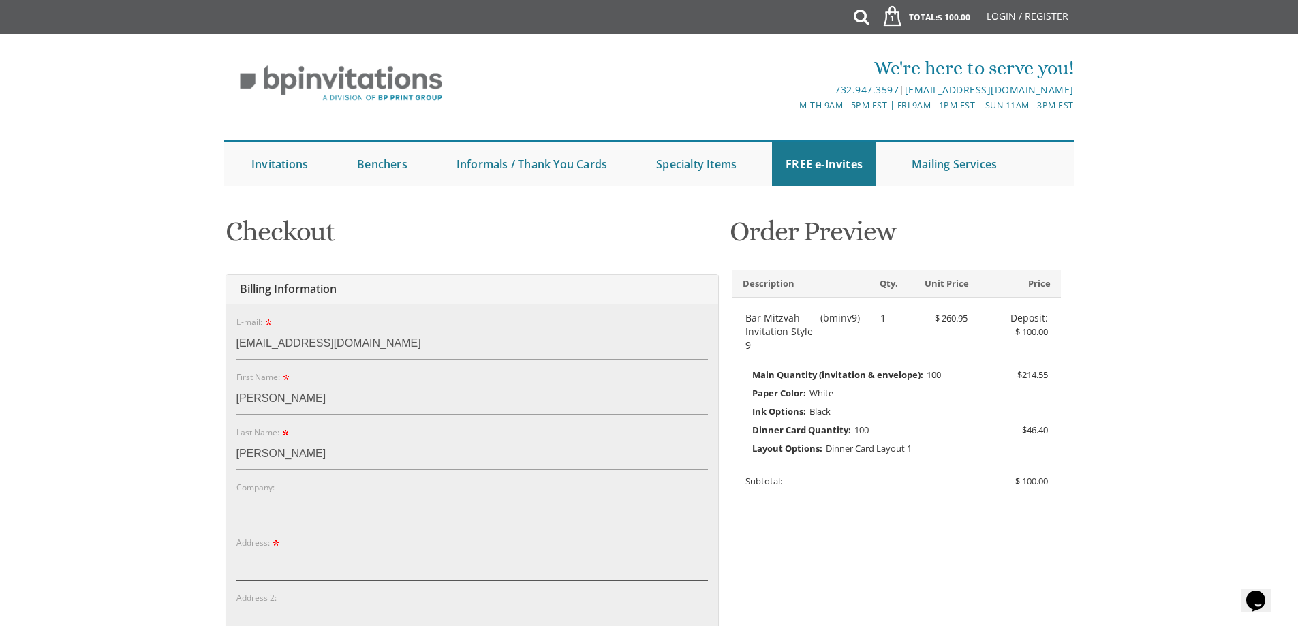
type input "208 Van Houten Avenue"
type input "Passaic"
type input "07055"
select select "NJ"
type input "7183172514"
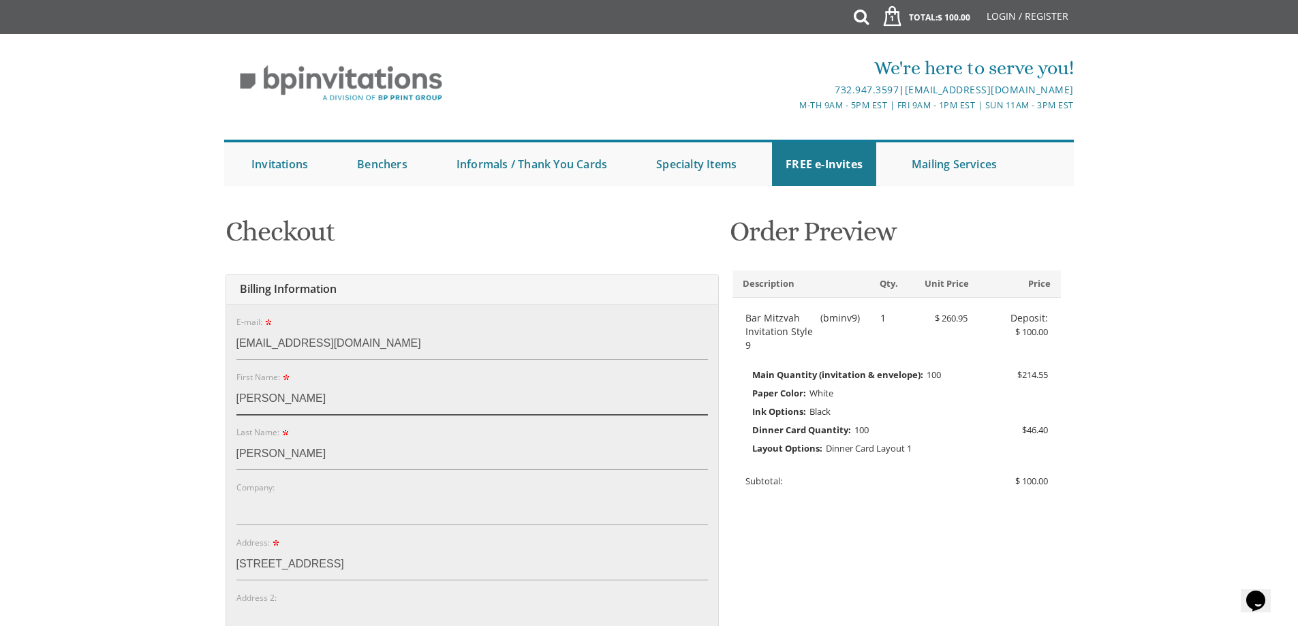
click at [368, 414] on input "Jacob" at bounding box center [472, 399] width 472 height 31
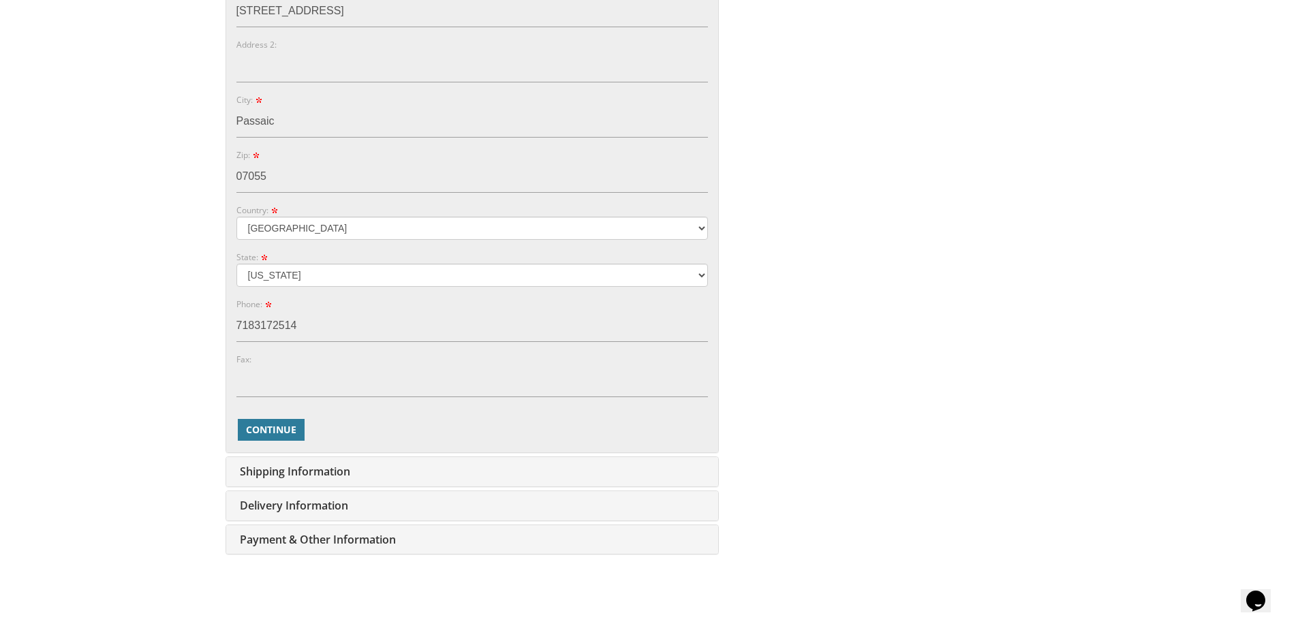
scroll to position [556, 0]
type input "Boruch"
click at [702, 326] on input "7183172514" at bounding box center [472, 323] width 472 height 31
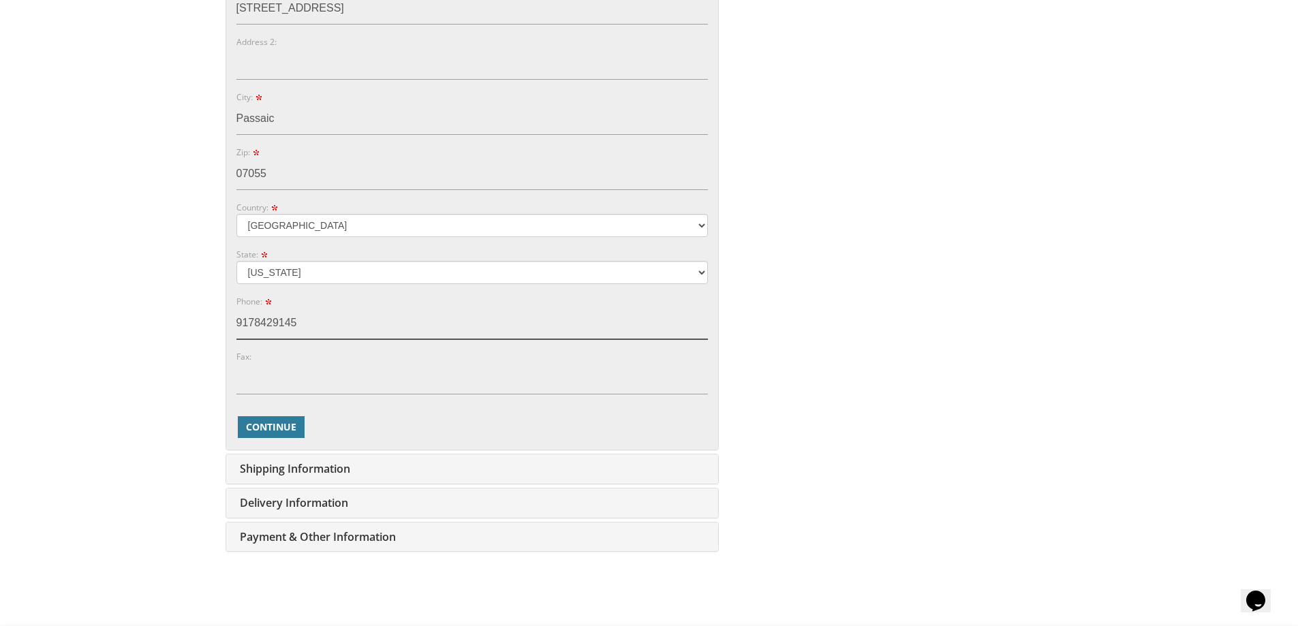
type input "9178429145"
click at [925, 339] on div "You are currently editing Order #. To place a new order you must exit editing m…" at bounding box center [650, 107] width 852 height 915
click at [265, 429] on span "Continue" at bounding box center [271, 427] width 50 height 14
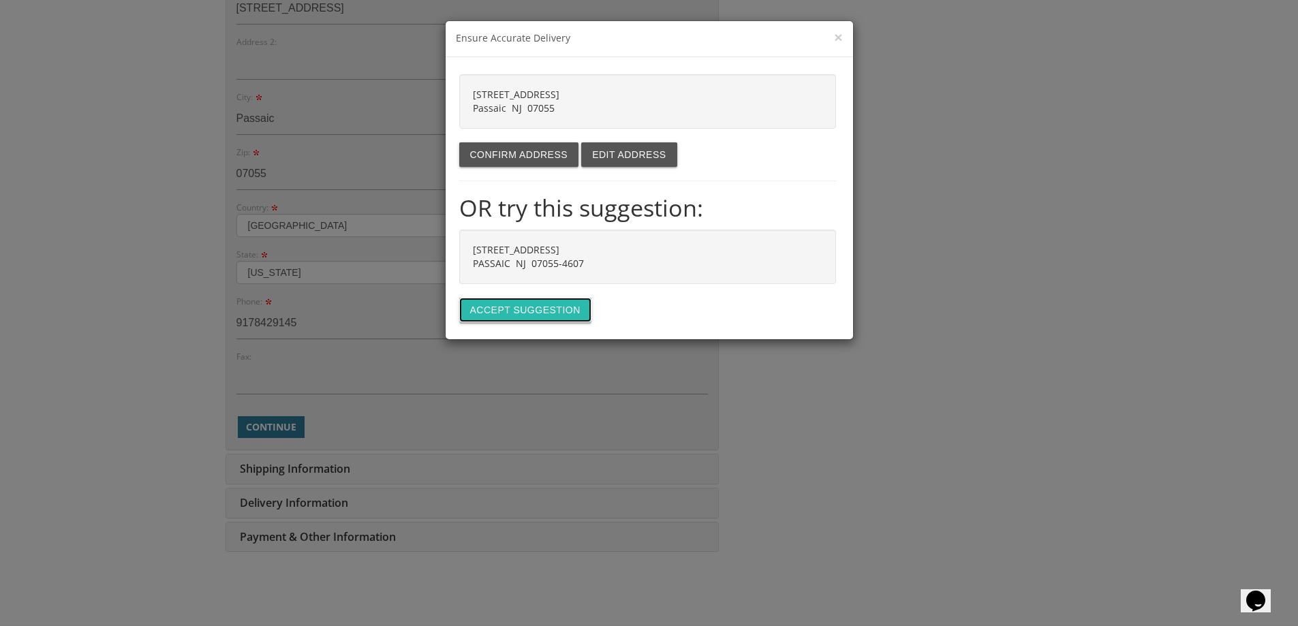
click at [526, 305] on button "Accept suggestion" at bounding box center [525, 310] width 132 height 25
type input "[STREET_ADDRESS]"
type input "PASSAIC"
type input "07055-4607"
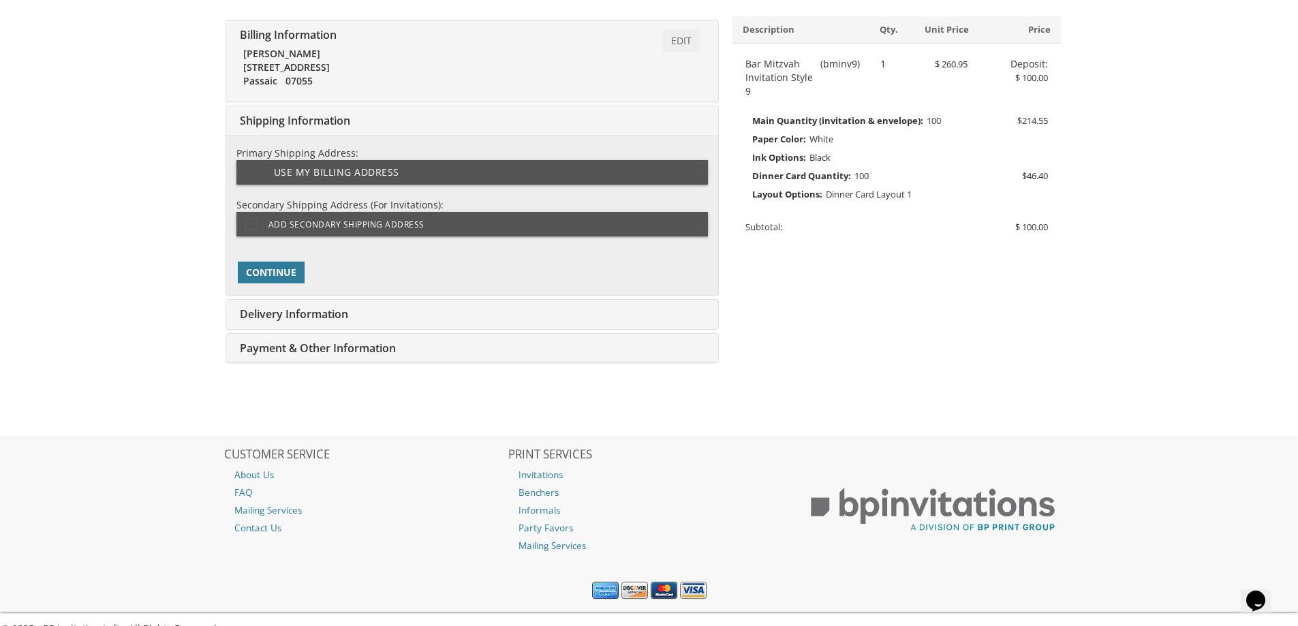
scroll to position [302, 0]
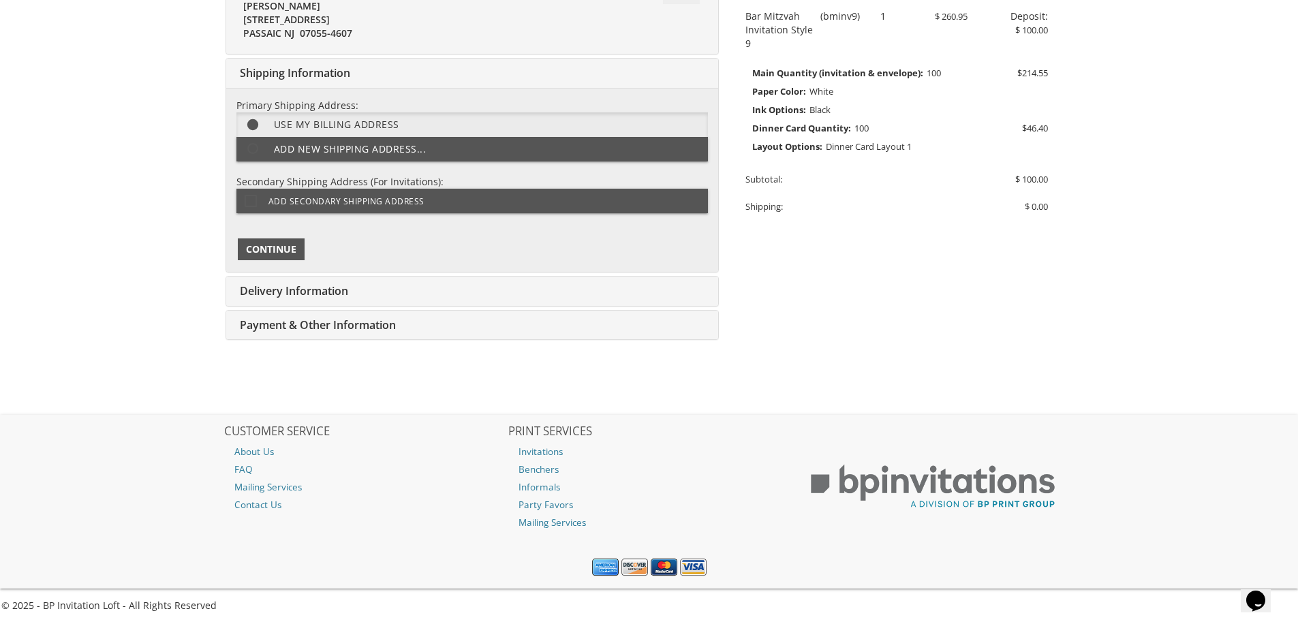
click at [285, 251] on span "Continue" at bounding box center [271, 250] width 50 height 14
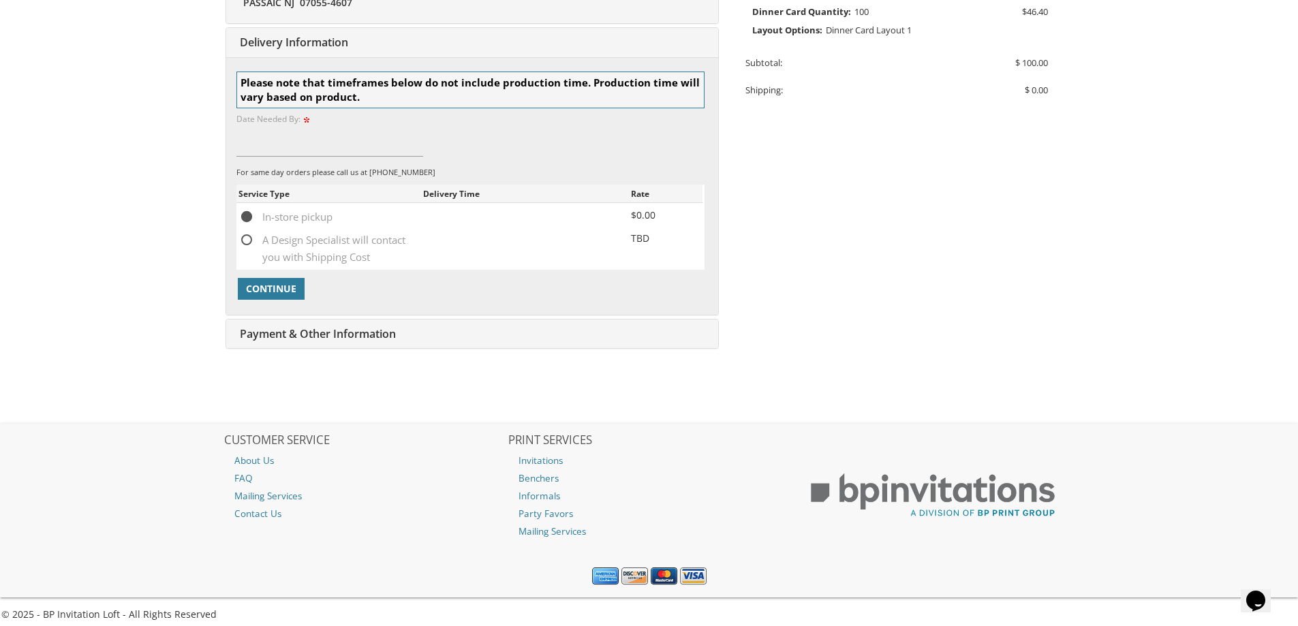
scroll to position [421, 0]
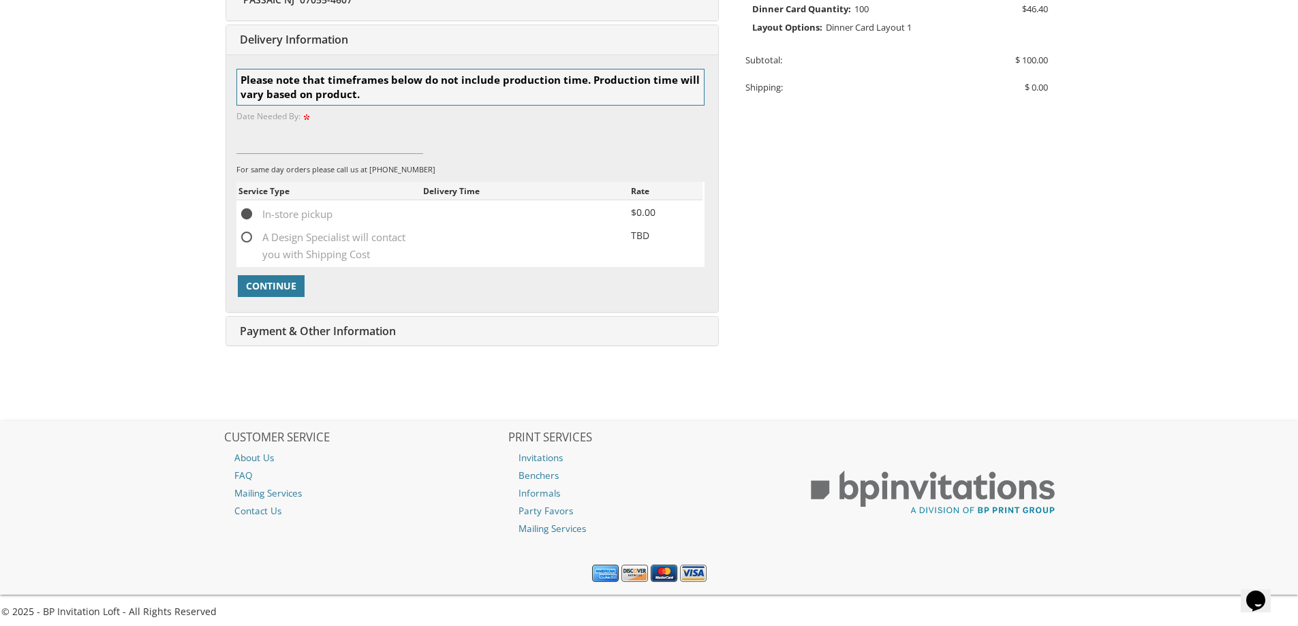
click at [249, 237] on span "A Design Specialist will contact you with Shipping Cost" at bounding box center [330, 237] width 185 height 17
click at [247, 237] on input "A Design Specialist will contact you with Shipping Cost" at bounding box center [242, 236] width 9 height 9
radio input "true"
click at [381, 143] on input at bounding box center [329, 138] width 187 height 31
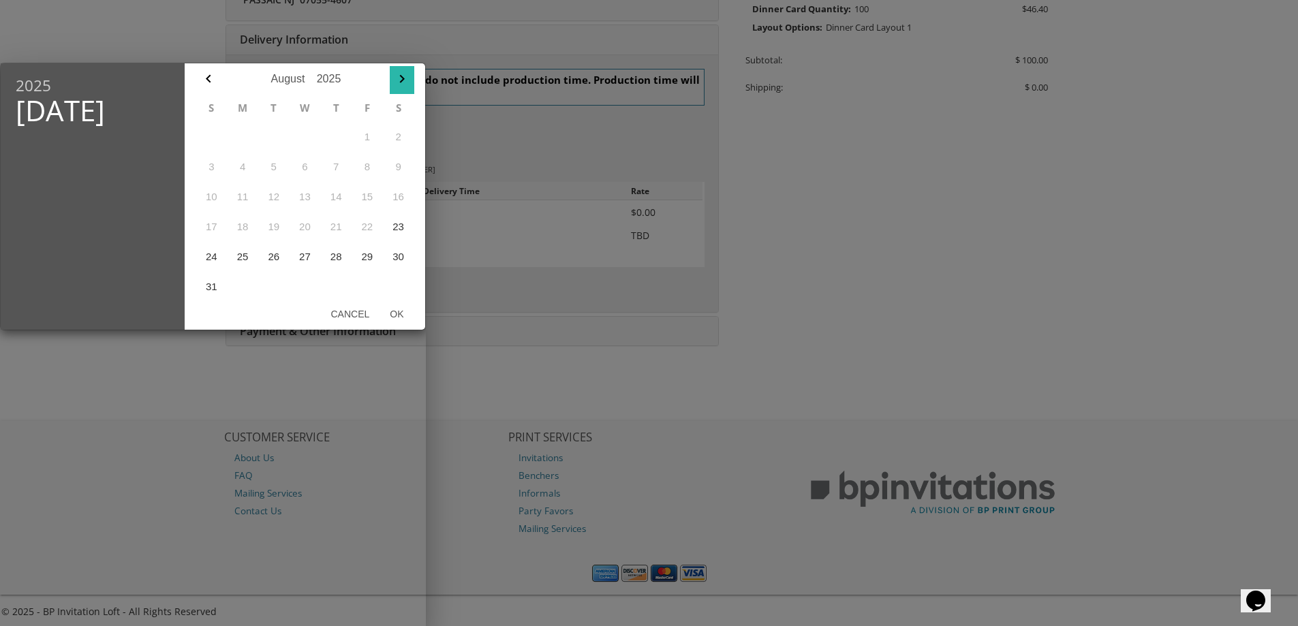
click at [397, 84] on icon "button" at bounding box center [402, 79] width 16 height 16
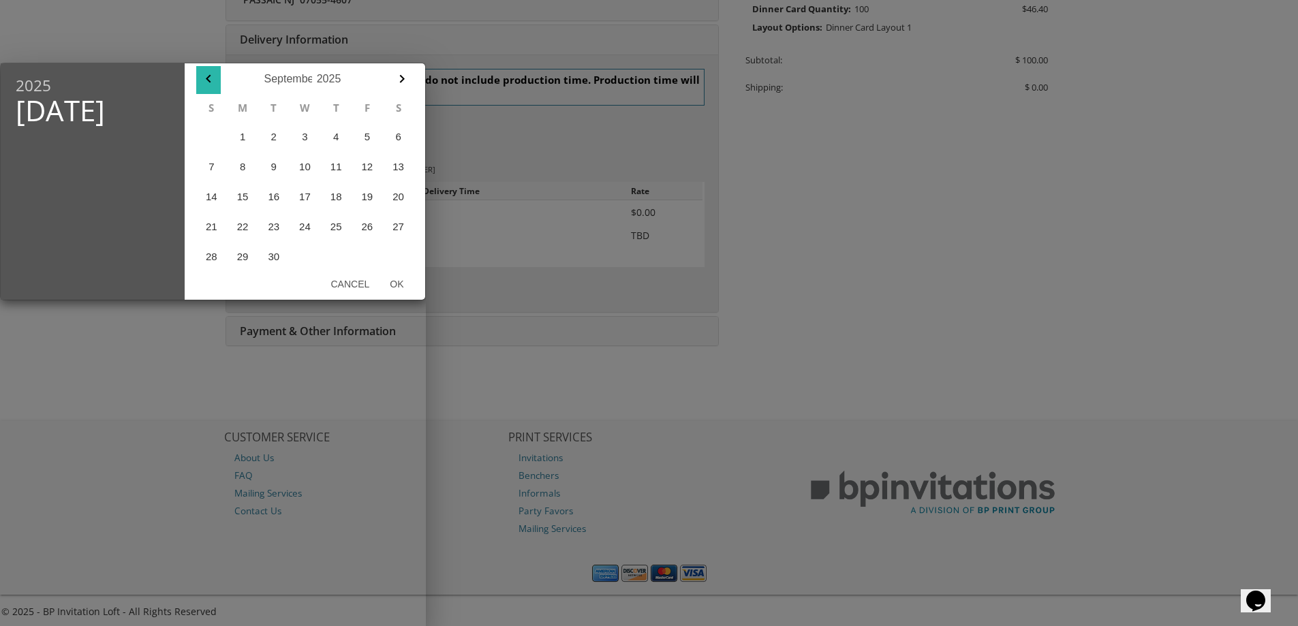
click at [214, 82] on icon "button" at bounding box center [208, 79] width 16 height 16
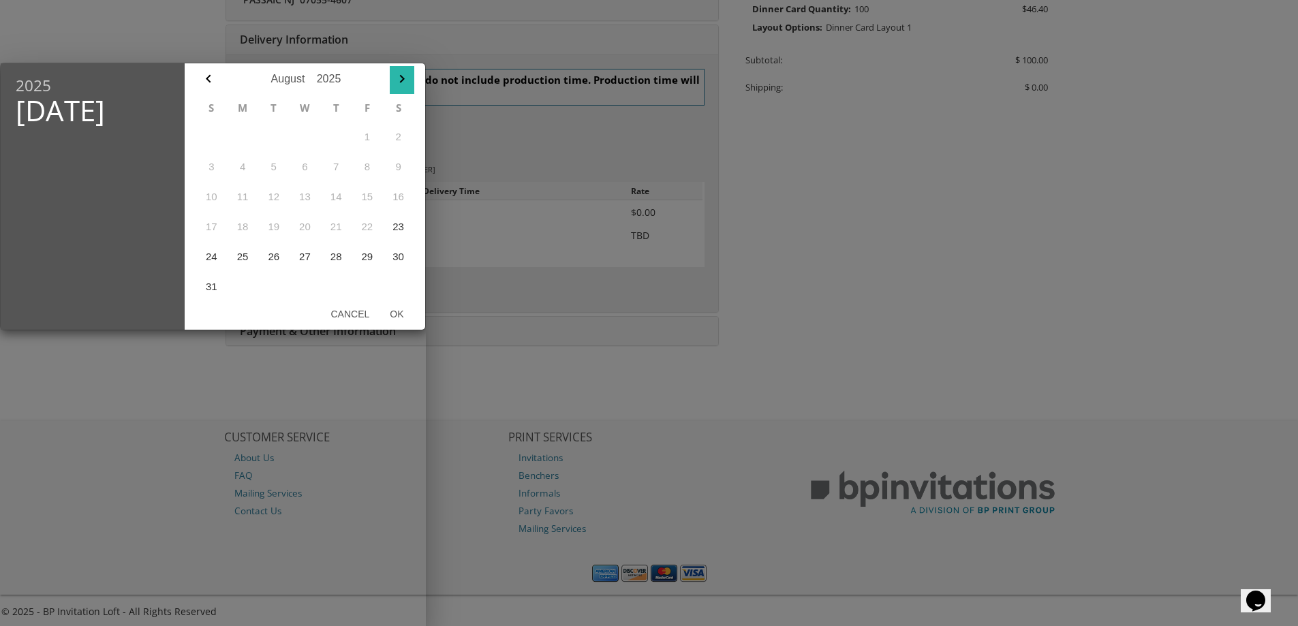
click at [398, 82] on icon "button" at bounding box center [402, 79] width 16 height 16
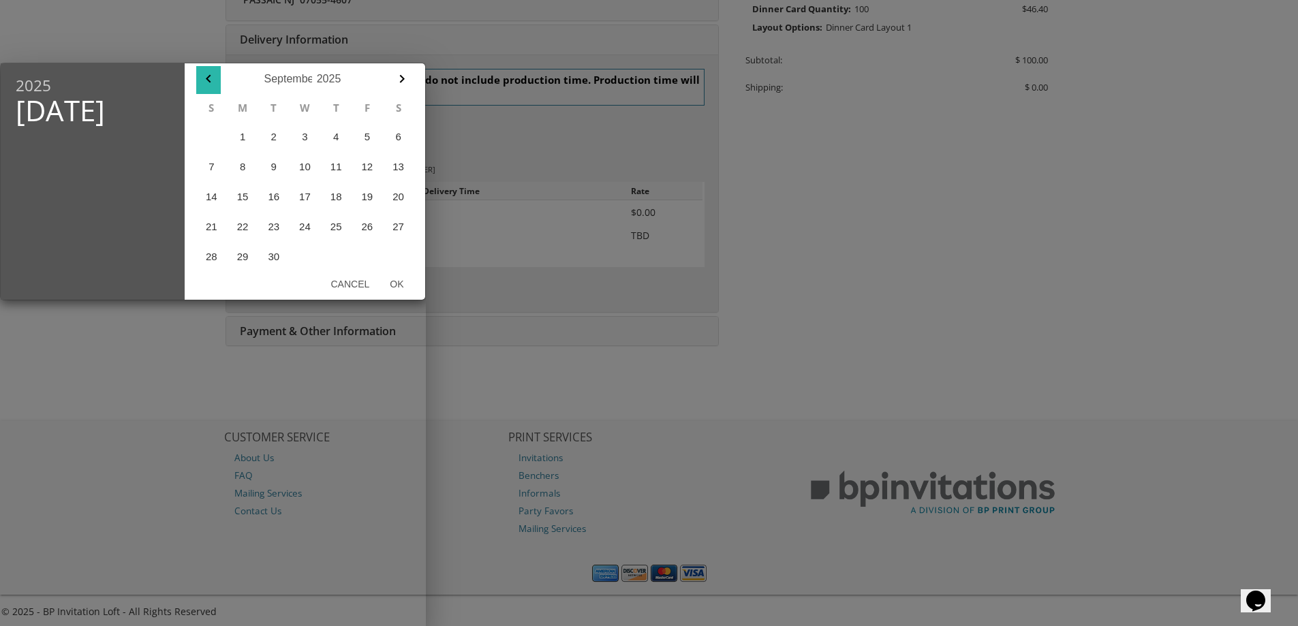
click at [211, 81] on icon "button" at bounding box center [208, 79] width 16 height 16
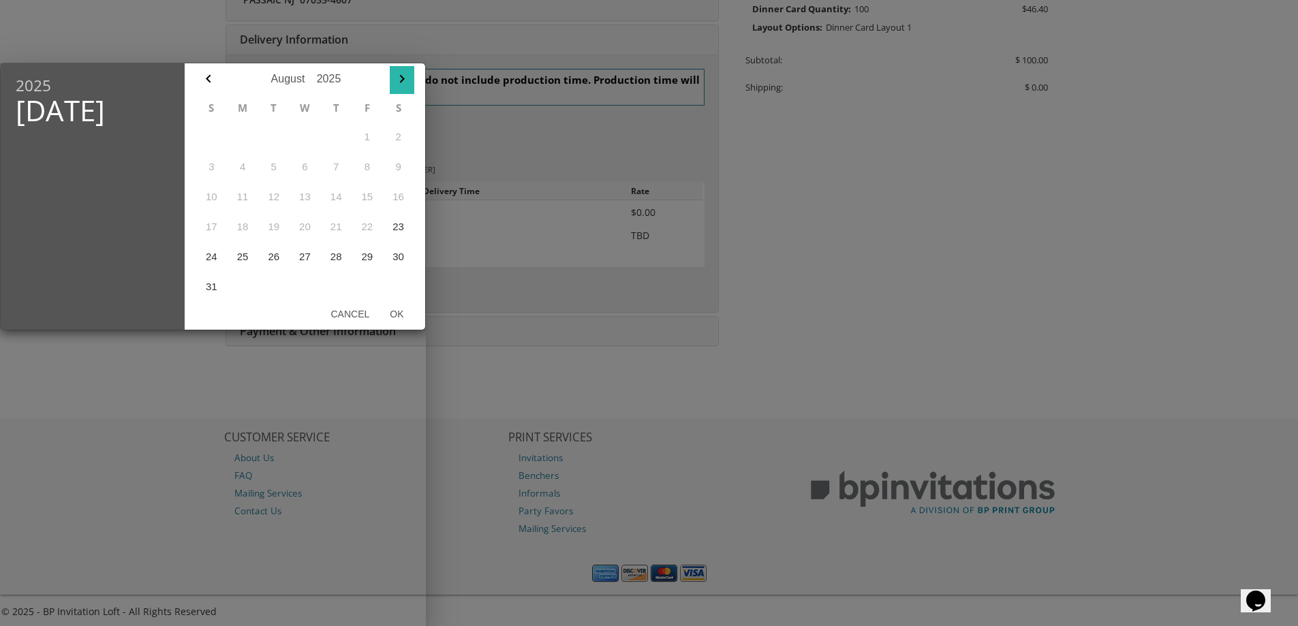
click at [403, 80] on icon "button" at bounding box center [401, 79] width 5 height 8
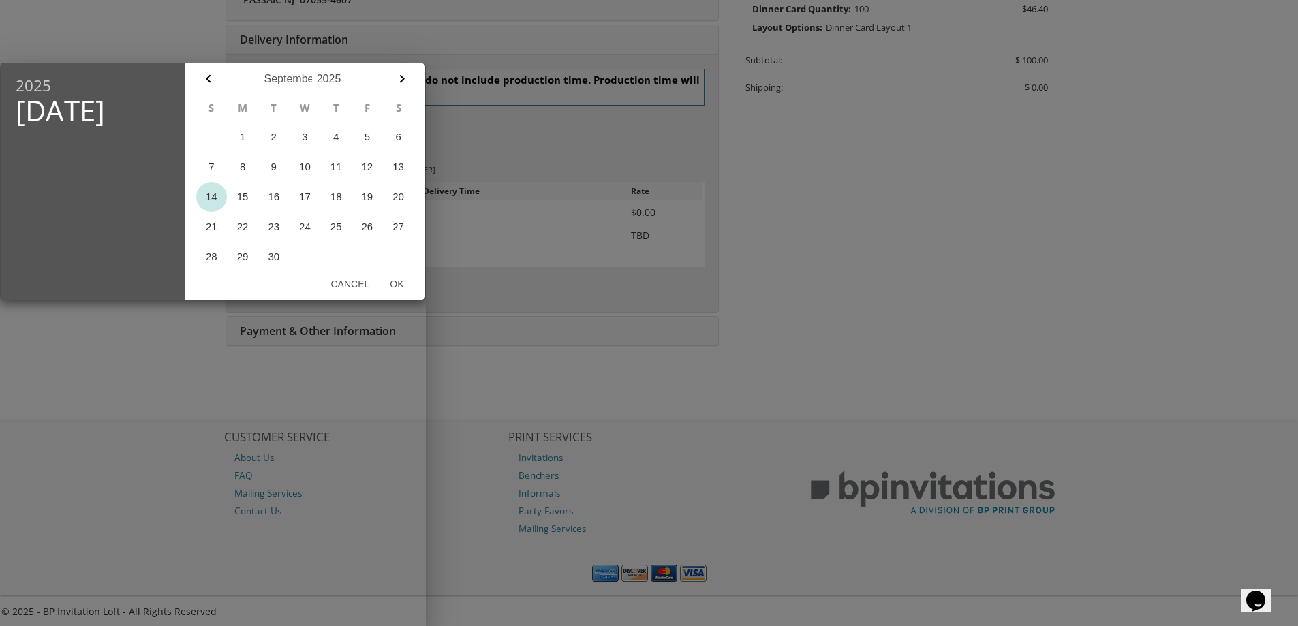
click at [216, 194] on button "14" at bounding box center [211, 197] width 31 height 30
click at [397, 279] on button "Ok" at bounding box center [397, 284] width 34 height 25
type input "Sep 14, 2025"
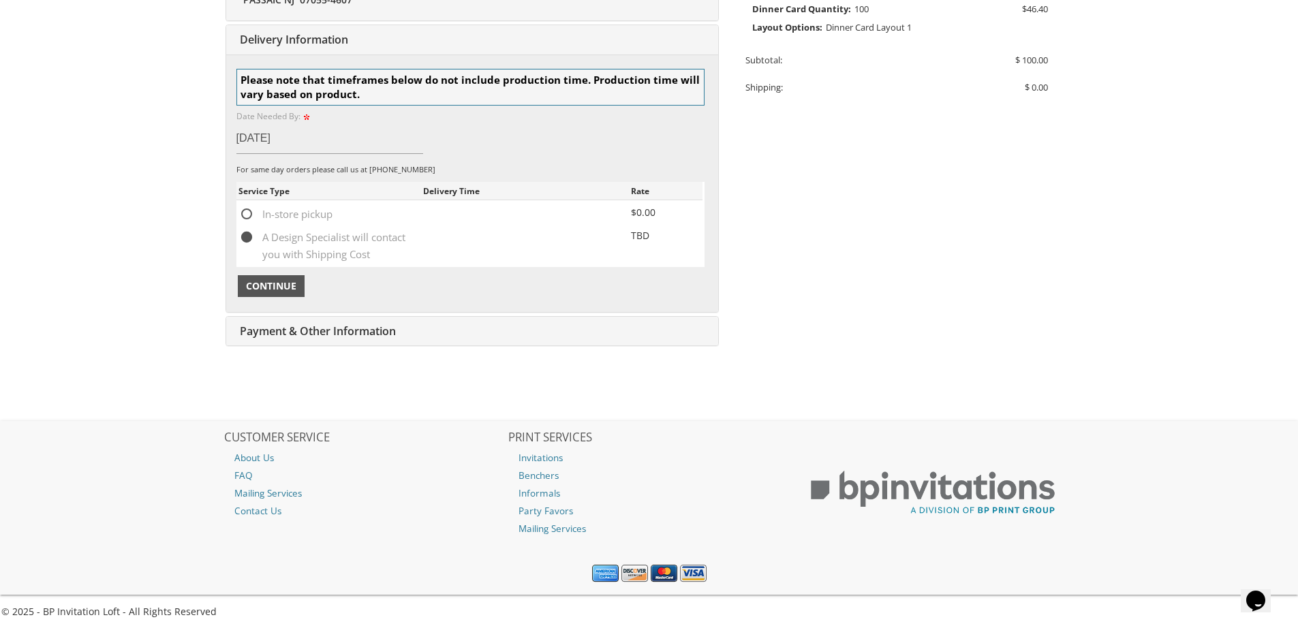
click at [292, 283] on span "Continue" at bounding box center [271, 286] width 50 height 14
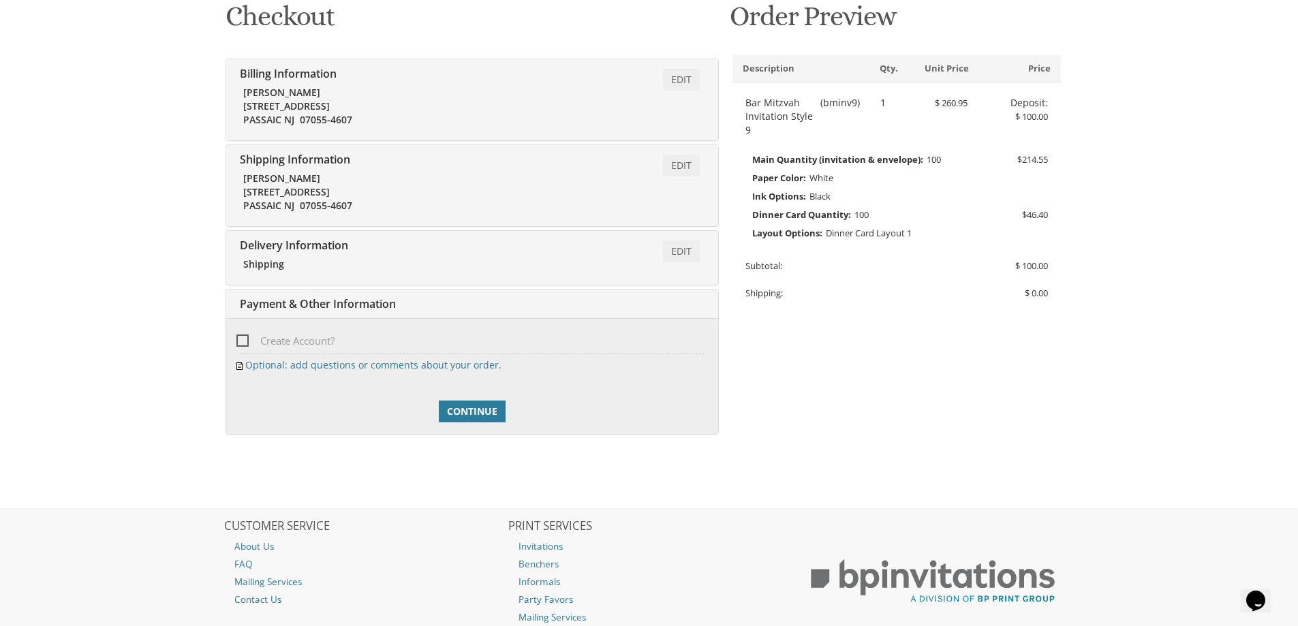
scroll to position [310, 0]
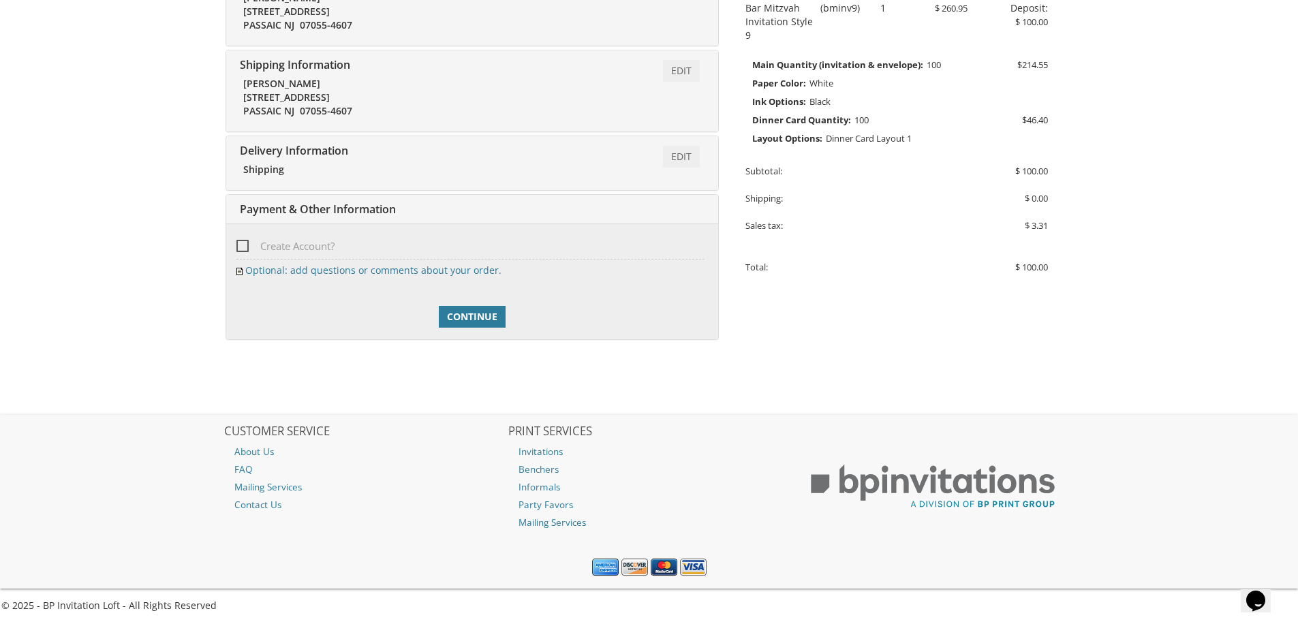
click at [242, 247] on span "Create Account?" at bounding box center [285, 246] width 98 height 17
click at [242, 247] on input "Create Account?" at bounding box center [240, 245] width 9 height 9
checkbox input "true"
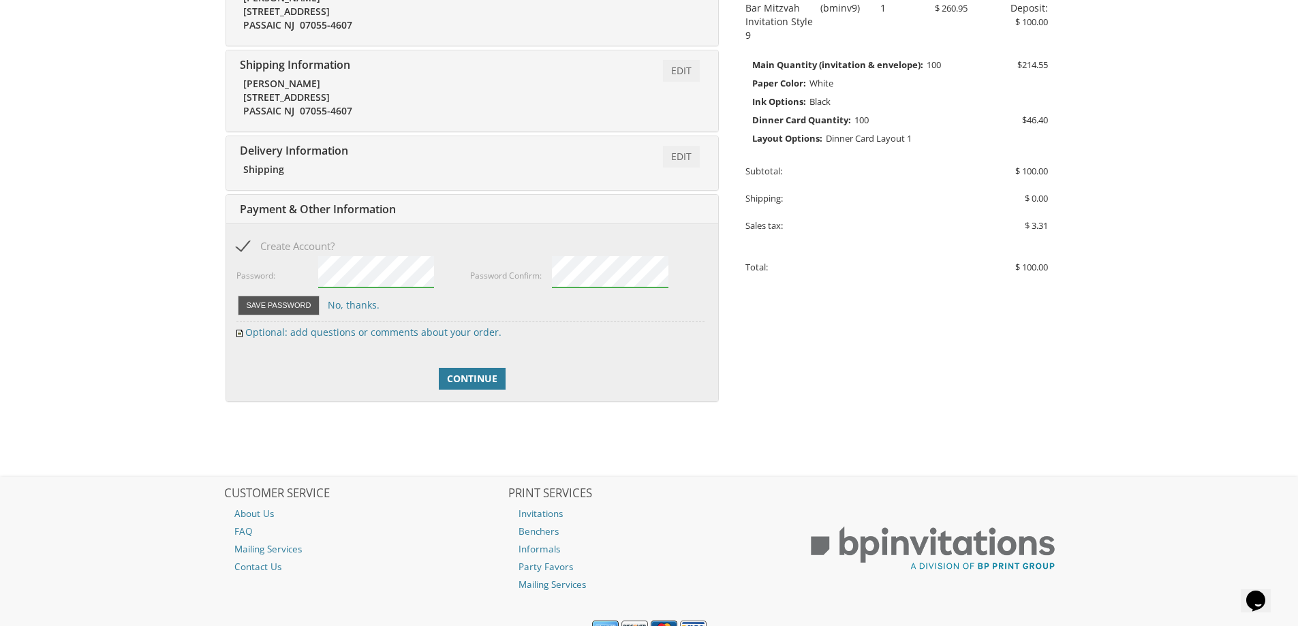
click at [296, 310] on button "Save Password" at bounding box center [279, 306] width 82 height 20
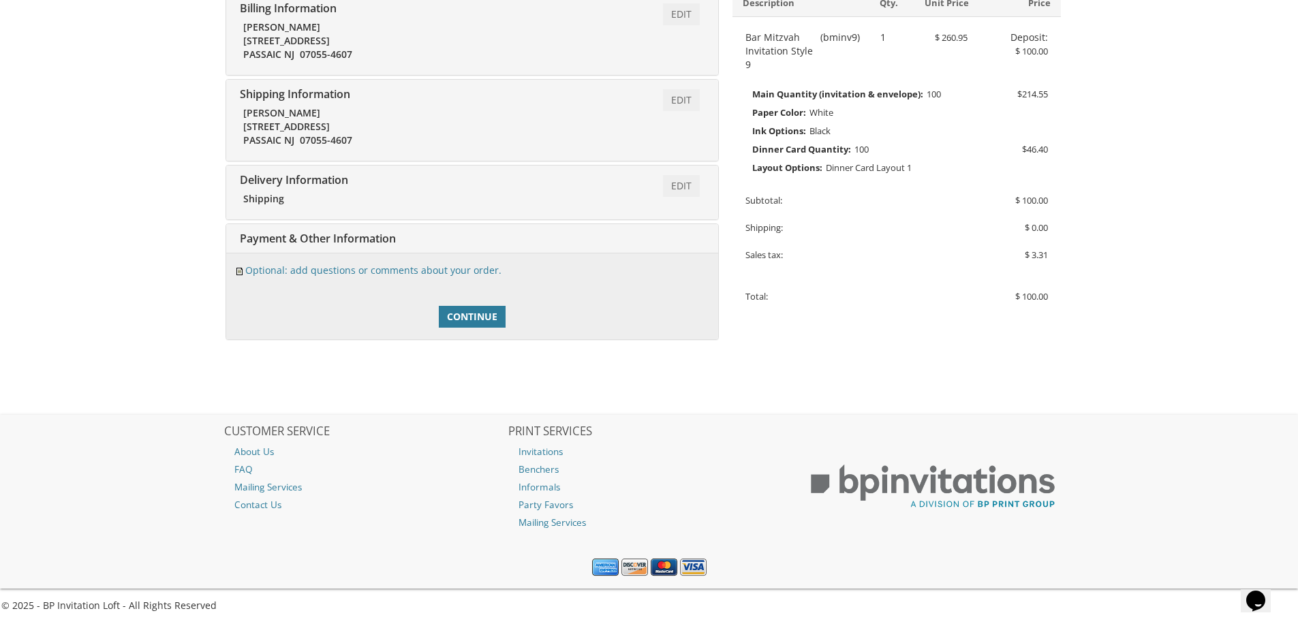
click at [281, 301] on div "Create Account? Add a password for quicker checkout and access to more features…" at bounding box center [472, 296] width 492 height 87
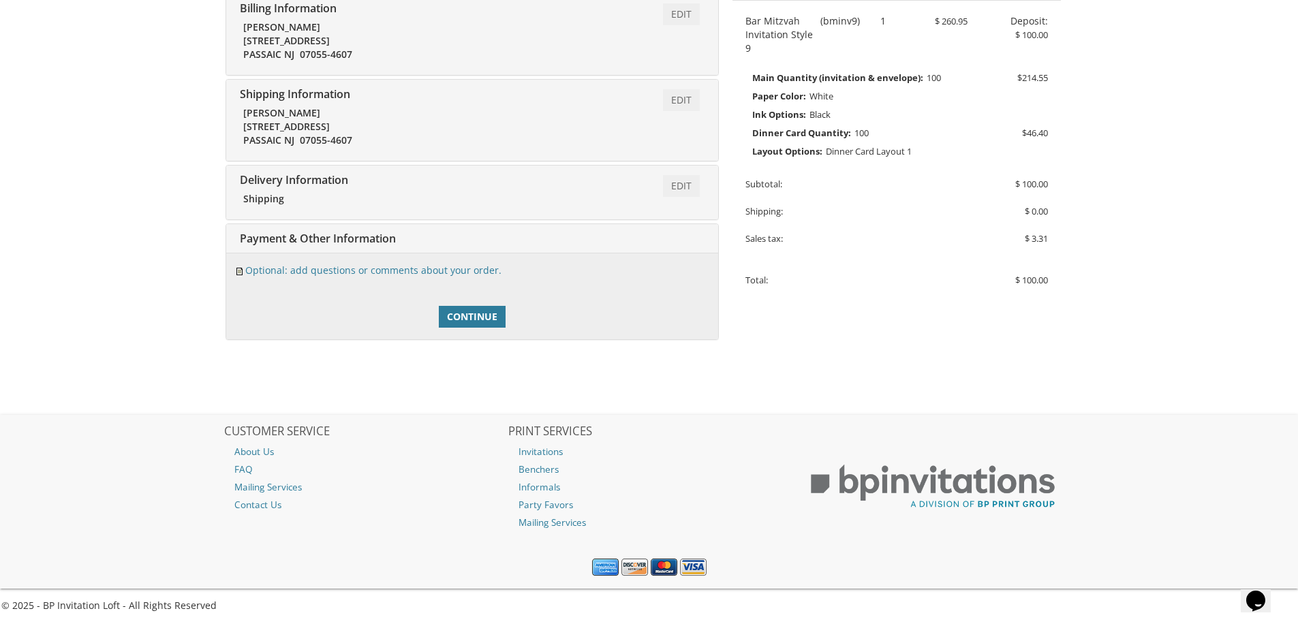
drag, startPoint x: 1278, startPoint y: 243, endPoint x: 1288, endPoint y: 238, distance: 11.3
click at [1278, 242] on body "My Cart 1 Total: $ 100.00 $ 100.00 Bar Mitzvah Invitation Style 9 Qty. 1" at bounding box center [649, 164] width 1298 height 923
click at [1295, 238] on body "My Cart 1 Total: $ 100.00 $ 100.00 Bar Mitzvah Invitation Style 9 Qty. 1" at bounding box center [649, 164] width 1298 height 923
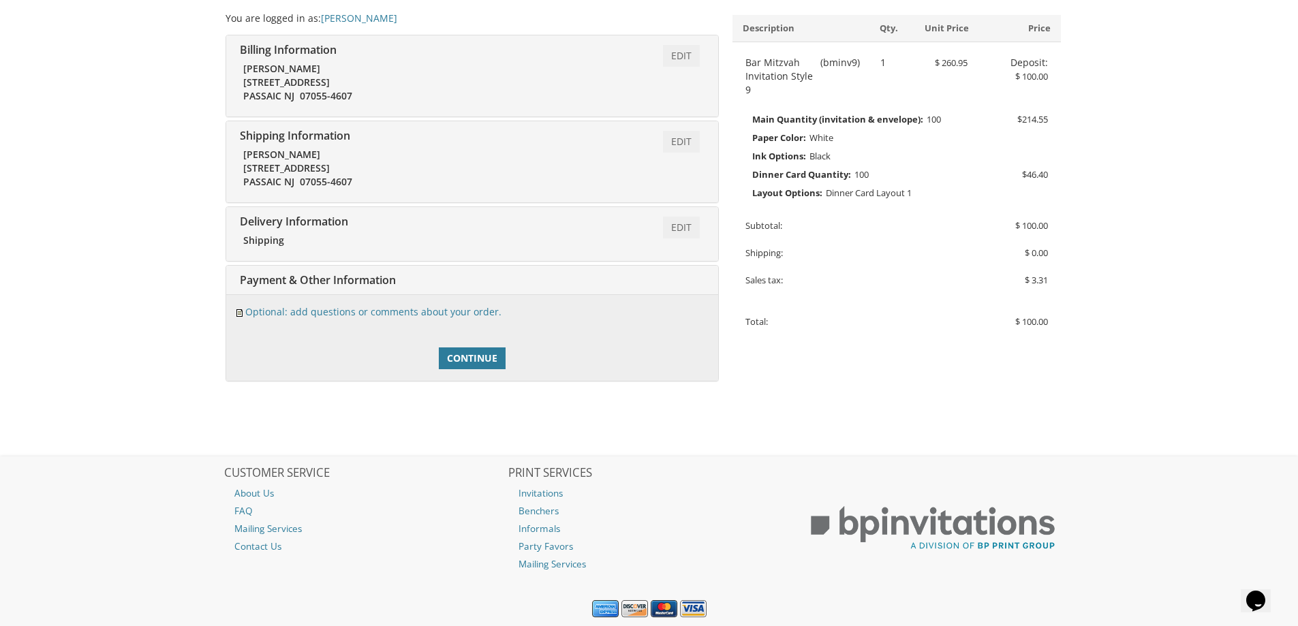
scroll to position [260, 0]
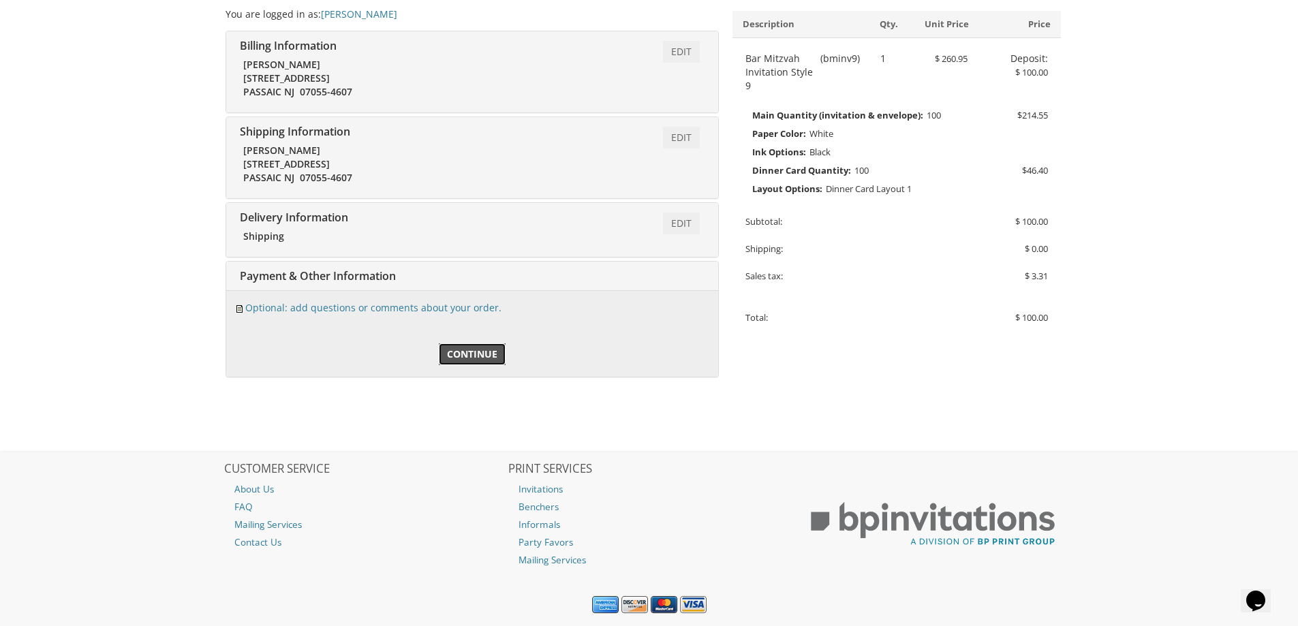
click at [469, 356] on span "Continue" at bounding box center [472, 355] width 50 height 14
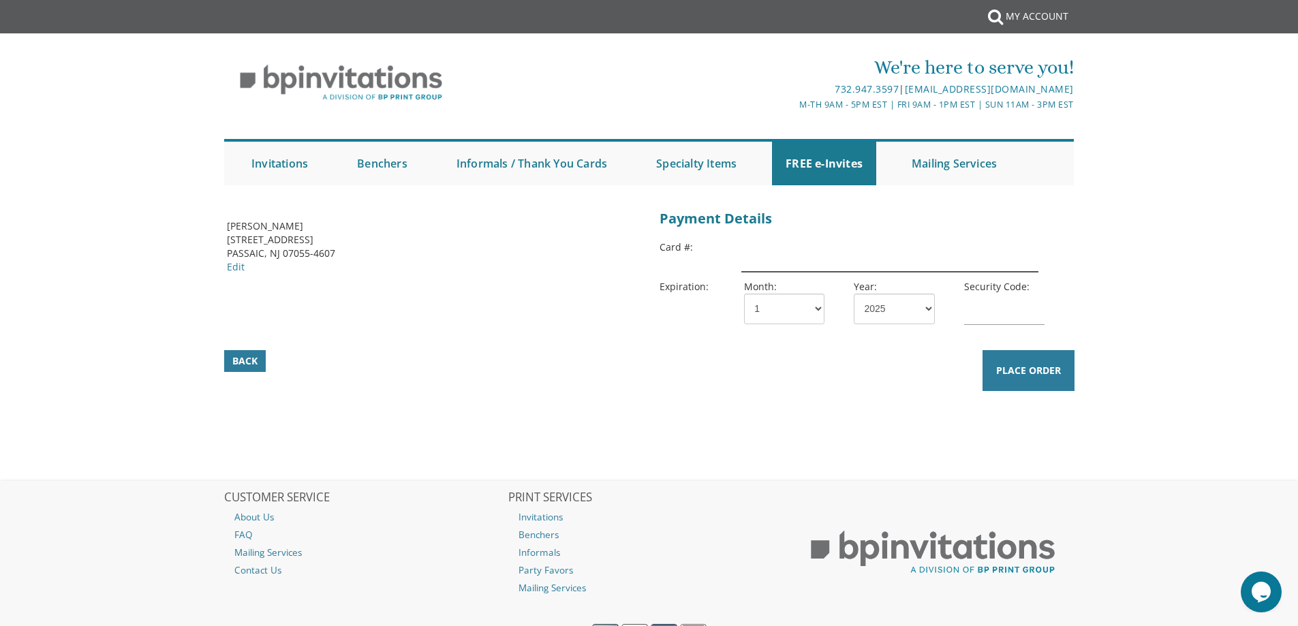
click at [767, 250] on input "text" at bounding box center [889, 256] width 296 height 31
type input "[CREDIT_CARD_NUMBER]"
click at [779, 301] on select "1 2 3 4 5 6 7 8 9 10 11 12" at bounding box center [784, 309] width 80 height 31
select select "02"
click at [744, 294] on select "1 2 3 4 5 6 7 8 9 10 11 12" at bounding box center [784, 309] width 80 height 31
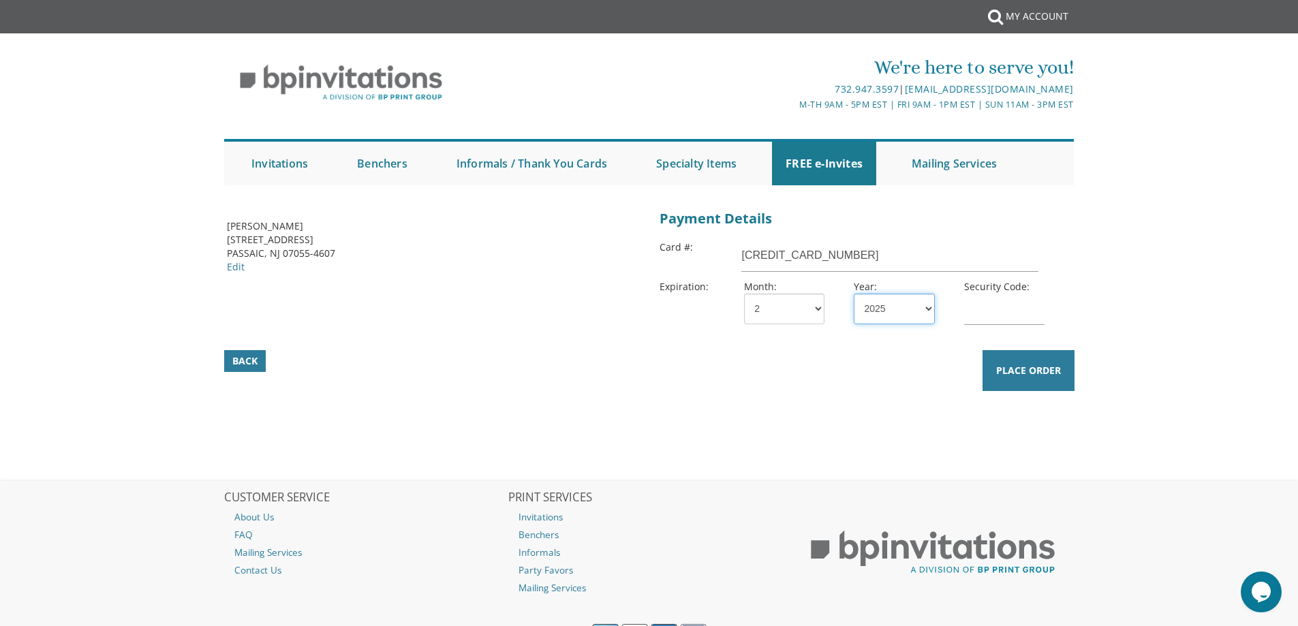
click at [871, 308] on select "2025 2026 2027 2028 2029 2030 2031 2032 2033 2034 2035" at bounding box center [894, 309] width 80 height 31
select select "28"
click at [854, 294] on select "2025 2026 2027 2028 2029 2030 2031 2032 2033 2034 2035" at bounding box center [894, 309] width 80 height 31
click at [974, 308] on input "text" at bounding box center [1004, 309] width 80 height 31
type input "133"
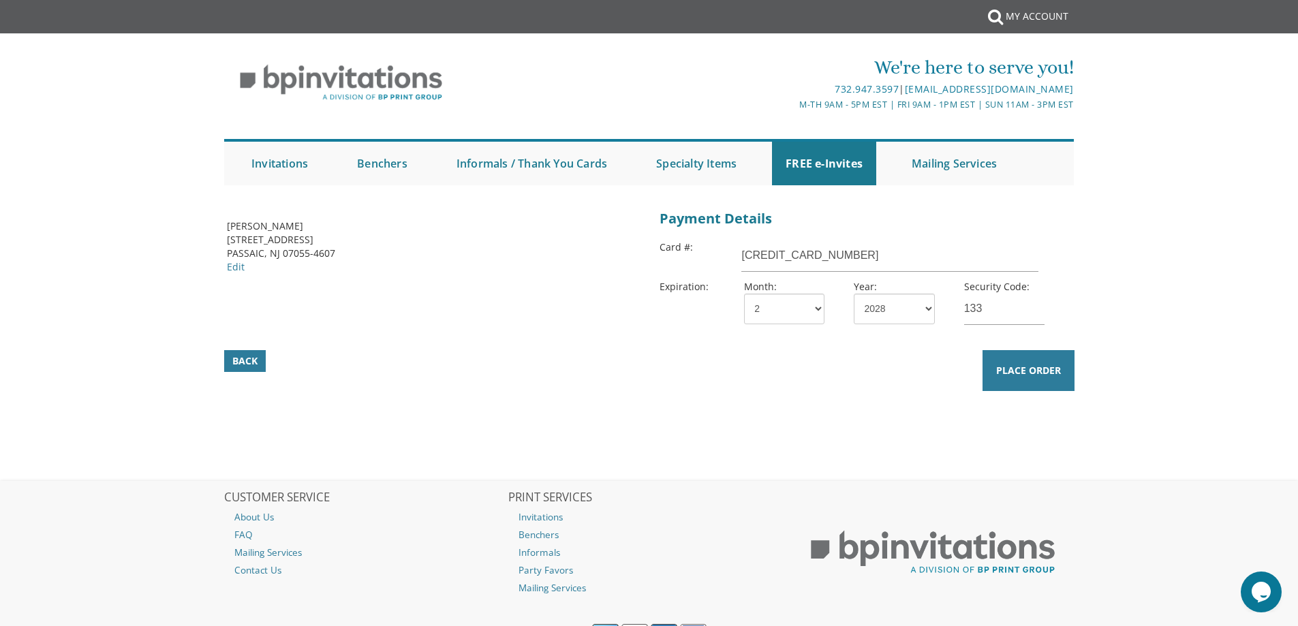
click at [1172, 228] on body "Submit My Account We're here to serve you! 732.947.3597 | [EMAIL_ADDRESS][DOMAI…" at bounding box center [649, 346] width 1298 height 692
click at [1032, 378] on button "Place Order" at bounding box center [1029, 370] width 92 height 41
